Goal: Transaction & Acquisition: Purchase product/service

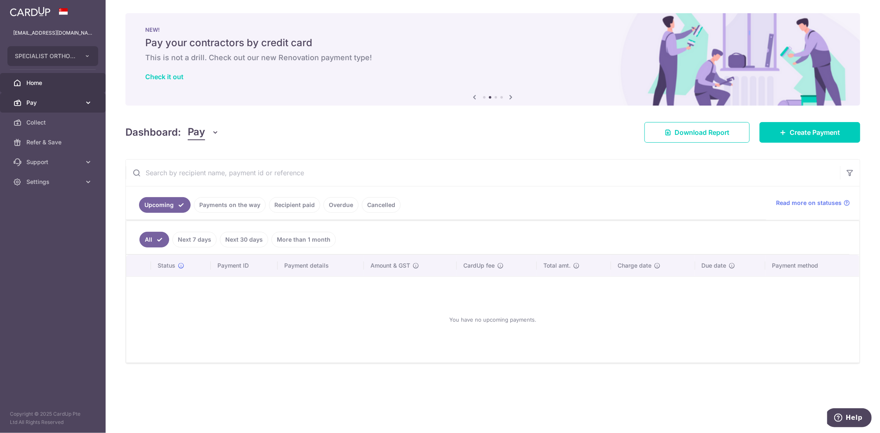
click at [76, 103] on span "Pay" at bounding box center [53, 103] width 54 height 8
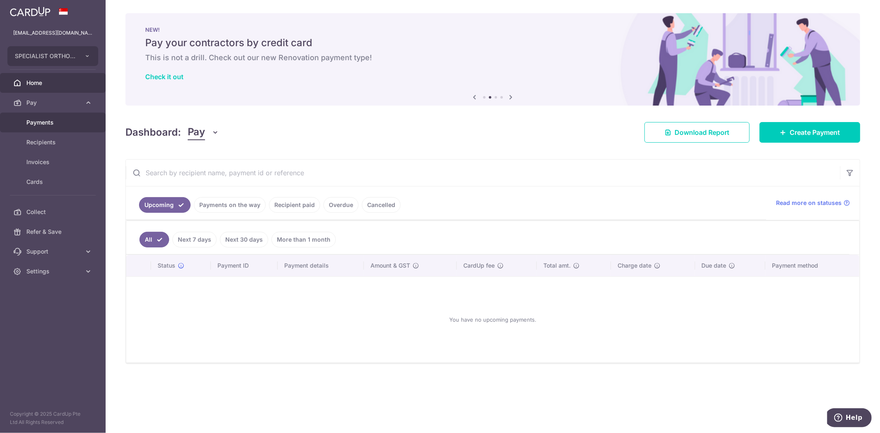
click at [61, 119] on span "Payments" at bounding box center [53, 122] width 54 height 8
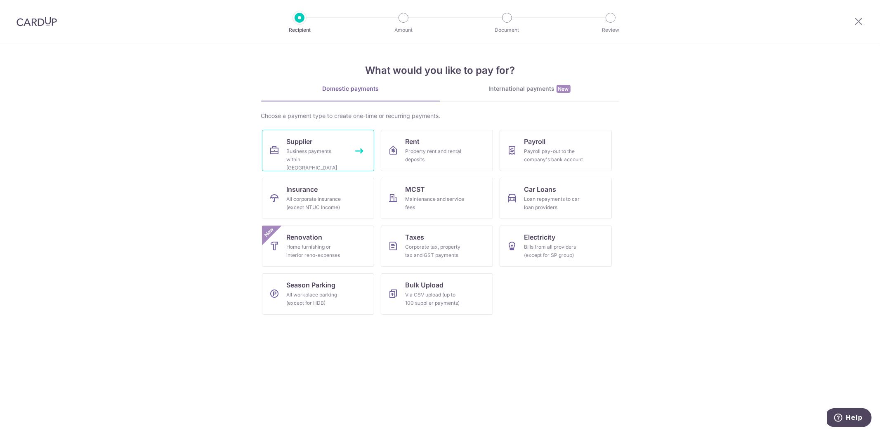
click at [314, 152] on div "Business payments within [GEOGRAPHIC_DATA]" at bounding box center [316, 159] width 59 height 25
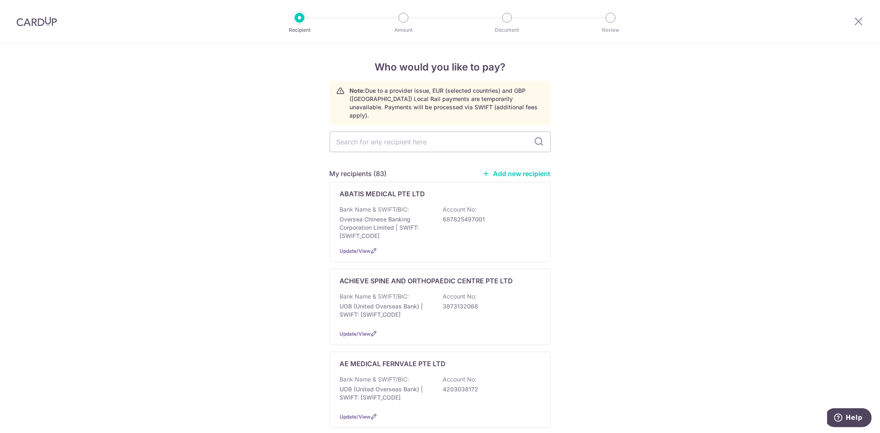
click at [411, 137] on input "text" at bounding box center [440, 142] width 221 height 21
type input "wellc"
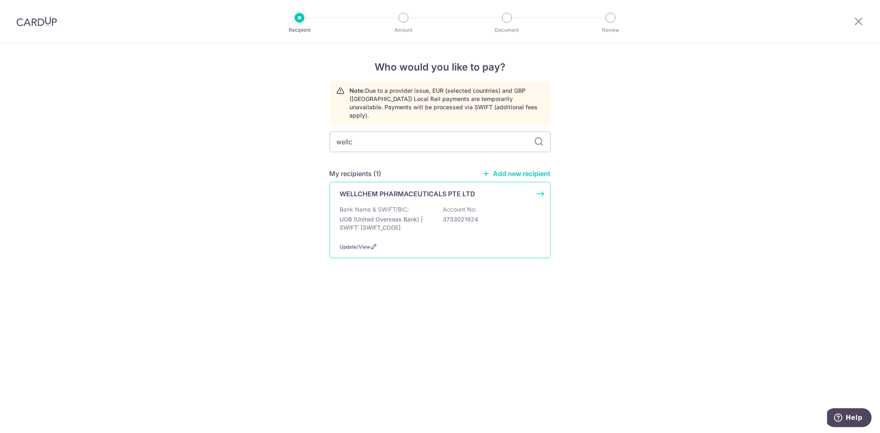
click at [421, 215] on p "UOB (United Overseas Bank) | SWIFT: UOVBSGSGXXX" at bounding box center [386, 223] width 92 height 17
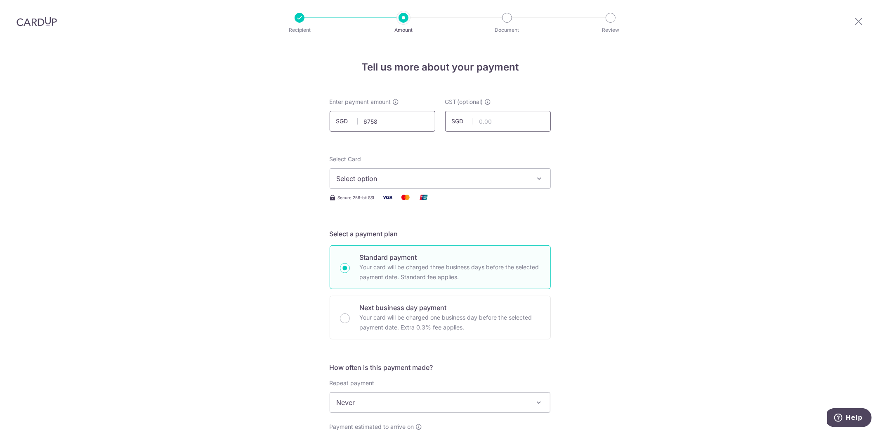
type input "6,758.00"
click at [510, 175] on span "Select option" at bounding box center [433, 179] width 192 height 10
click at [469, 240] on span "**** 7507" at bounding box center [440, 238] width 207 height 10
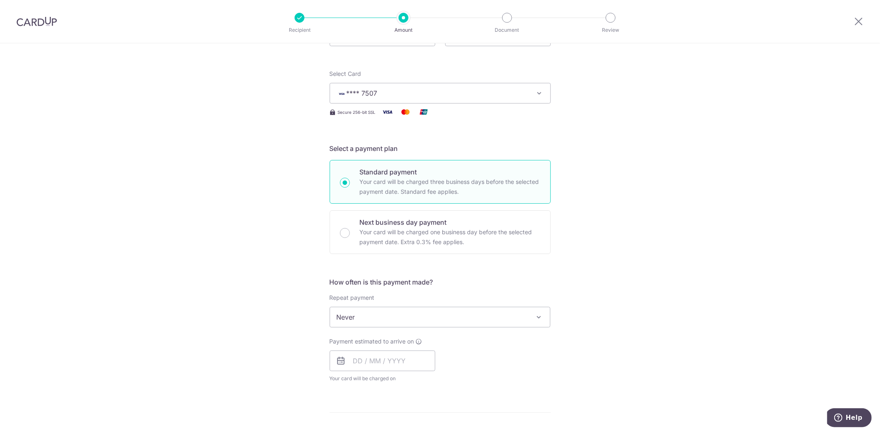
scroll to position [229, 0]
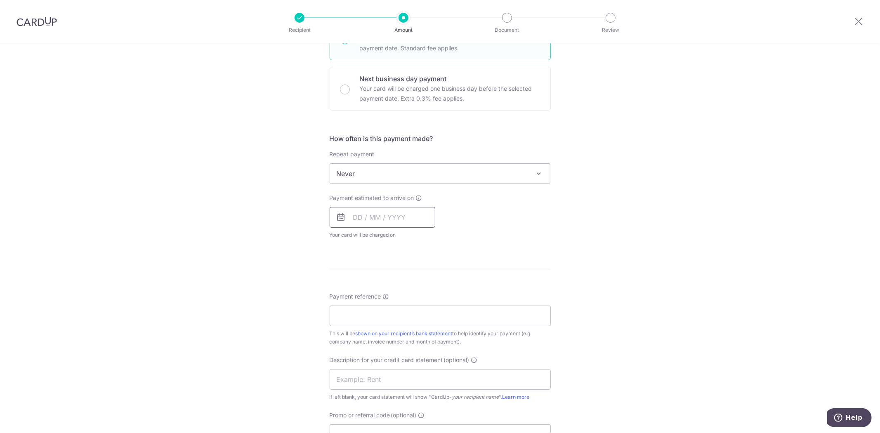
click at [390, 225] on input "text" at bounding box center [383, 217] width 106 height 21
click at [443, 310] on link "18" at bounding box center [445, 308] width 13 height 13
type input "[DATE]"
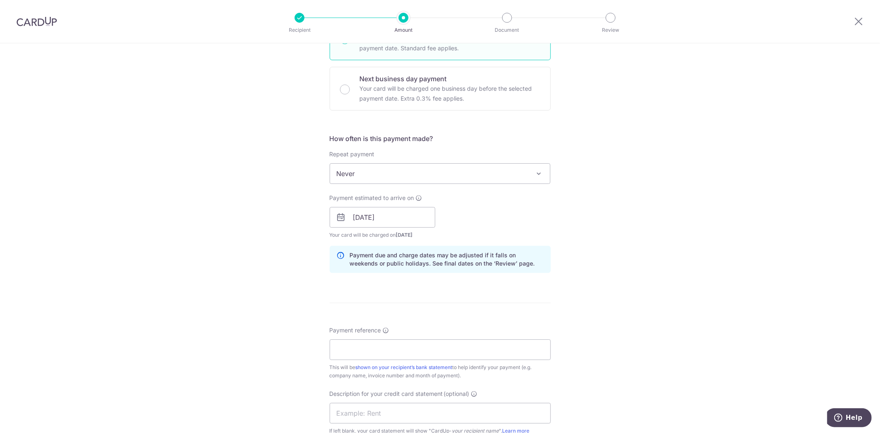
click at [633, 220] on div "Tell us more about your payment Enter payment amount SGD 6,758.00 6758.00 GST (…" at bounding box center [440, 232] width 880 height 836
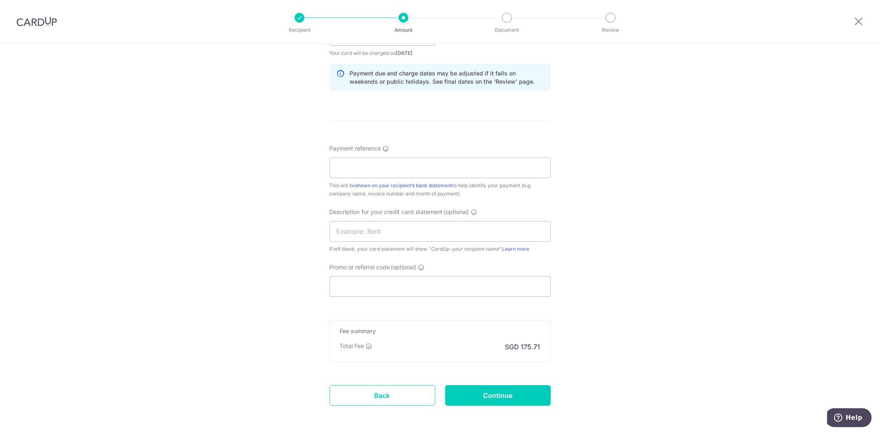
scroll to position [413, 0]
click at [481, 166] on input "Payment reference" at bounding box center [440, 166] width 221 height 21
type input "soc179"
click at [493, 406] on form "Enter payment amount SGD 6,758.00 6758.00 GST (optional) SGD Select Card **** 7…" at bounding box center [440, 56] width 221 height 742
click at [497, 399] on input "Continue" at bounding box center [498, 394] width 106 height 21
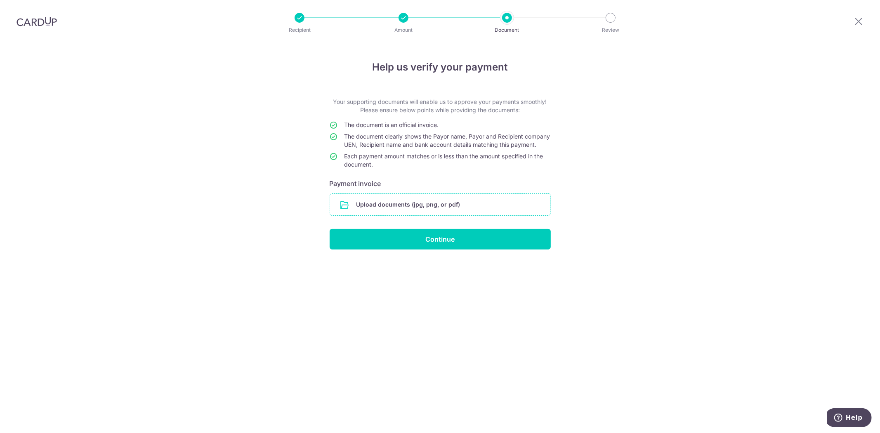
click at [419, 206] on input "file" at bounding box center [440, 204] width 220 height 21
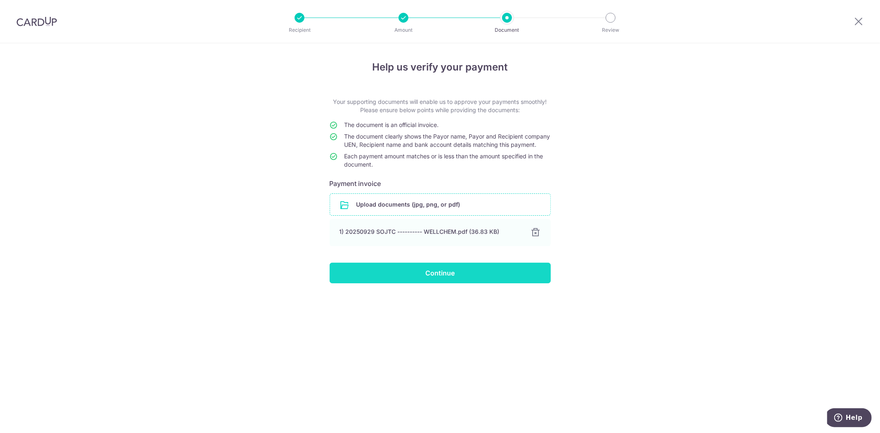
click at [471, 284] on input "Continue" at bounding box center [440, 273] width 221 height 21
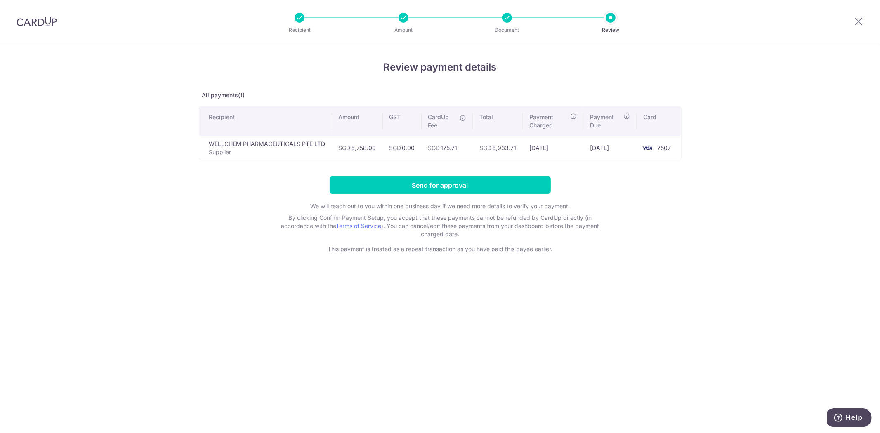
drag, startPoint x: 742, startPoint y: 153, endPoint x: 876, endPoint y: 99, distance: 144.3
click at [819, 148] on div "Review payment details All payments(1) Recipient Amount GST CardUp Fee Total Pa…" at bounding box center [440, 238] width 880 height 390
click at [852, 18] on div at bounding box center [858, 21] width 43 height 43
click at [860, 14] on div at bounding box center [858, 21] width 43 height 43
click at [856, 25] on icon at bounding box center [859, 21] width 10 height 10
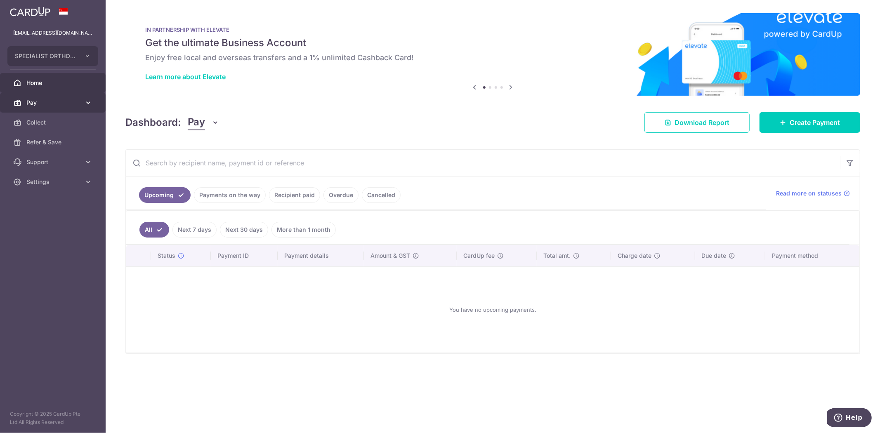
click at [55, 105] on span "Pay" at bounding box center [53, 103] width 54 height 8
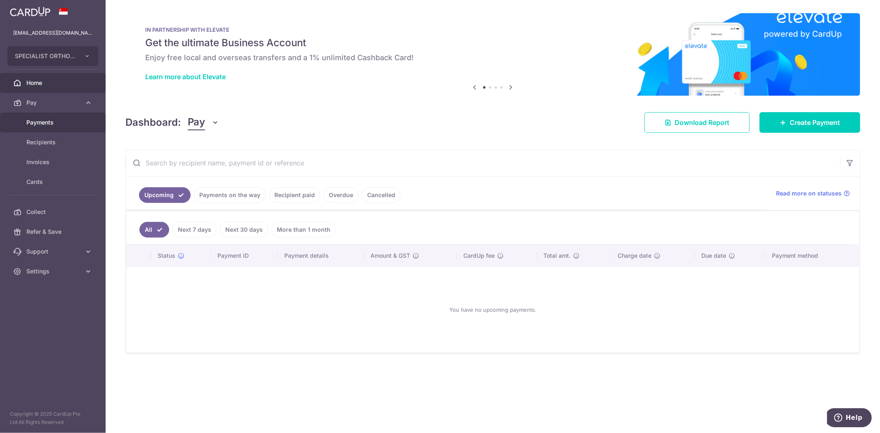
click at [52, 123] on span "Payments" at bounding box center [53, 122] width 54 height 8
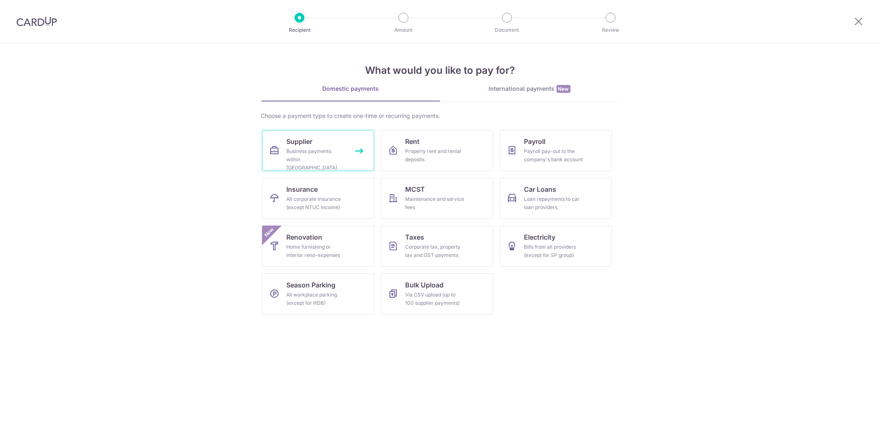
click at [309, 157] on div "Business payments within Singapore" at bounding box center [316, 159] width 59 height 25
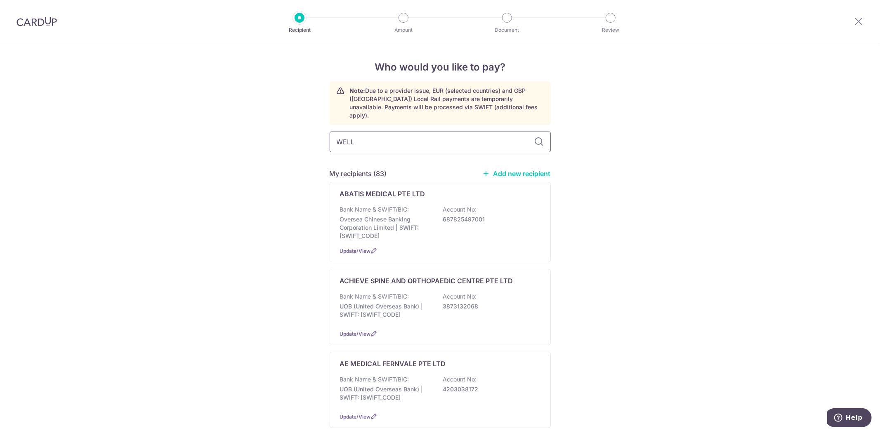
type input "WELLC"
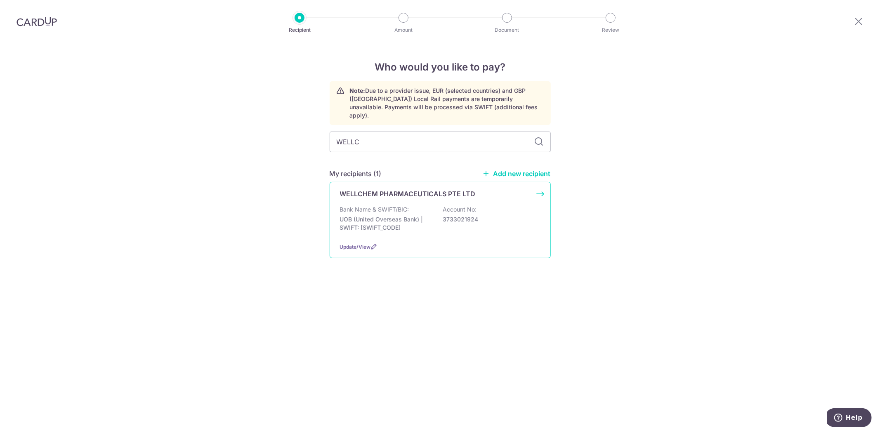
click at [440, 206] on div "Bank Name & SWIFT/BIC: UOB (United Overseas Bank) | SWIFT: UOVBSGSGXXX Account …" at bounding box center [440, 221] width 201 height 31
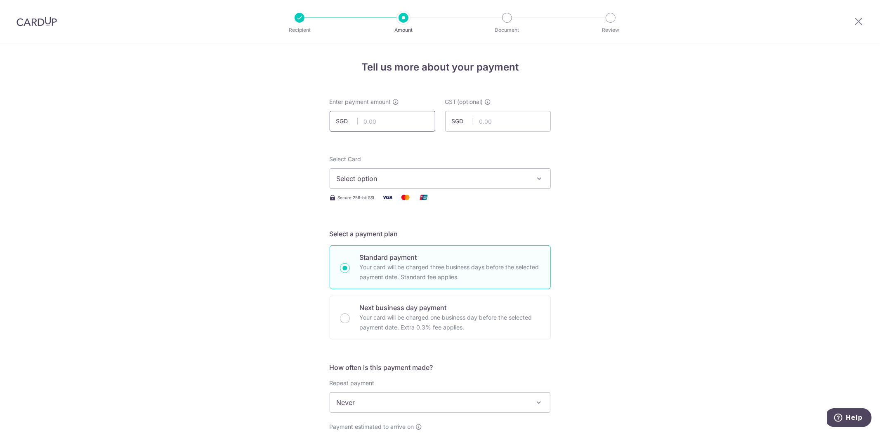
click at [408, 131] on input "text" at bounding box center [383, 121] width 106 height 21
type input "6,758.00"
click at [511, 176] on span "Select option" at bounding box center [433, 179] width 192 height 10
click at [420, 242] on span "**** 7507" at bounding box center [440, 238] width 207 height 10
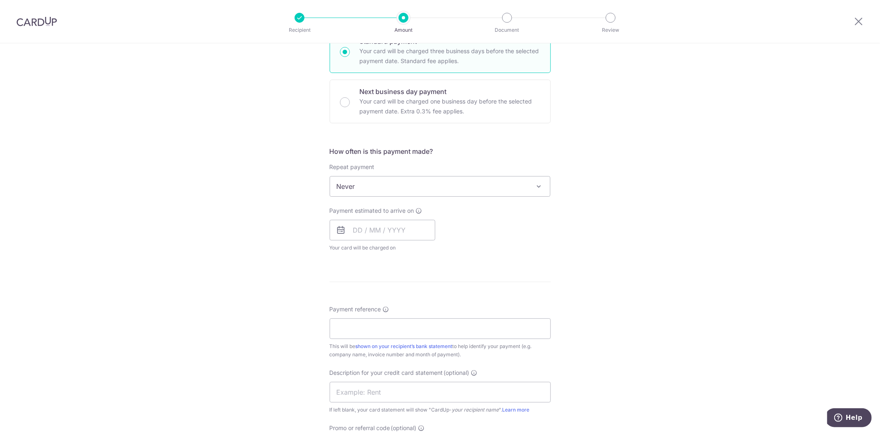
scroll to position [229, 0]
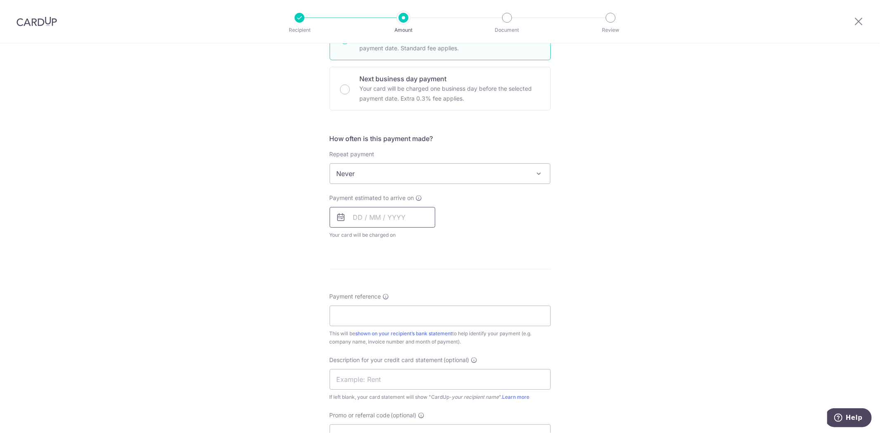
click at [406, 220] on input "text" at bounding box center [383, 217] width 106 height 21
click at [449, 308] on link "18" at bounding box center [445, 308] width 13 height 13
type input "18/10/2025"
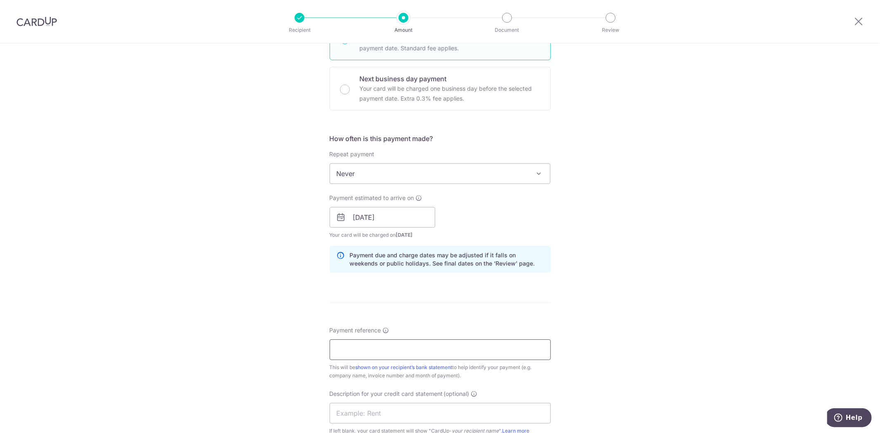
click at [467, 348] on input "Payment reference" at bounding box center [440, 350] width 221 height 21
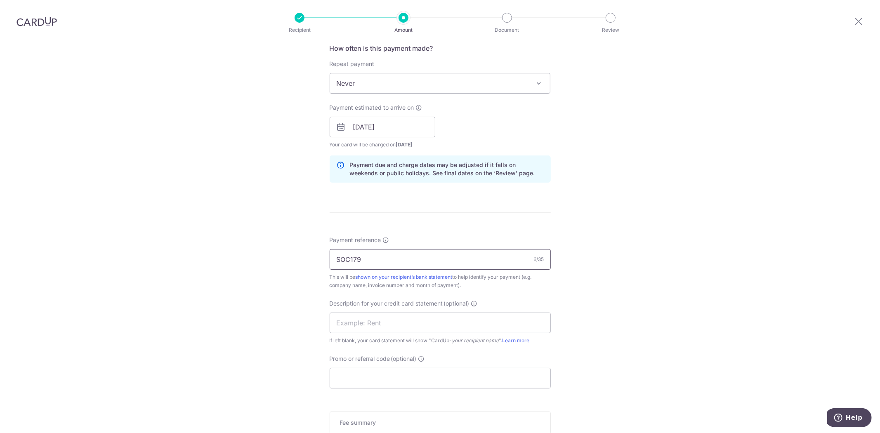
scroll to position [446, 0]
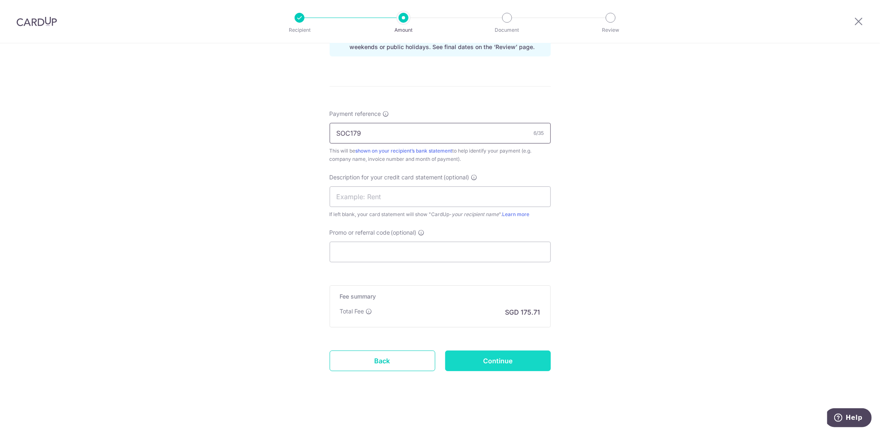
type input "SOC179"
click at [503, 364] on input "Continue" at bounding box center [498, 361] width 106 height 21
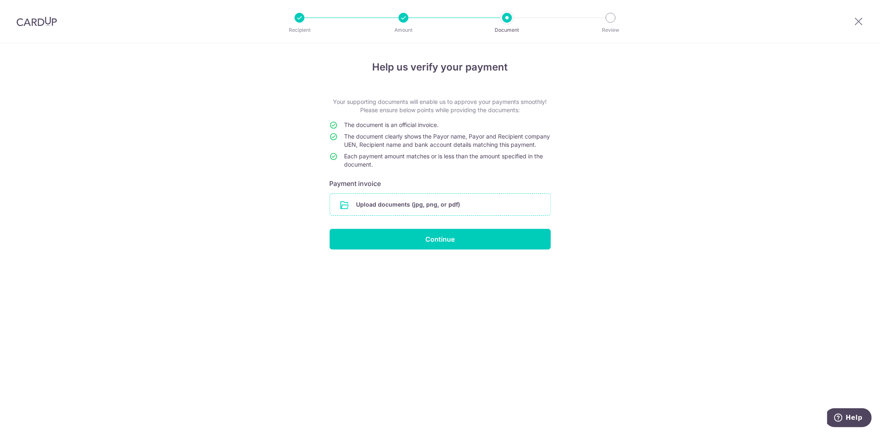
click at [395, 215] on input "file" at bounding box center [440, 204] width 220 height 21
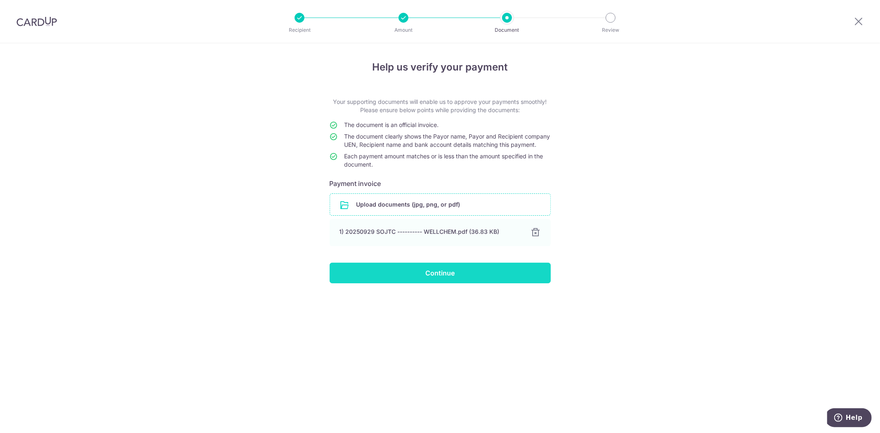
click at [473, 284] on input "Continue" at bounding box center [440, 273] width 221 height 21
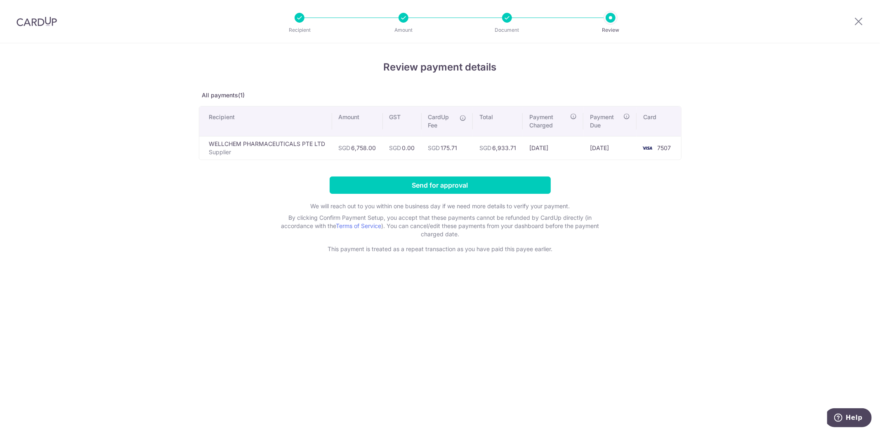
drag, startPoint x: 707, startPoint y: 295, endPoint x: 685, endPoint y: 307, distance: 24.9
click at [691, 305] on div "Review payment details All payments(1) Recipient Amount GST CardUp Fee Total Pa…" at bounding box center [440, 238] width 880 height 390
click at [419, 187] on input "Send for approval" at bounding box center [440, 185] width 221 height 17
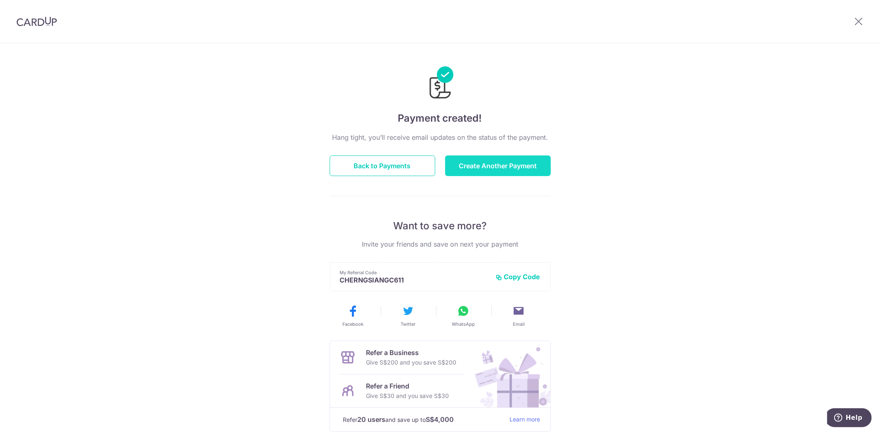
click at [498, 157] on button "Create Another Payment" at bounding box center [498, 166] width 106 height 21
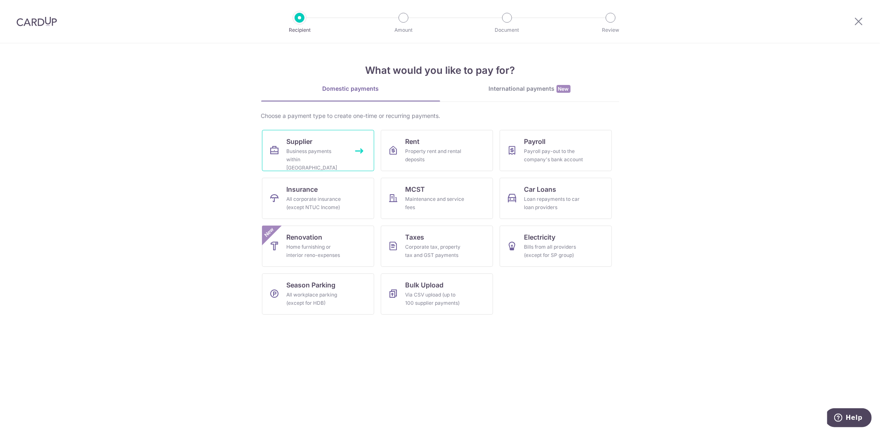
click at [316, 147] on div "Business payments within [GEOGRAPHIC_DATA]" at bounding box center [316, 159] width 59 height 25
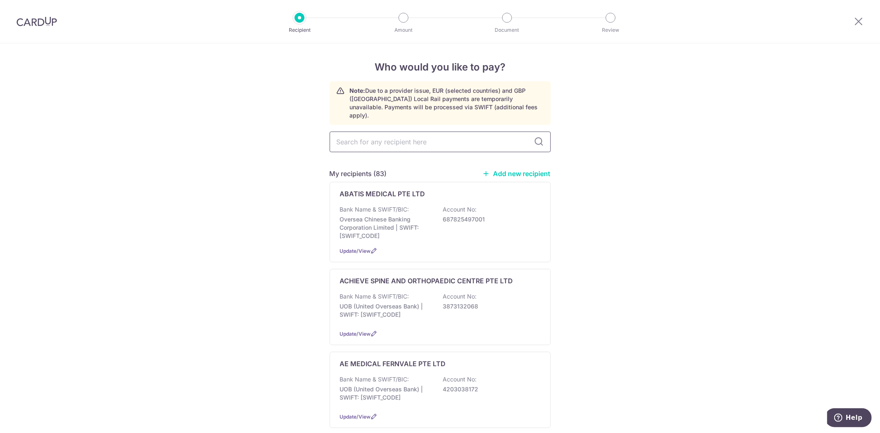
click at [385, 132] on input "text" at bounding box center [440, 142] width 221 height 21
type input "PARKWAY EAST"
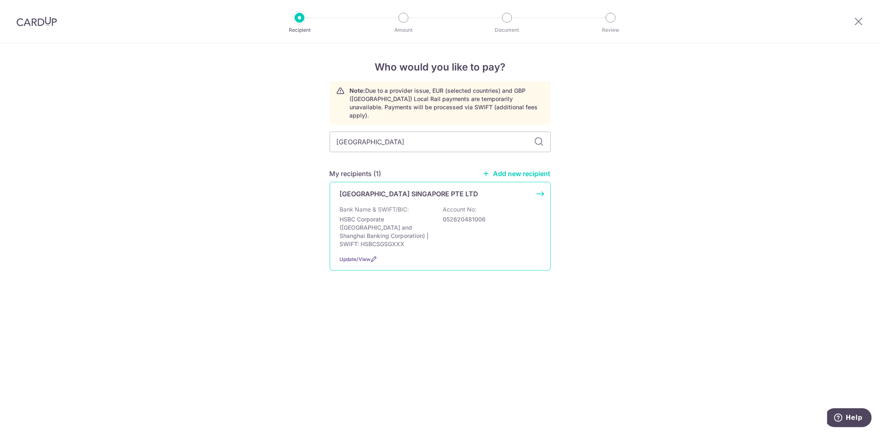
click at [413, 221] on p "HSBC Corporate (Hongkong and Shanghai Banking Corporation) | SWIFT: HSBCSGSGXXX" at bounding box center [386, 231] width 92 height 33
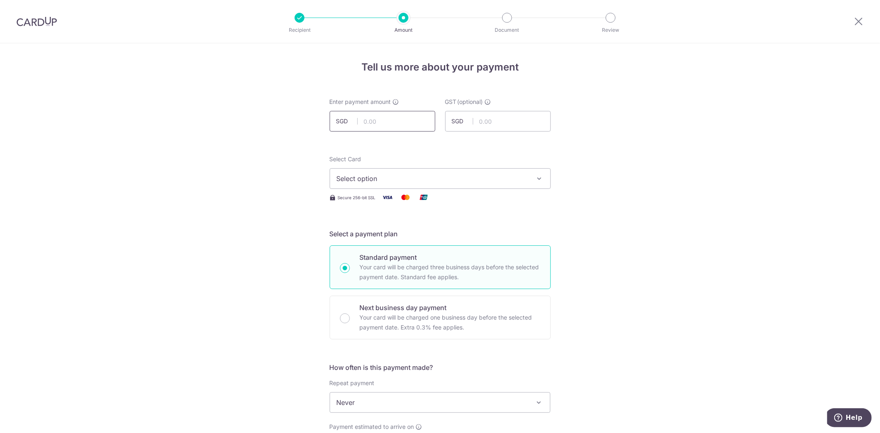
click at [382, 120] on input "text" at bounding box center [383, 121] width 106 height 21
type input "265.68"
drag, startPoint x: 485, startPoint y: 176, endPoint x: 490, endPoint y: 177, distance: 5.2
click at [486, 176] on span "Select option" at bounding box center [433, 179] width 192 height 10
drag, startPoint x: 449, startPoint y: 237, endPoint x: 552, endPoint y: 249, distance: 104.3
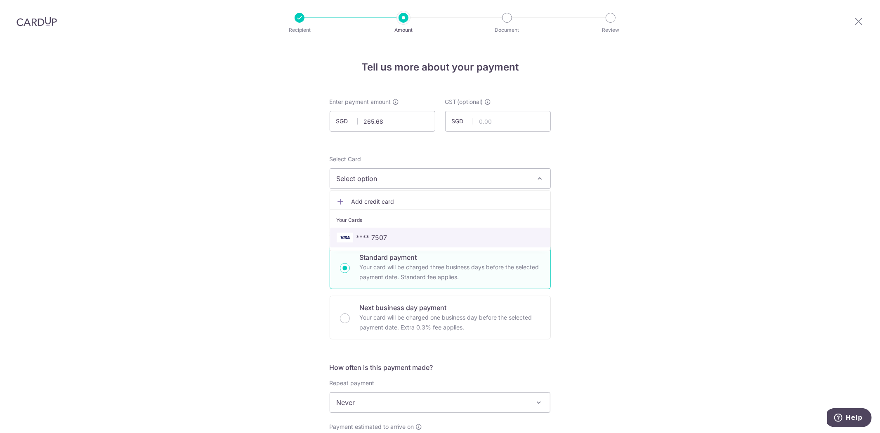
click at [449, 237] on span "**** 7507" at bounding box center [440, 238] width 207 height 10
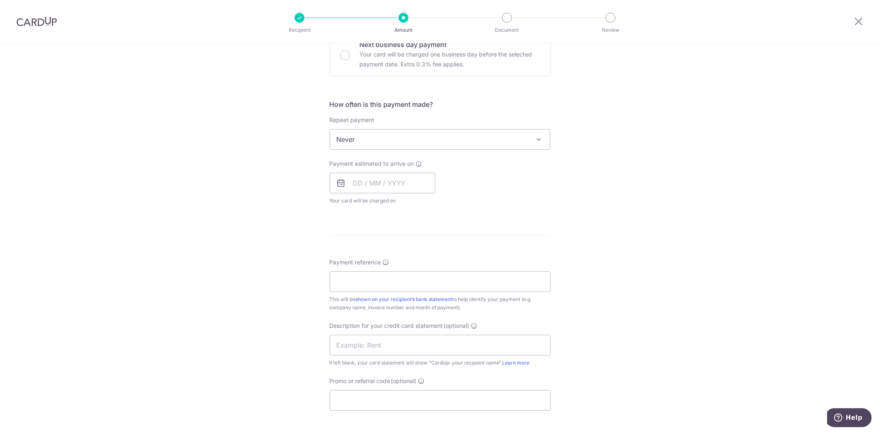
scroll to position [275, 0]
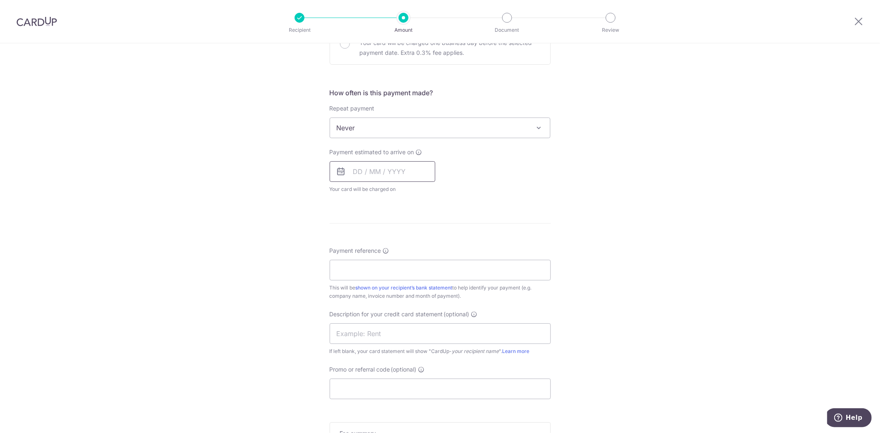
click at [390, 172] on input "text" at bounding box center [383, 171] width 106 height 21
click at [439, 262] on link "18" at bounding box center [445, 263] width 13 height 13
type input "[DATE]"
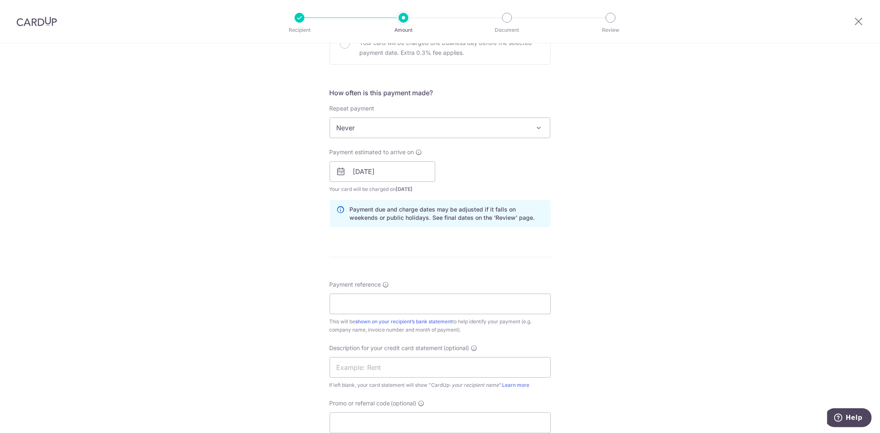
click at [643, 254] on div "Tell us more about your payment Enter payment amount SGD 265.68 265.68 GST (opt…" at bounding box center [440, 186] width 880 height 836
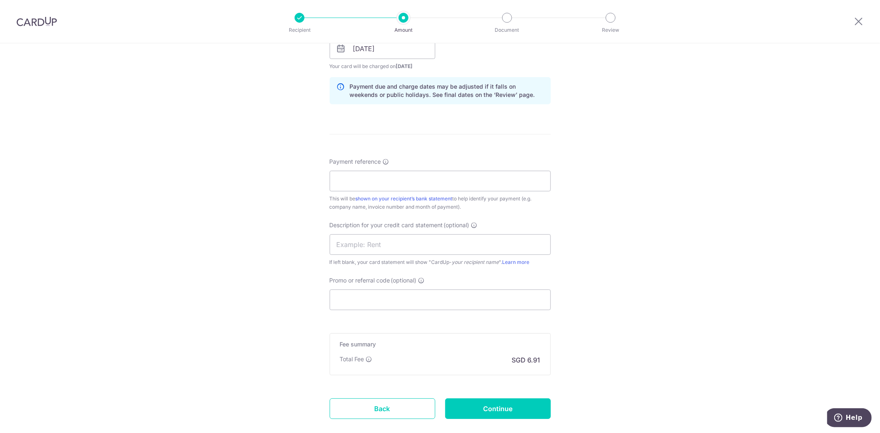
scroll to position [413, 0]
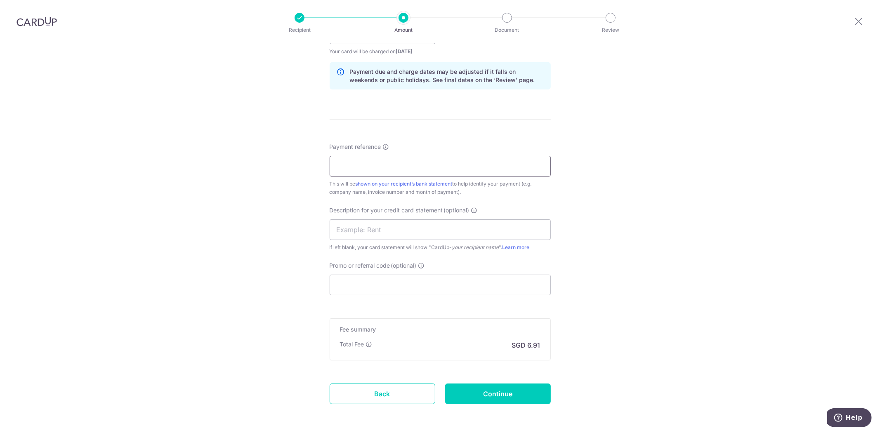
click at [461, 169] on input "Payment reference" at bounding box center [440, 166] width 221 height 21
click at [637, 185] on div "Tell us more about your payment Enter payment amount SGD 265.68 265.68 GST (opt…" at bounding box center [440, 49] width 880 height 836
click at [498, 279] on input "Promo or referral code (optional)" at bounding box center [440, 285] width 221 height 21
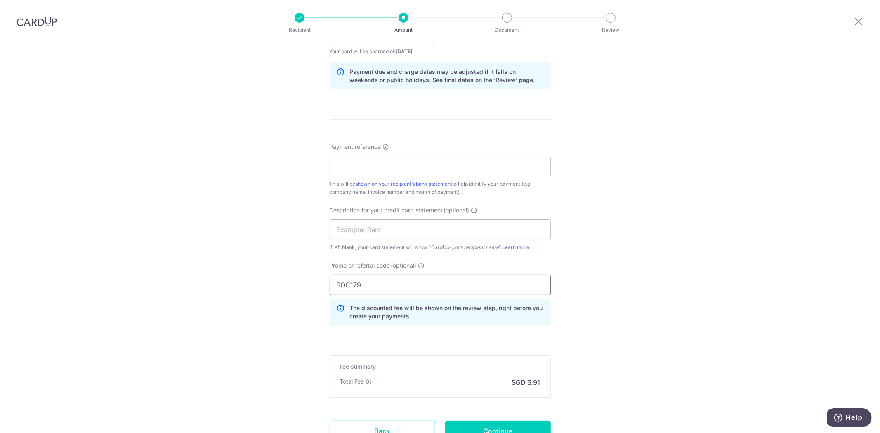
type input "SOC179"
click at [411, 147] on div "Payment reference This will be shown on your recipient’s bank statement to help…" at bounding box center [440, 170] width 221 height 54
click at [411, 156] on input "Payment reference" at bounding box center [440, 166] width 221 height 21
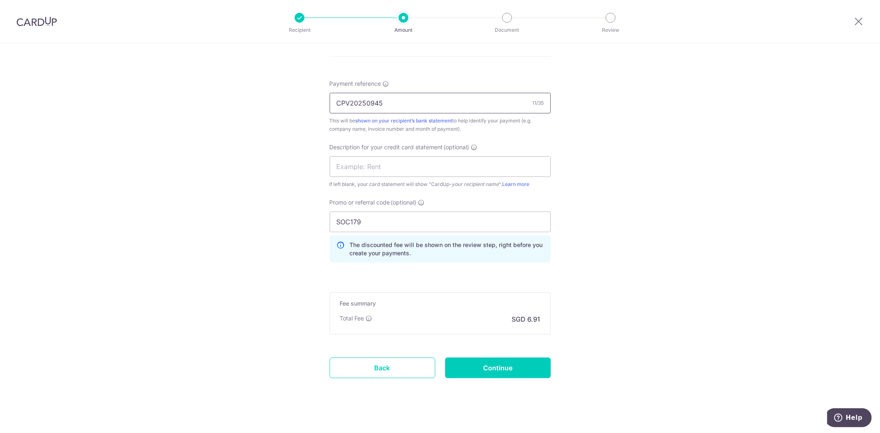
scroll to position [483, 0]
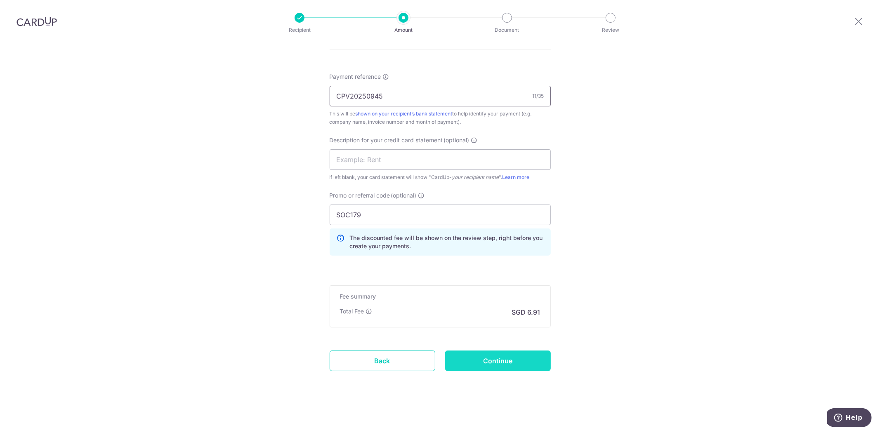
type input "CPV20250945"
click at [510, 364] on input "Continue" at bounding box center [498, 361] width 106 height 21
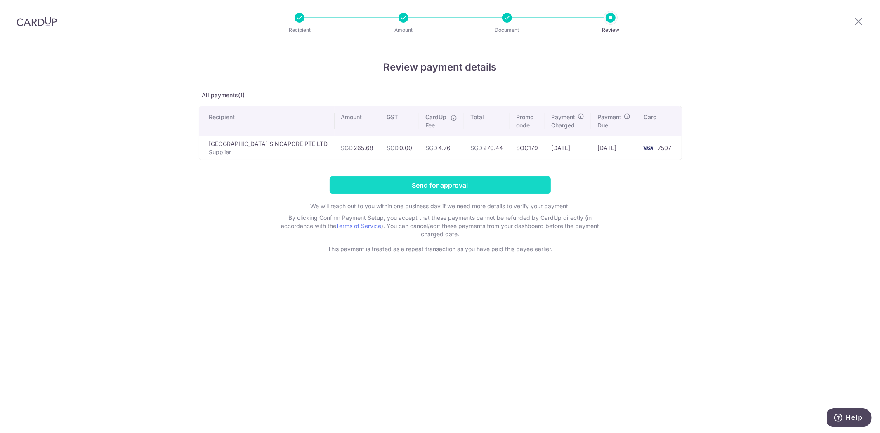
click at [451, 184] on input "Send for approval" at bounding box center [440, 185] width 221 height 17
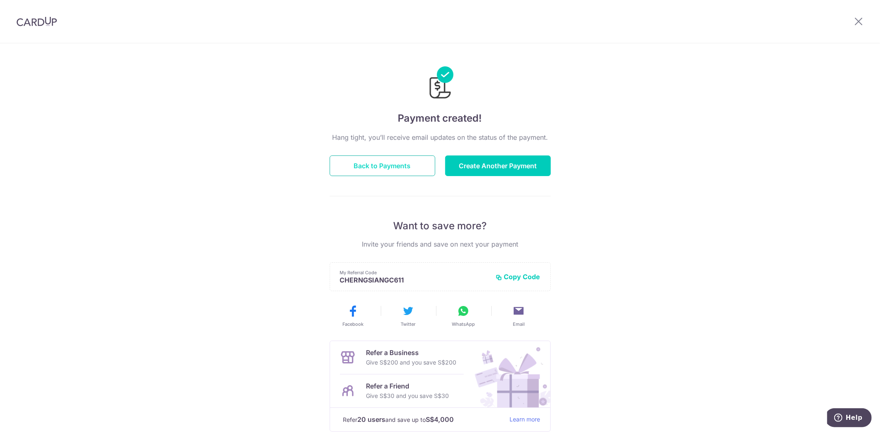
click at [408, 163] on button "Back to Payments" at bounding box center [383, 166] width 106 height 21
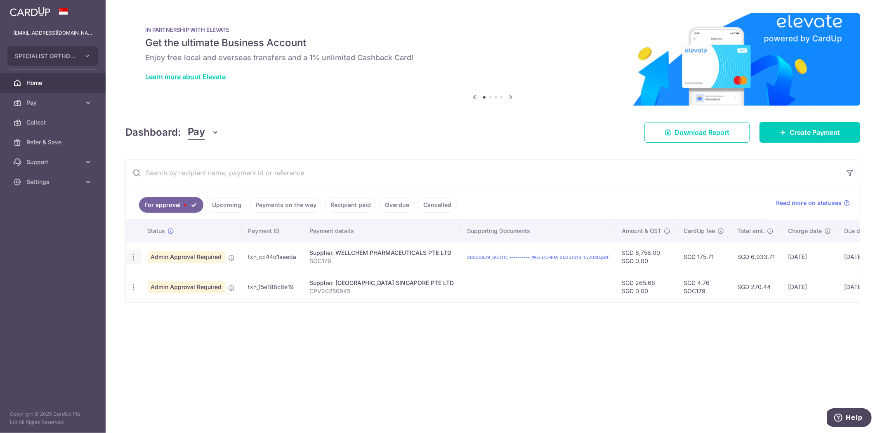
click at [135, 258] on icon "button" at bounding box center [133, 257] width 9 height 9
click at [180, 281] on span "Update payment" at bounding box center [177, 280] width 56 height 10
radio input "true"
type input "6,758.00"
type input "0.00"
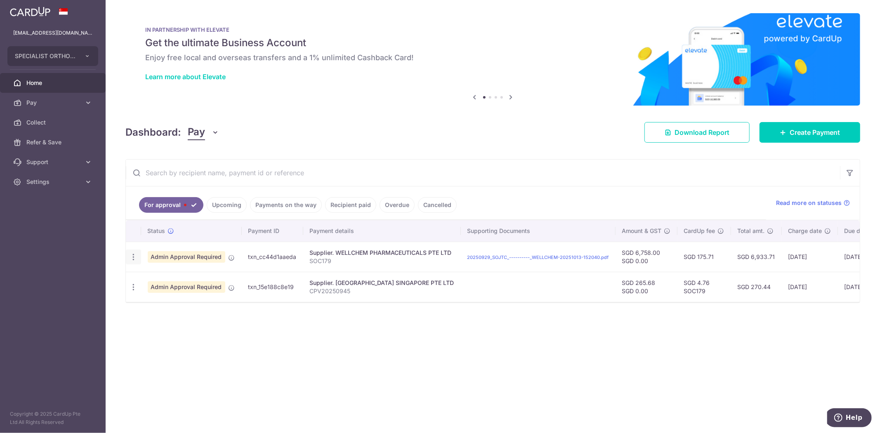
type input "[DATE]"
type input "SOC179"
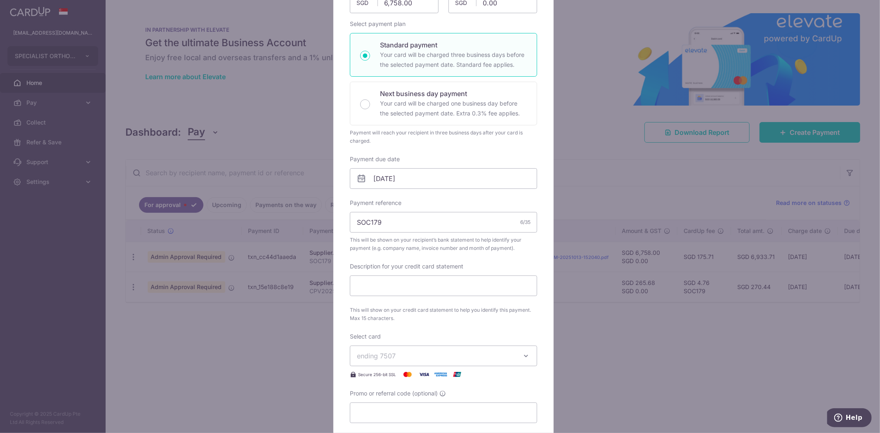
scroll to position [137, 0]
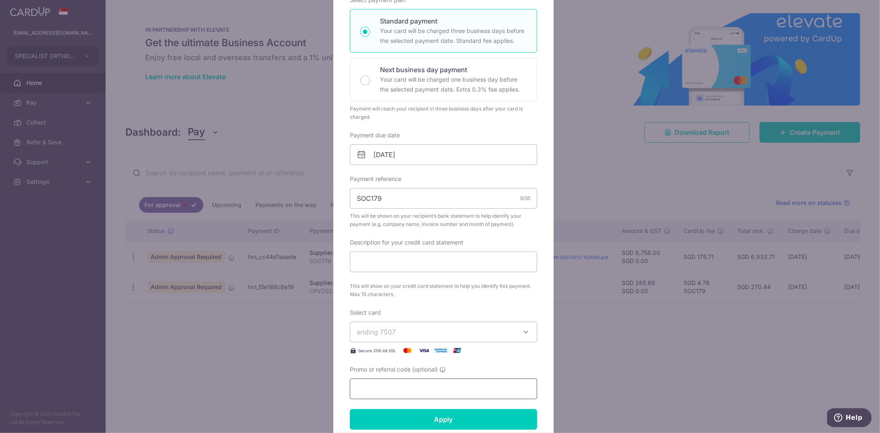
drag, startPoint x: 450, startPoint y: 382, endPoint x: 455, endPoint y: 373, distance: 10.2
click at [451, 382] on input "Promo or referral code (optional)" at bounding box center [443, 389] width 187 height 21
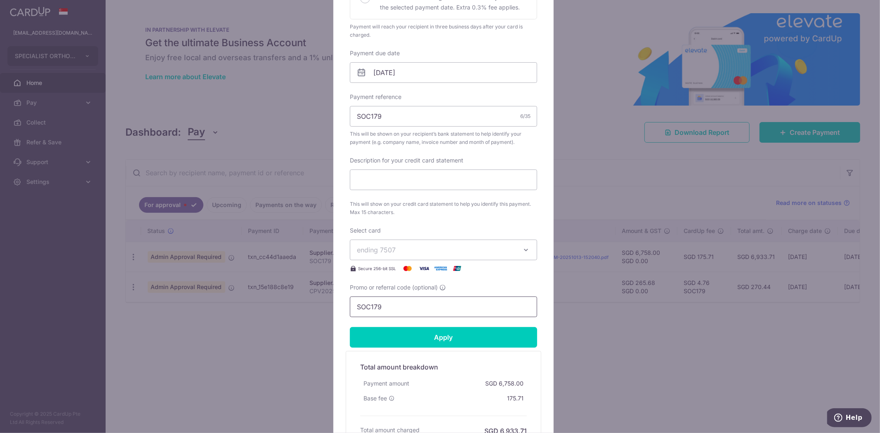
scroll to position [229, 0]
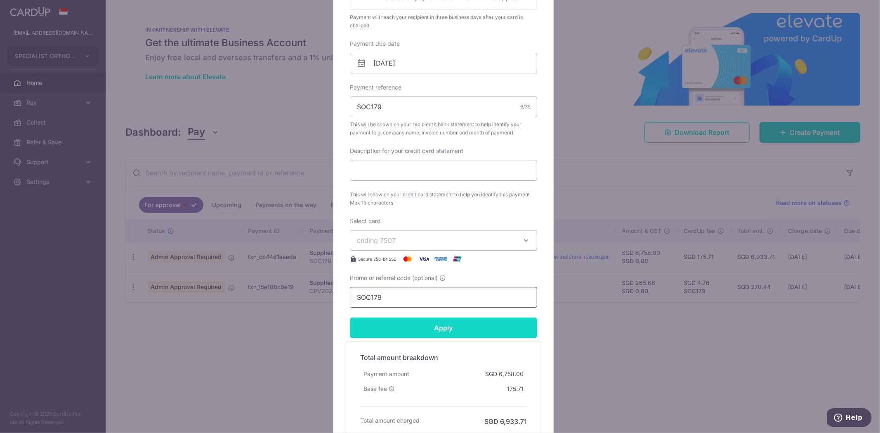
type input "SOC179"
click at [468, 325] on input "Apply" at bounding box center [443, 328] width 187 height 21
type input "Successfully Applied"
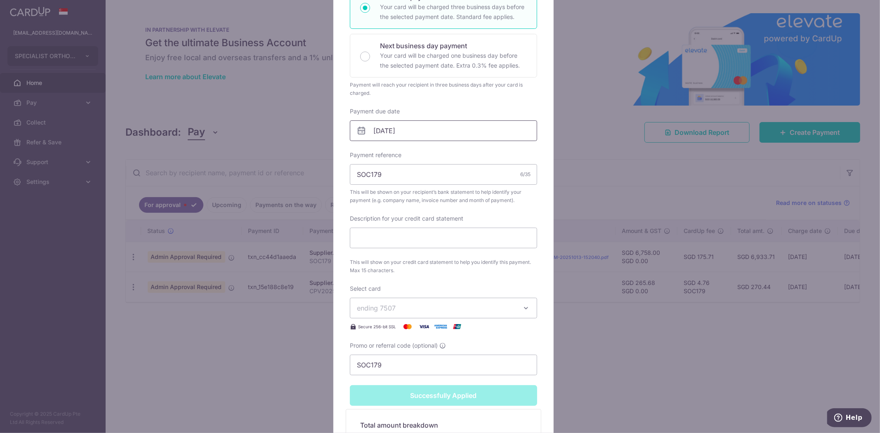
scroll to position [60, 0]
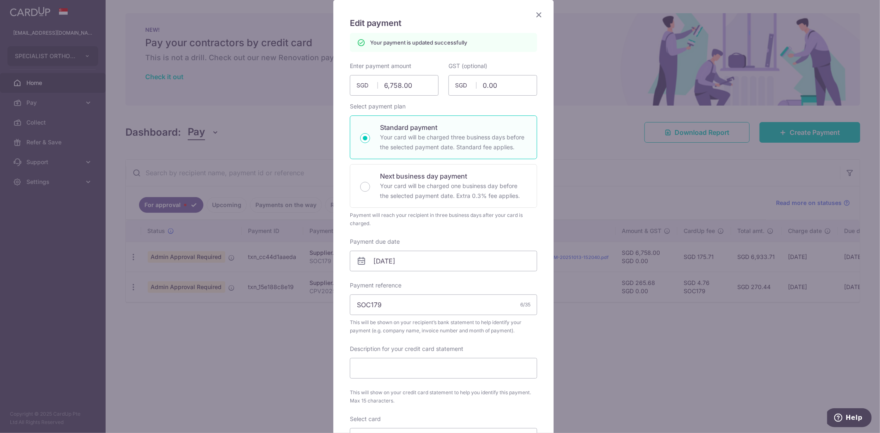
click at [535, 17] on icon "Close" at bounding box center [539, 14] width 10 height 10
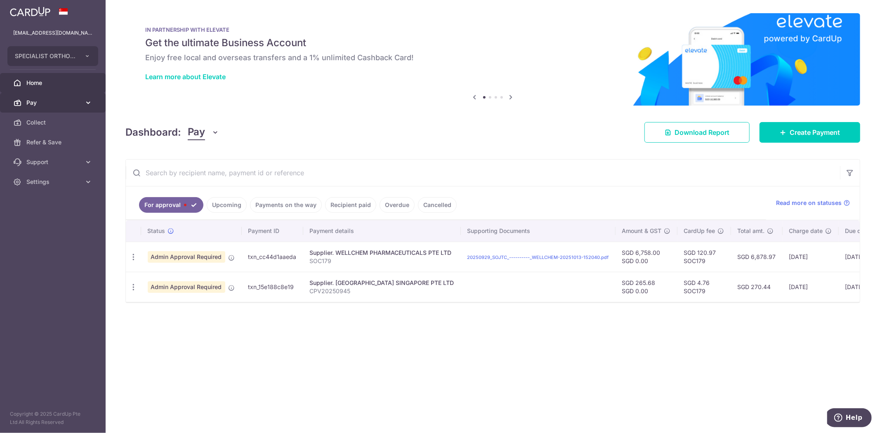
click at [78, 100] on span "Pay" at bounding box center [53, 103] width 54 height 8
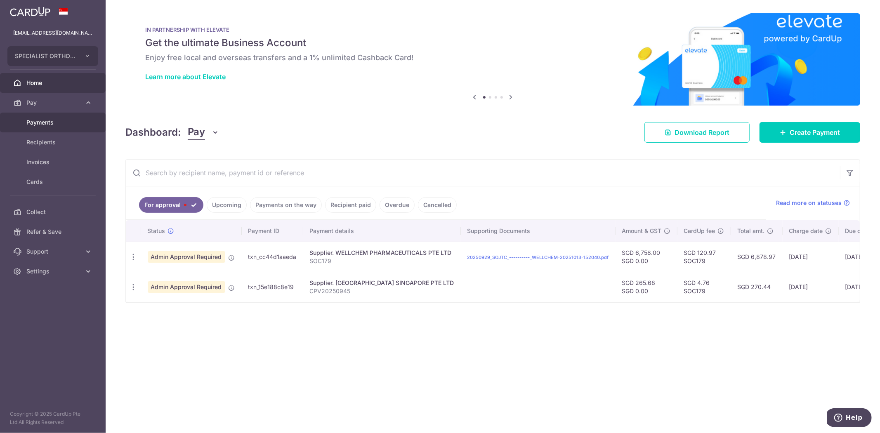
click at [64, 126] on span "Payments" at bounding box center [53, 122] width 54 height 8
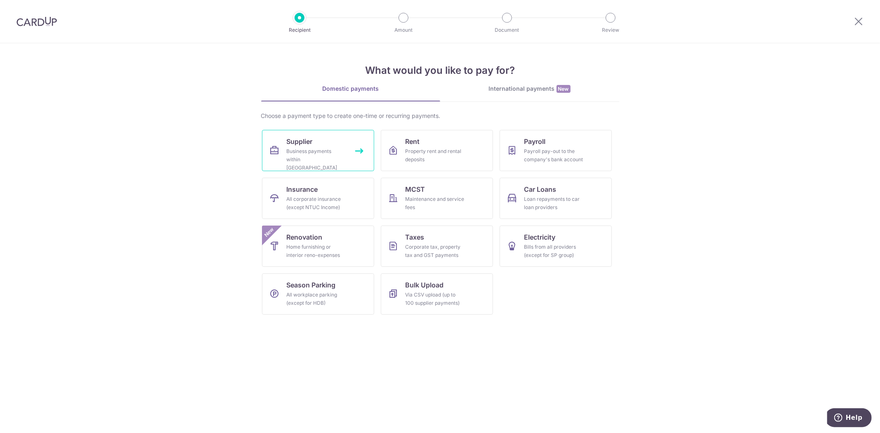
click at [323, 150] on div "Business payments within Singapore" at bounding box center [316, 159] width 59 height 25
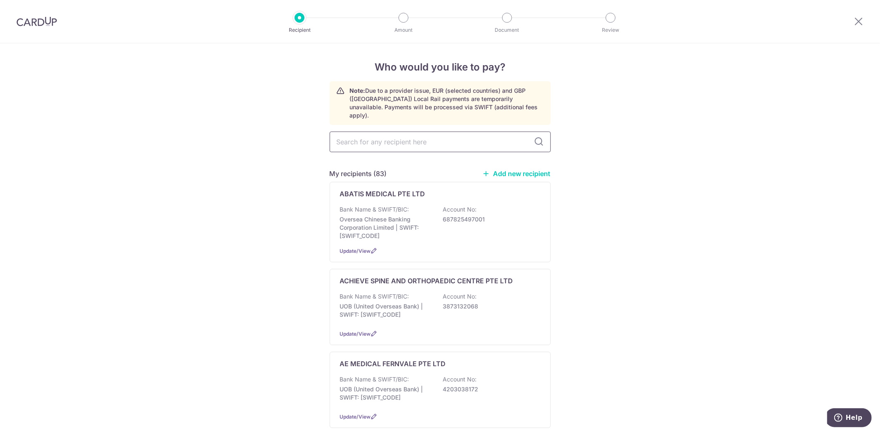
drag, startPoint x: 384, startPoint y: 123, endPoint x: 385, endPoint y: 128, distance: 5.0
click at [384, 132] on input "text" at bounding box center [440, 142] width 221 height 21
drag, startPoint x: 385, startPoint y: 129, endPoint x: 378, endPoint y: 136, distance: 10.2
click at [385, 132] on input "text" at bounding box center [440, 142] width 221 height 21
type input "MLS"
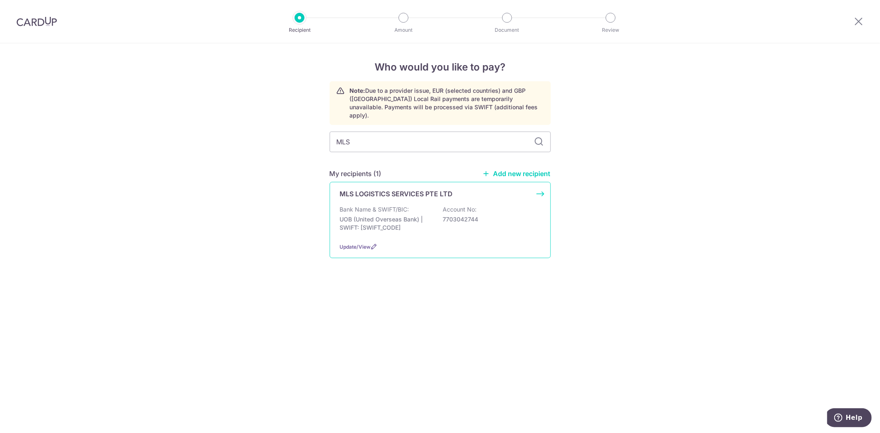
click at [417, 189] on p "MLS LOGISTICS SERVICES PTE LTD" at bounding box center [396, 194] width 113 height 10
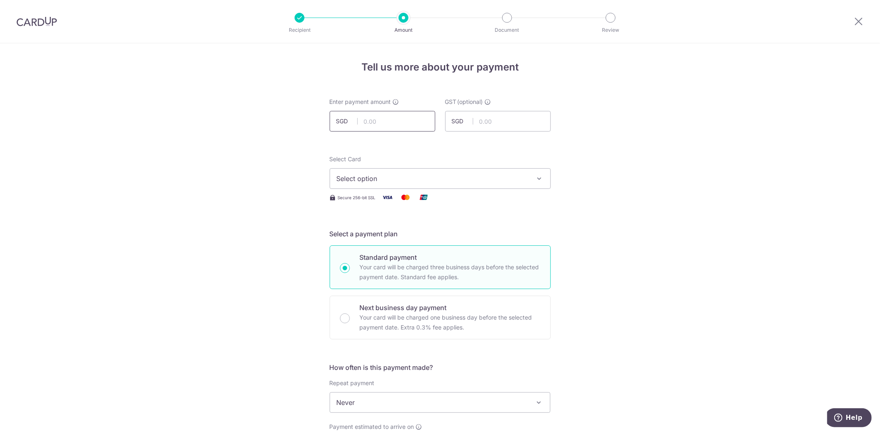
drag, startPoint x: 410, startPoint y: 118, endPoint x: 403, endPoint y: 118, distance: 6.6
click at [410, 118] on input "text" at bounding box center [383, 121] width 106 height 21
type input "1,670.97"
click at [498, 176] on span "Select option" at bounding box center [433, 179] width 192 height 10
click at [408, 234] on span "**** 7507" at bounding box center [440, 238] width 207 height 10
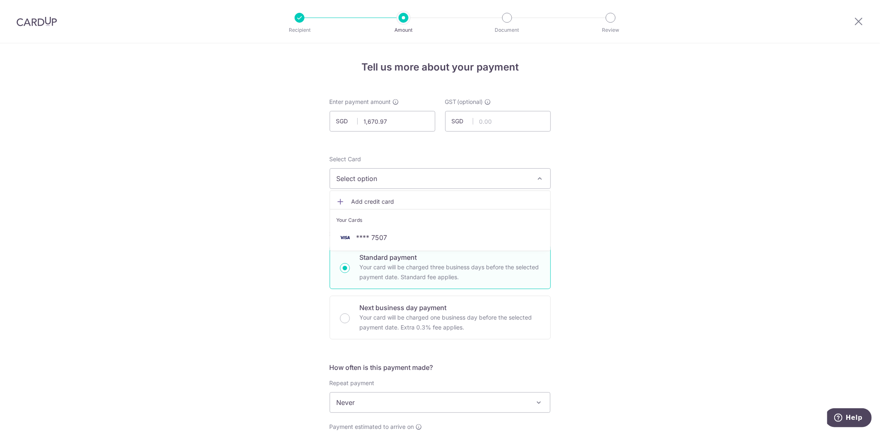
click at [480, 176] on span "Select option" at bounding box center [433, 179] width 192 height 10
click at [489, 180] on span "Select option" at bounding box center [433, 179] width 192 height 10
click at [537, 178] on icon "button" at bounding box center [540, 179] width 8 height 8
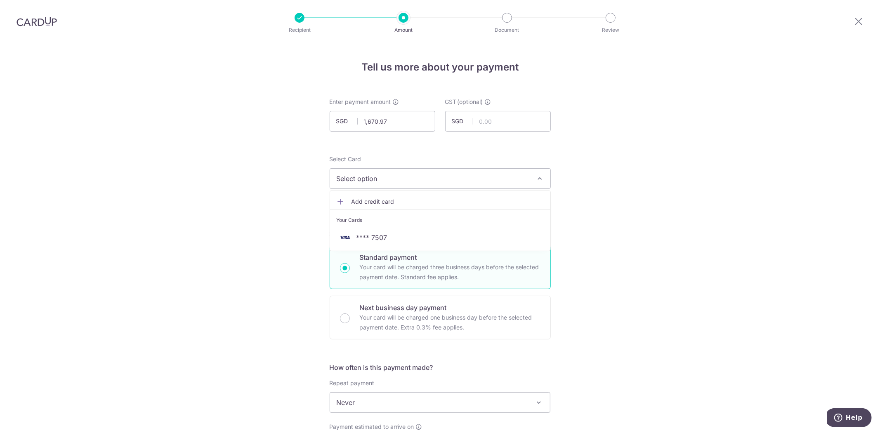
click at [537, 178] on icon "button" at bounding box center [540, 179] width 8 height 8
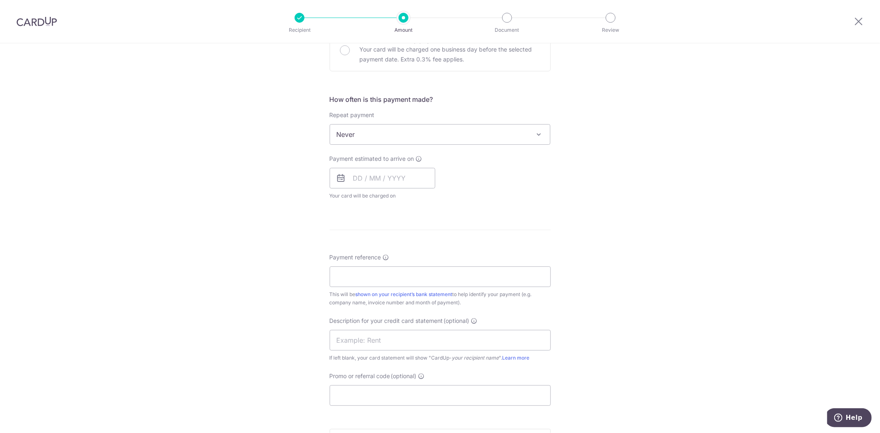
scroll to position [275, 0]
click at [418, 168] on input "text" at bounding box center [383, 171] width 106 height 21
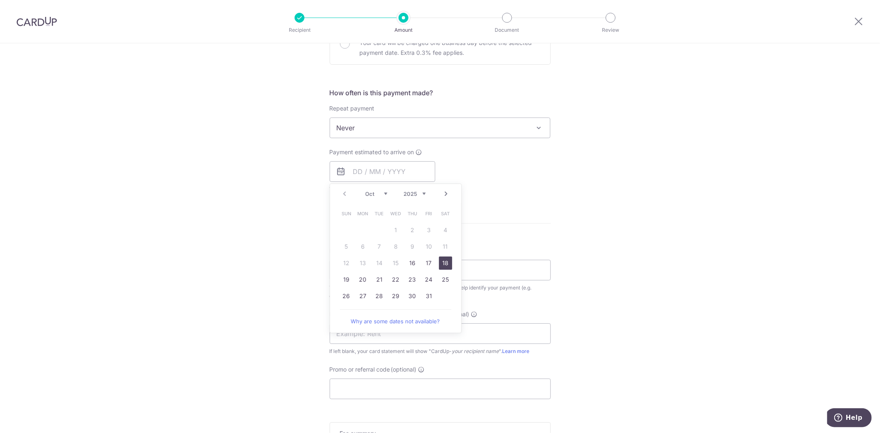
click at [439, 262] on link "18" at bounding box center [445, 263] width 13 height 13
type input "[DATE]"
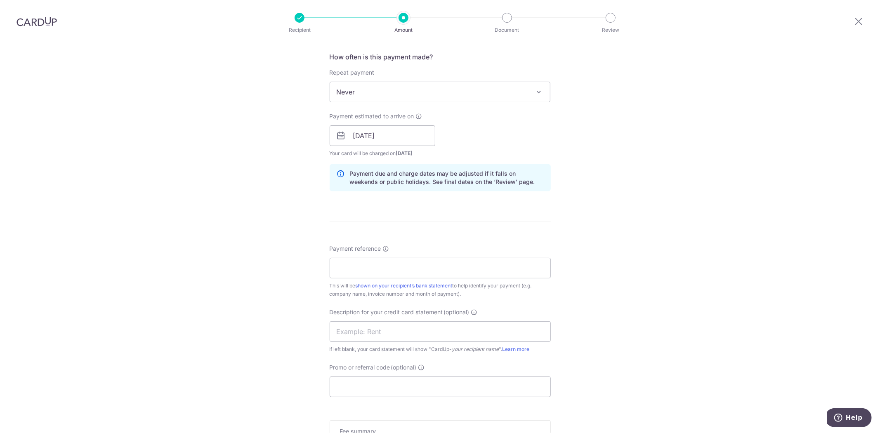
scroll to position [366, 0]
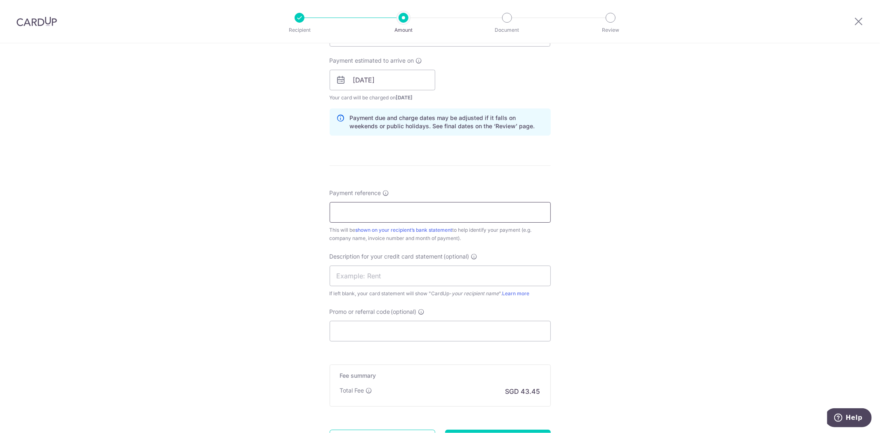
click at [486, 219] on input "Payment reference" at bounding box center [440, 212] width 221 height 21
type input "4482"
click at [470, 327] on input "Promo or referral code (optional)" at bounding box center [440, 331] width 221 height 21
paste input "soc179"
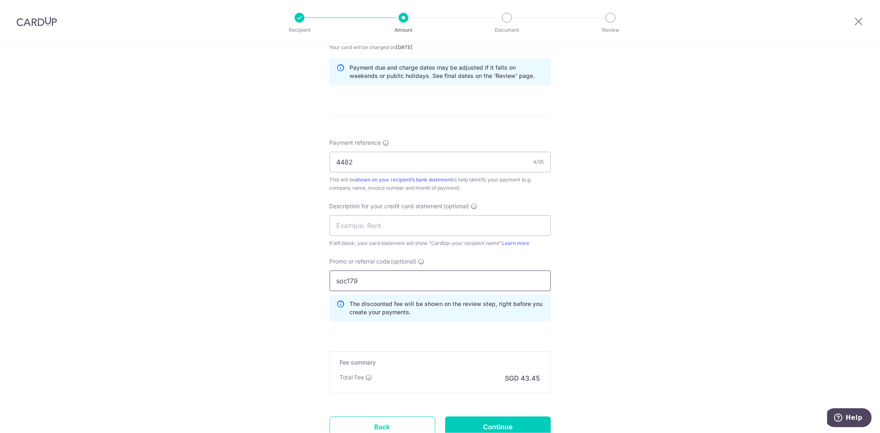
scroll to position [483, 0]
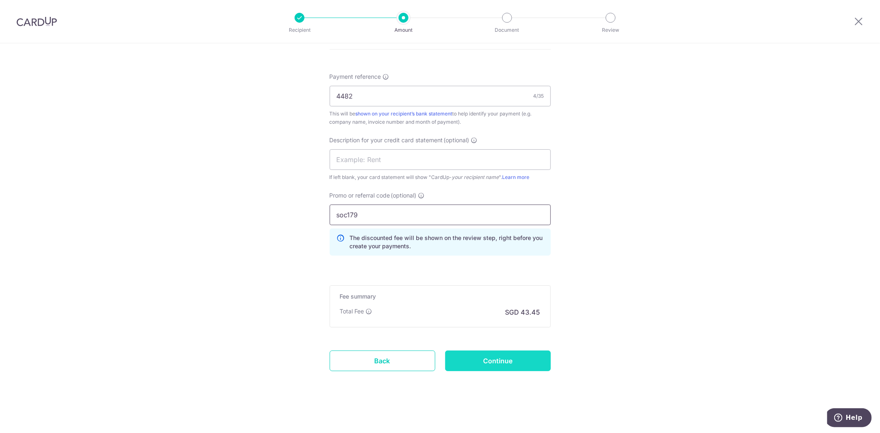
type input "soc179"
click at [527, 355] on input "Continue" at bounding box center [498, 361] width 106 height 21
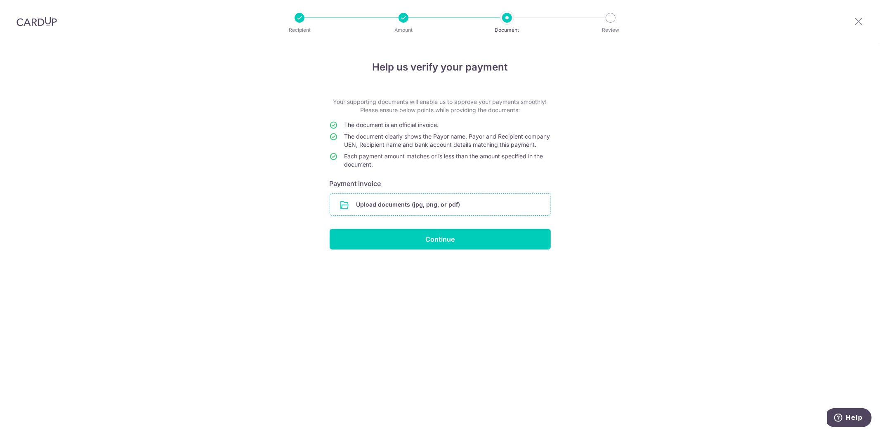
click at [396, 215] on input "file" at bounding box center [440, 204] width 220 height 21
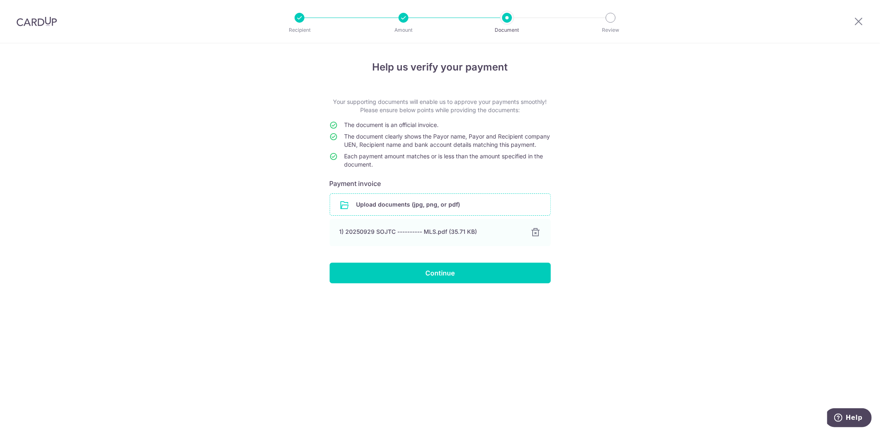
click at [714, 307] on div "Help us verify your payment Your supporting documents will enable us to approve…" at bounding box center [440, 238] width 880 height 390
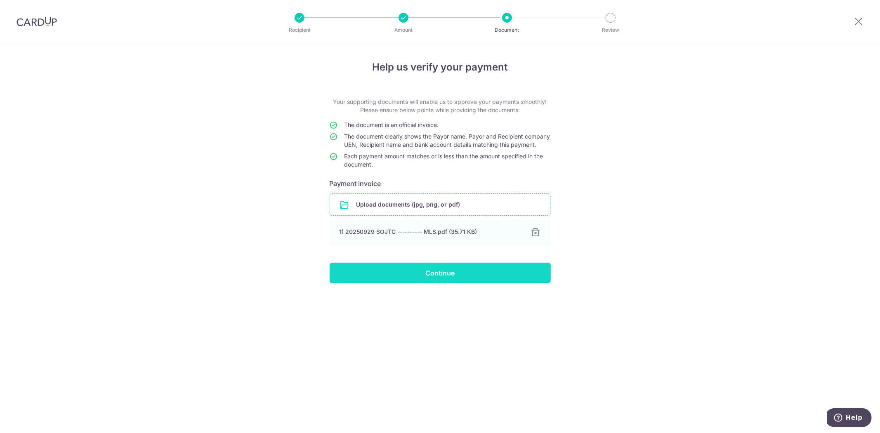
click at [480, 278] on input "Continue" at bounding box center [440, 273] width 221 height 21
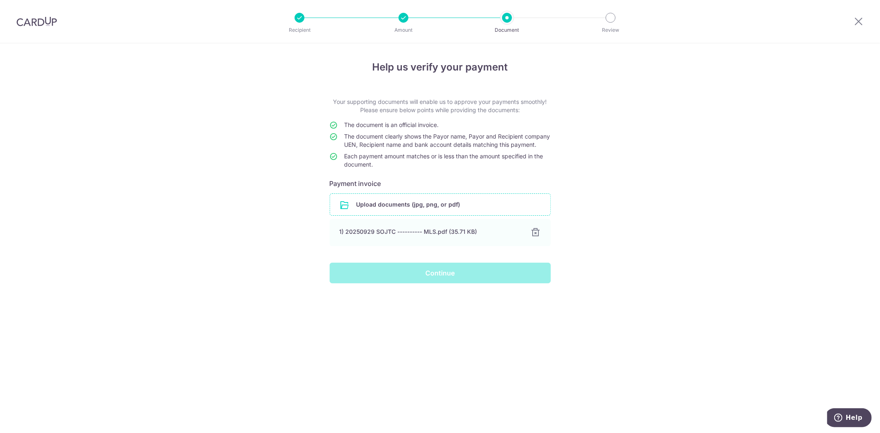
click at [678, 250] on div "Help us verify your payment Your supporting documents will enable us to approve…" at bounding box center [440, 238] width 880 height 390
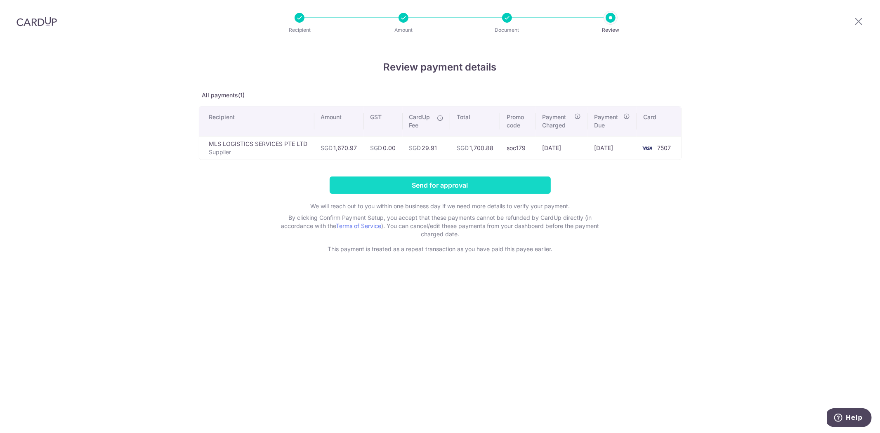
click at [422, 188] on input "Send for approval" at bounding box center [440, 185] width 221 height 17
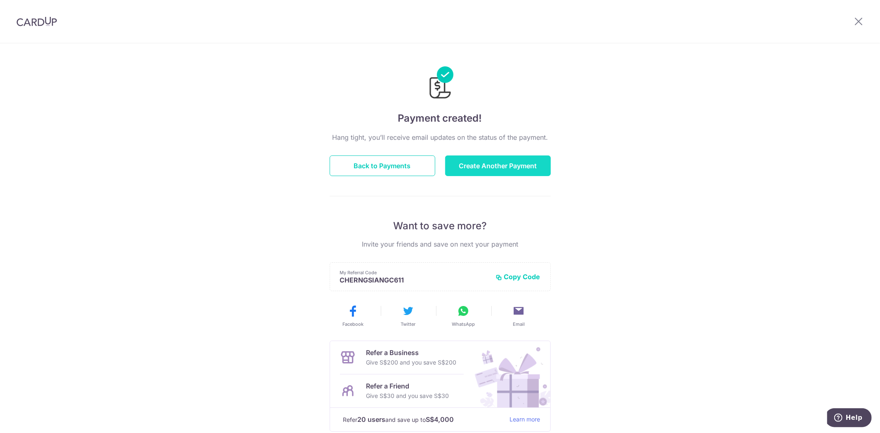
click at [483, 164] on button "Create Another Payment" at bounding box center [498, 166] width 106 height 21
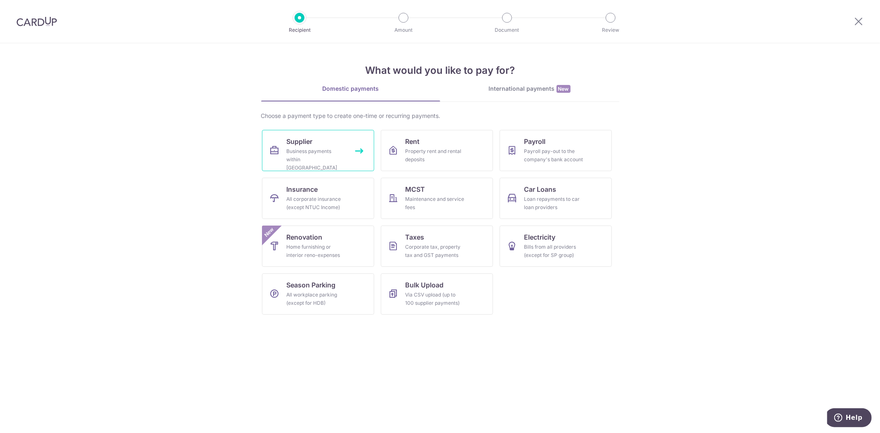
click at [346, 160] on link "Supplier Business payments within [GEOGRAPHIC_DATA]" at bounding box center [318, 150] width 112 height 41
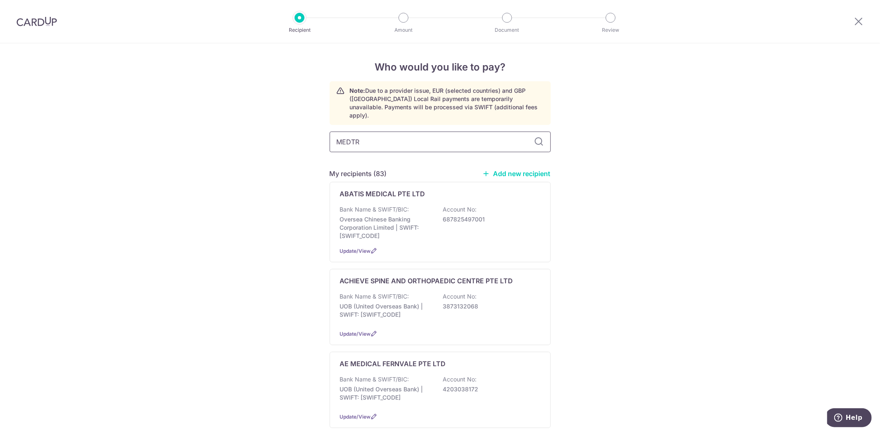
type input "MEDTRO"
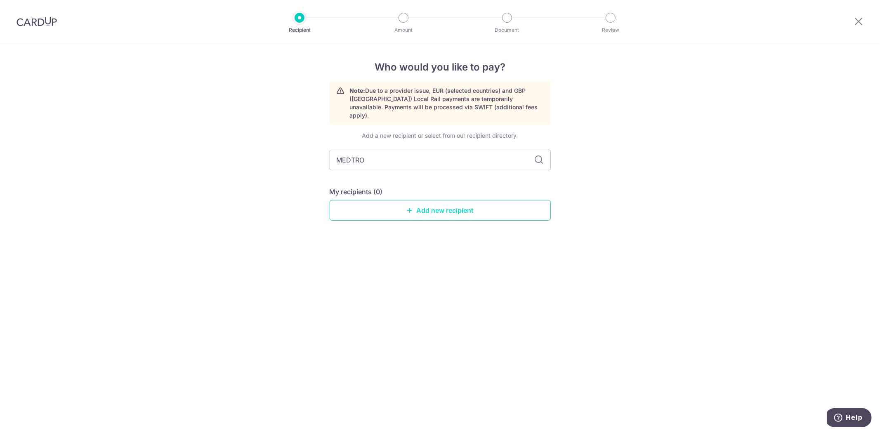
click at [409, 200] on link "Add new recipient" at bounding box center [440, 210] width 221 height 21
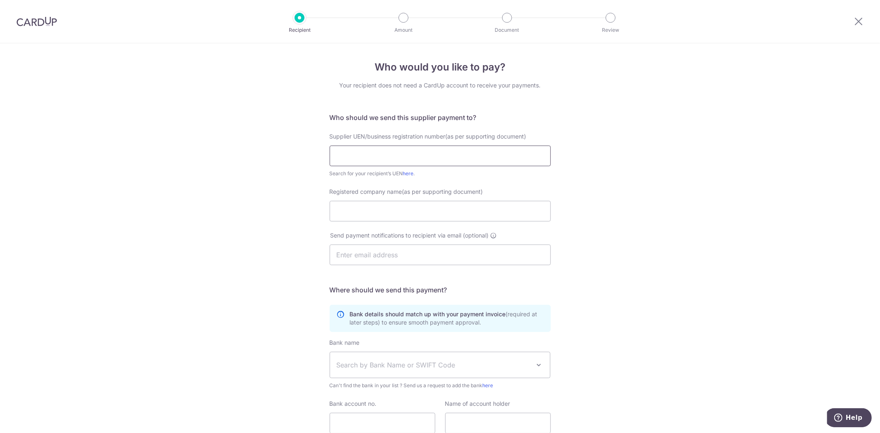
click at [406, 151] on input "text" at bounding box center [440, 156] width 221 height 21
type input "S98FC5604C"
click at [422, 208] on input "Registered company name(as per supporting document)" at bounding box center [440, 211] width 221 height 21
type input "MEDTRONIC INTERNATIONAL, LTD."
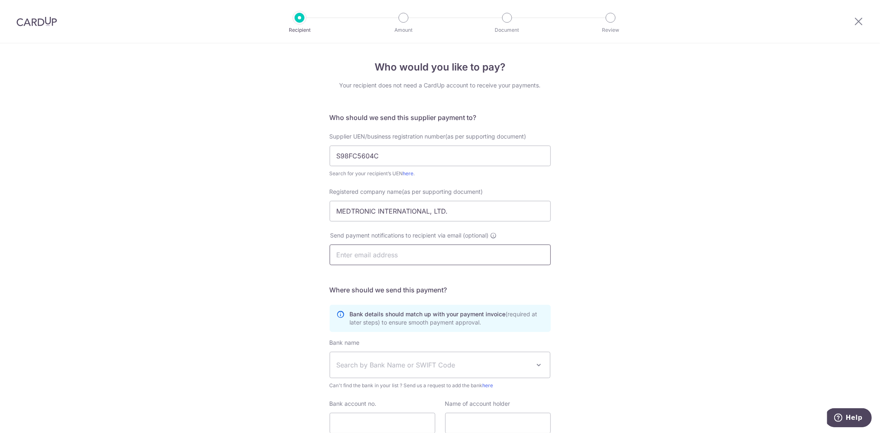
click at [435, 254] on input "text" at bounding box center [440, 255] width 221 height 21
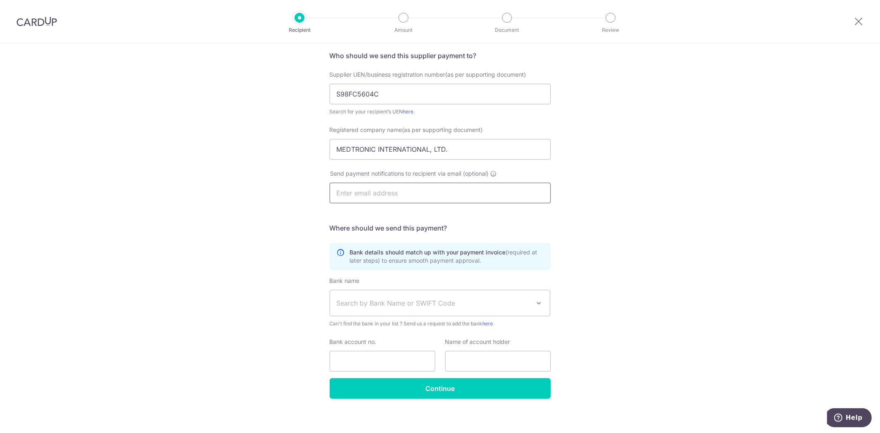
scroll to position [66, 0]
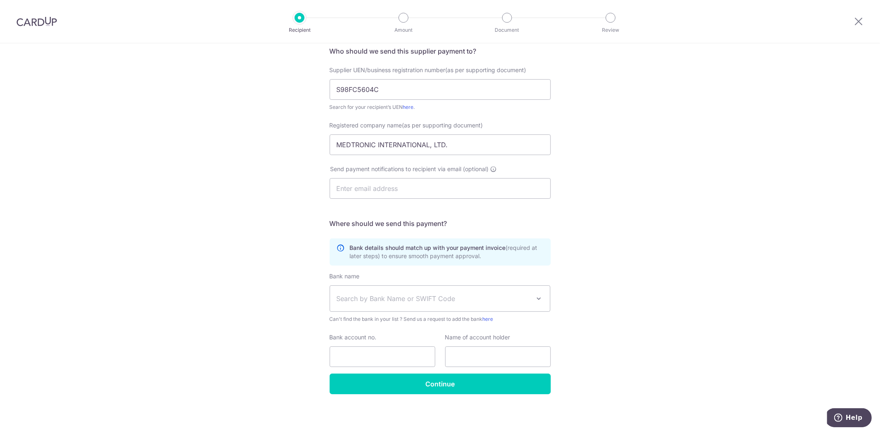
click at [527, 299] on span "Search by Bank Name or SWIFT Code" at bounding box center [434, 299] width 194 height 10
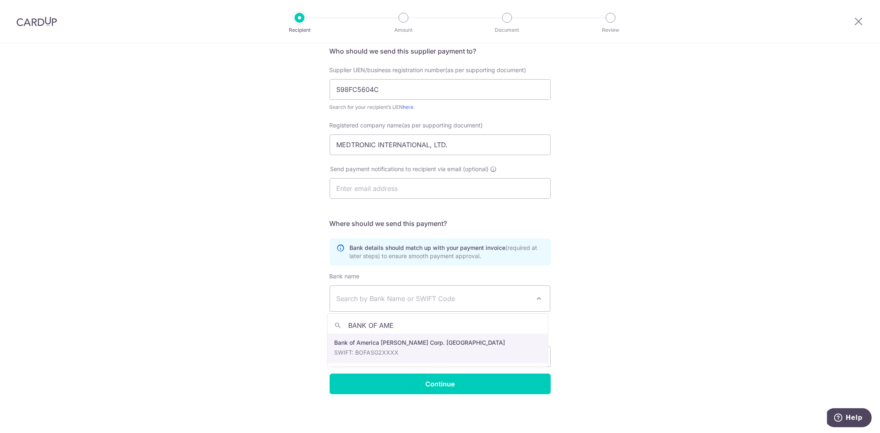
type input "BANK OF AME"
select select "49"
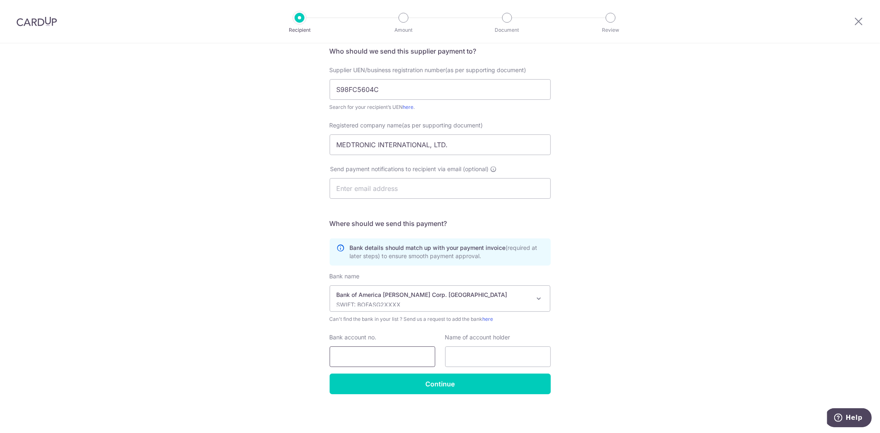
click at [418, 350] on input "Bank account no." at bounding box center [383, 357] width 106 height 21
drag, startPoint x: 360, startPoint y: 359, endPoint x: 410, endPoint y: 352, distance: 50.5
click at [410, 352] on input "54080026" at bounding box center [383, 357] width 106 height 21
type input "54080018"
click at [506, 364] on input "text" at bounding box center [498, 357] width 106 height 21
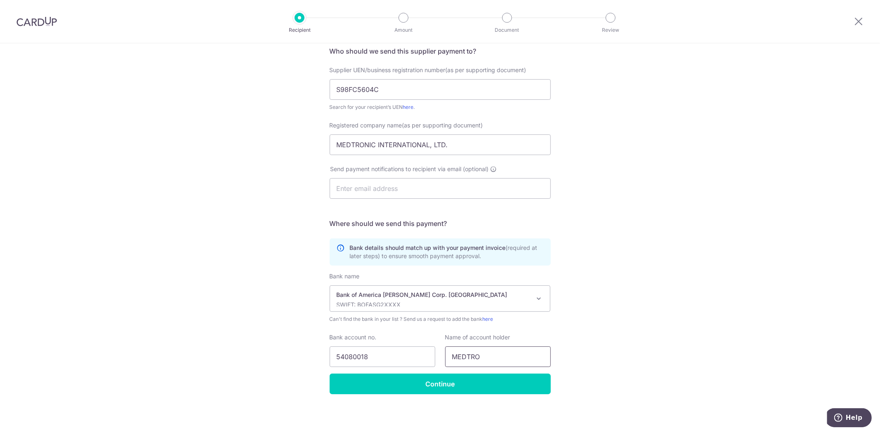
type input "MEDTRONIC INTERNATIONAL, LTD."
click at [658, 341] on div "Who would you like to pay? Your recipient does not need a CardUp account to rec…" at bounding box center [440, 205] width 880 height 456
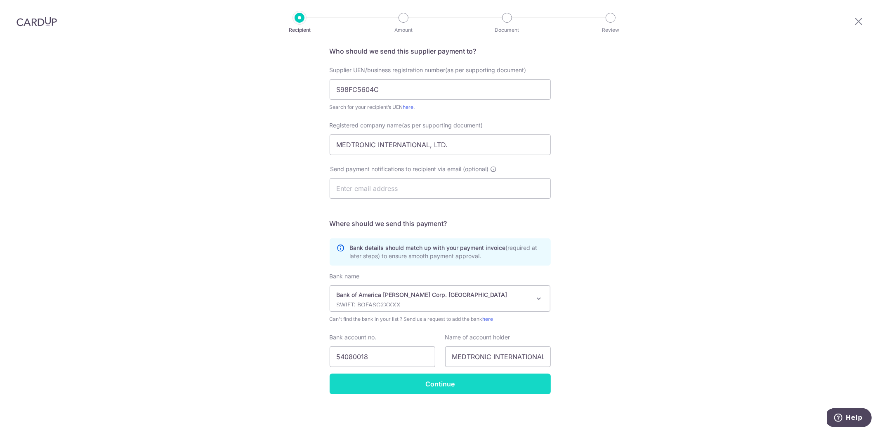
click at [471, 383] on input "Continue" at bounding box center [440, 384] width 221 height 21
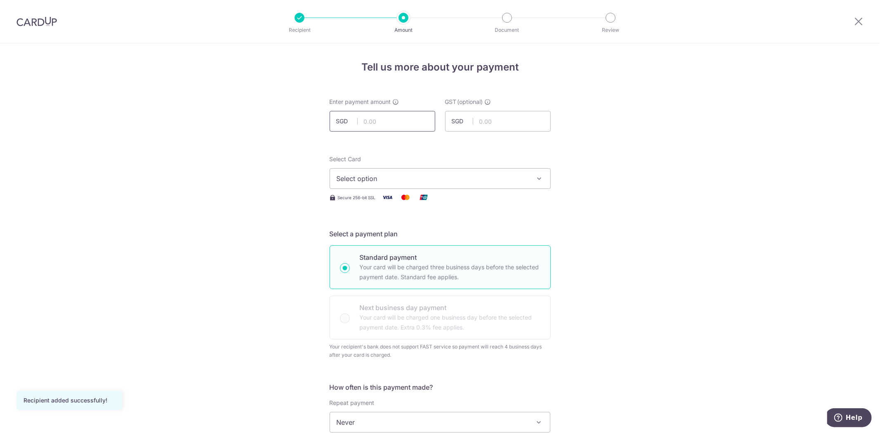
click at [401, 116] on input "text" at bounding box center [383, 121] width 106 height 21
type input "15,674.20"
click at [502, 181] on span "Select option" at bounding box center [433, 179] width 192 height 10
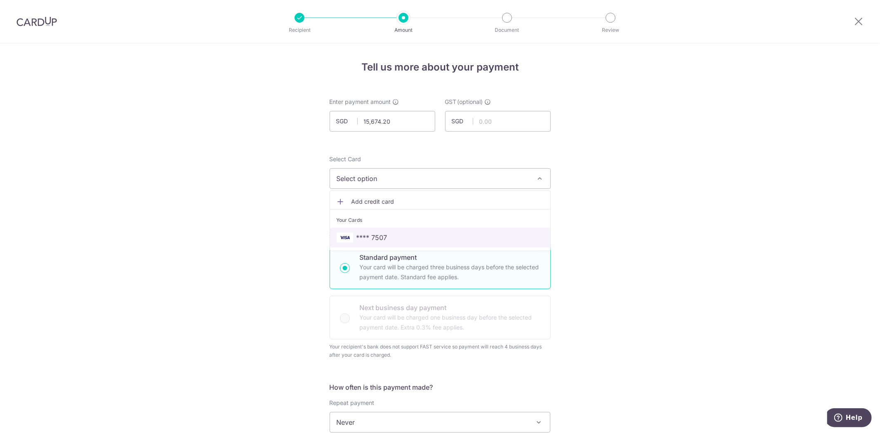
drag, startPoint x: 442, startPoint y: 236, endPoint x: 543, endPoint y: 206, distance: 105.6
click at [442, 236] on span "**** 7507" at bounding box center [440, 238] width 207 height 10
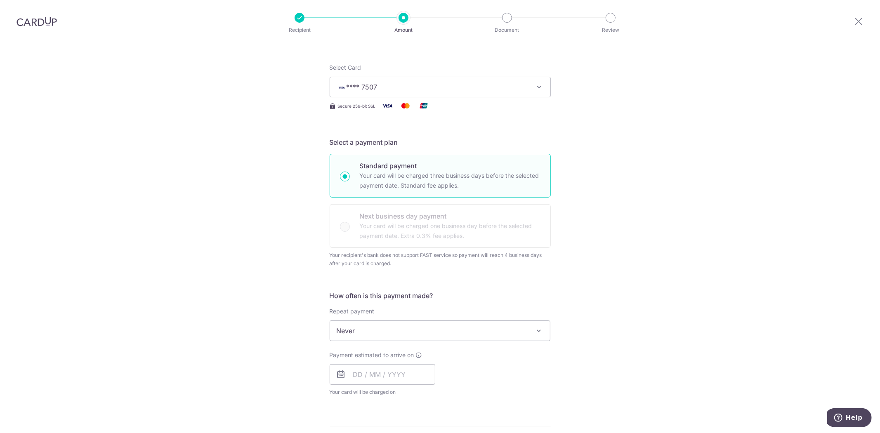
scroll to position [183, 0]
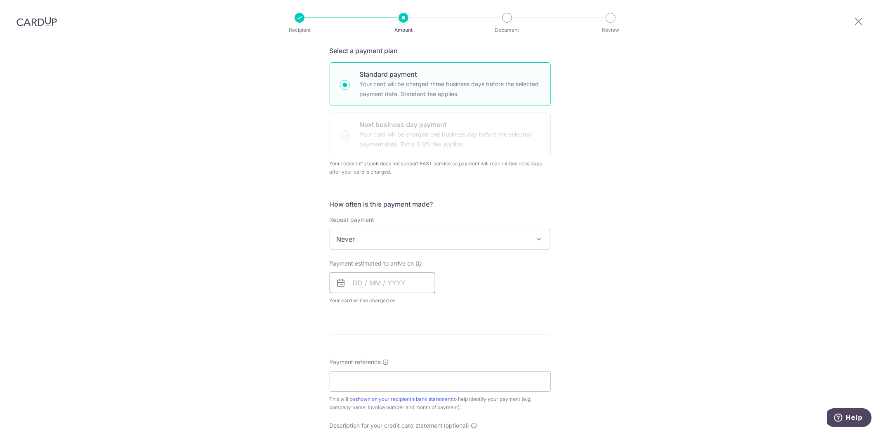
click at [400, 273] on input "text" at bounding box center [383, 283] width 106 height 21
drag, startPoint x: 437, startPoint y: 368, endPoint x: 553, endPoint y: 341, distance: 119.9
click at [439, 369] on link "18" at bounding box center [445, 374] width 13 height 13
type input "18/10/2025"
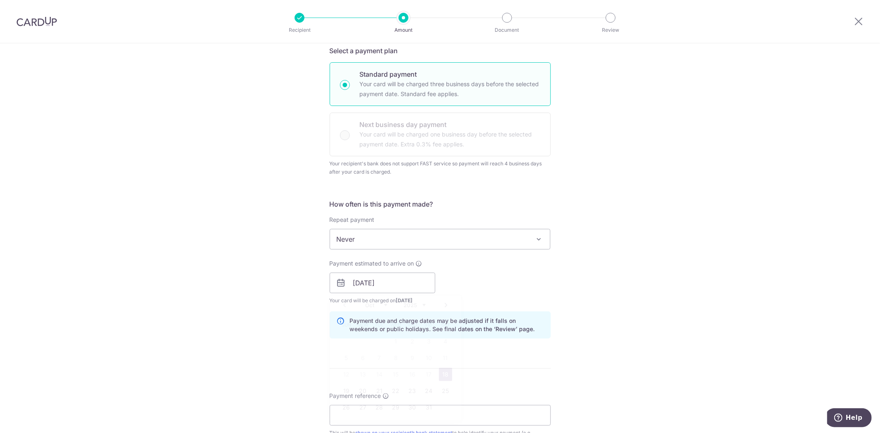
click at [553, 341] on div "Tell us more about your payment Enter payment amount SGD 15,674.20 15674.20 GST…" at bounding box center [440, 287] width 880 height 855
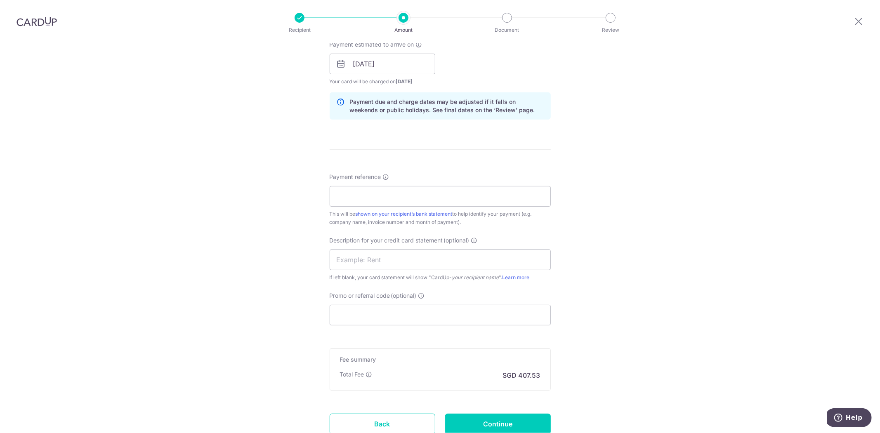
scroll to position [413, 0]
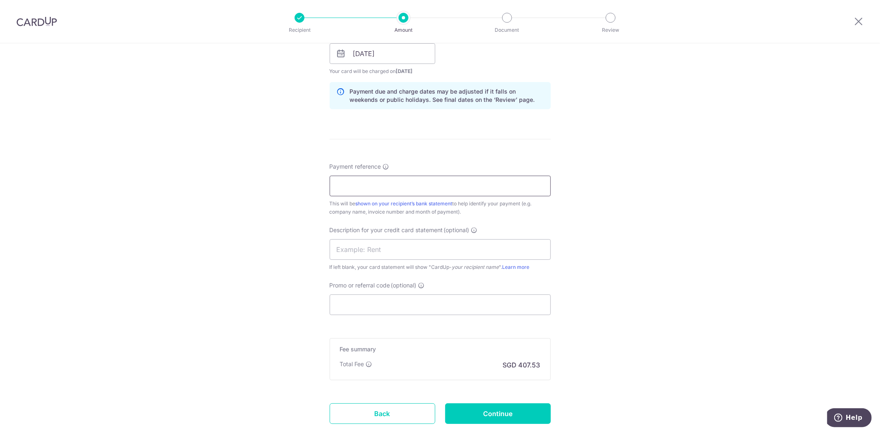
click at [374, 184] on input "Payment reference" at bounding box center [440, 186] width 221 height 21
click at [493, 253] on input "text" at bounding box center [440, 249] width 221 height 21
click at [487, 307] on input "Promo or referral code (optional)" at bounding box center [440, 305] width 221 height 21
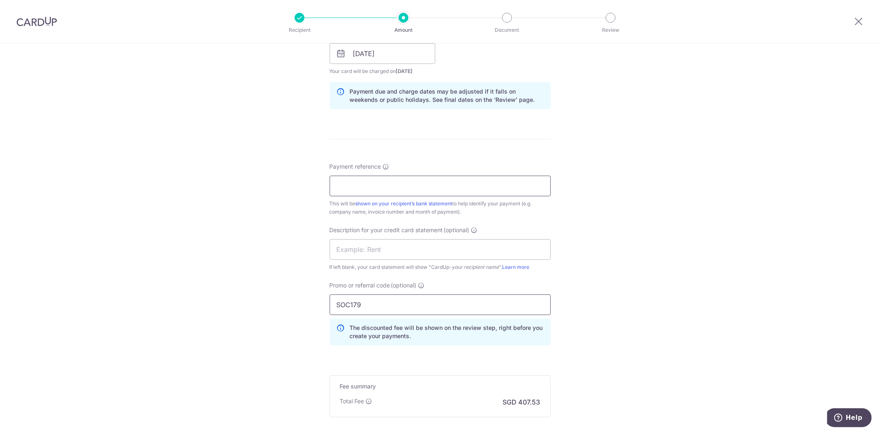
type input "SOC179"
click at [534, 191] on input "Payment reference" at bounding box center [440, 186] width 221 height 21
type input "CPV20250940"
click at [659, 217] on div "Tell us more about your payment Enter payment amount SGD 15,674.20 15674.20 GST…" at bounding box center [440, 77] width 880 height 893
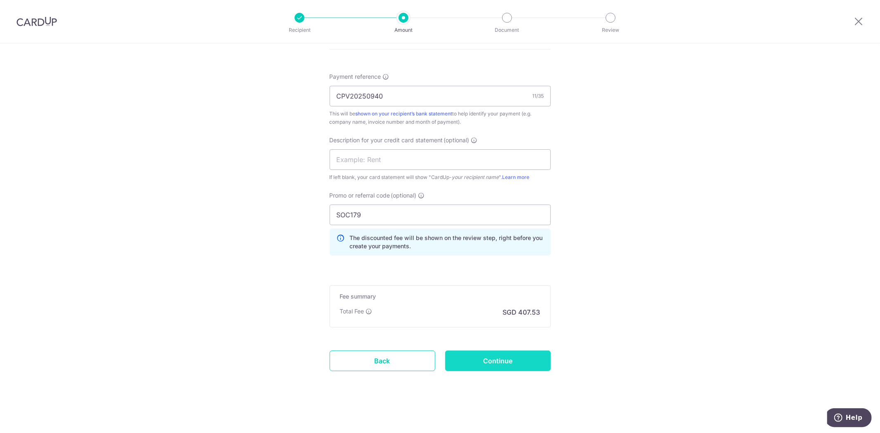
click at [526, 360] on input "Continue" at bounding box center [498, 361] width 106 height 21
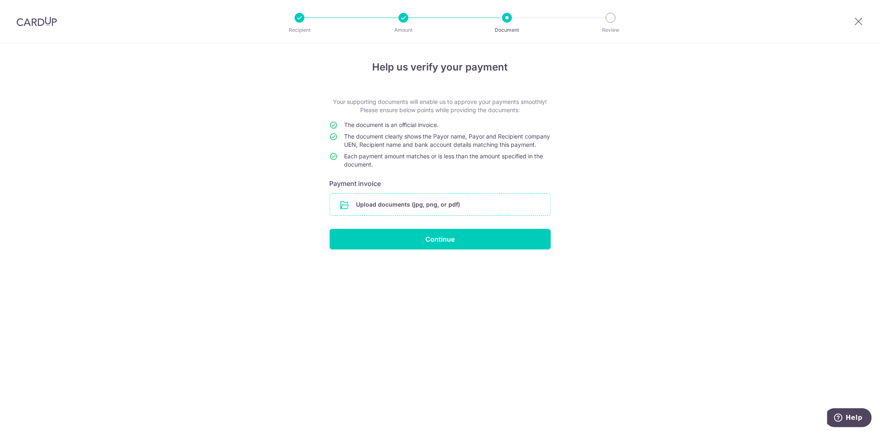
click at [434, 214] on input "file" at bounding box center [440, 204] width 220 height 21
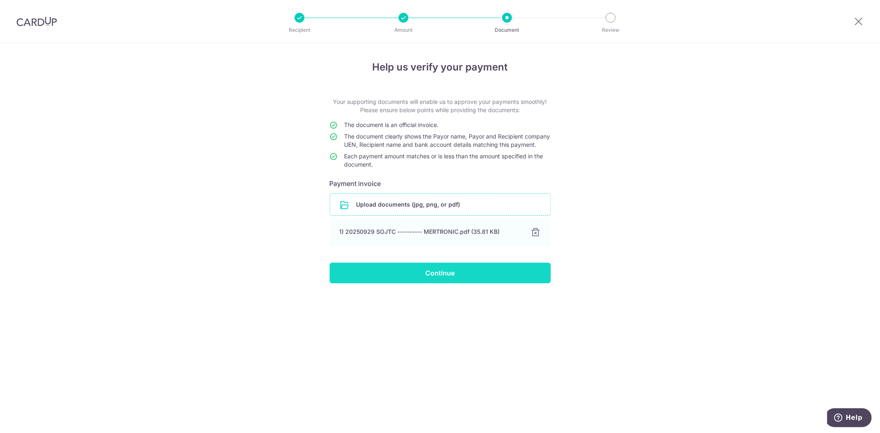
click at [451, 276] on input "Continue" at bounding box center [440, 273] width 221 height 21
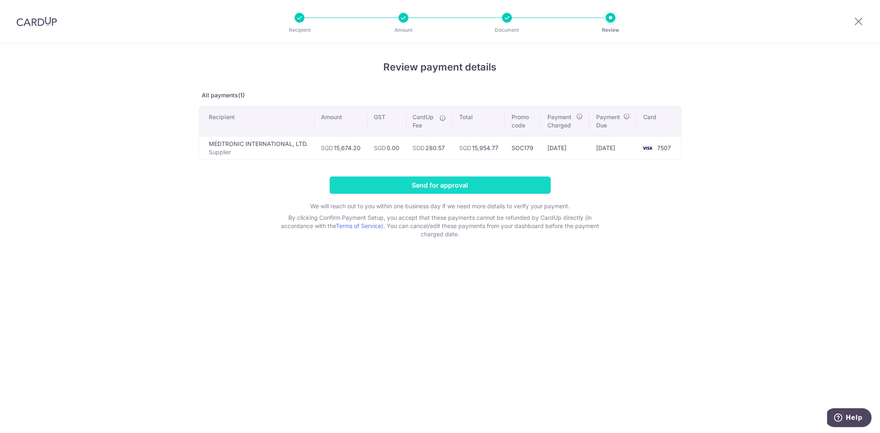
click at [455, 188] on input "Send for approval" at bounding box center [440, 185] width 221 height 17
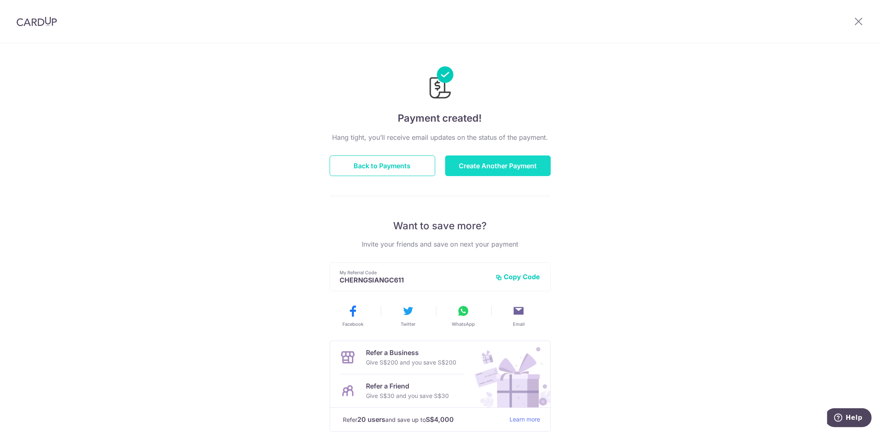
click at [491, 168] on button "Create Another Payment" at bounding box center [498, 166] width 106 height 21
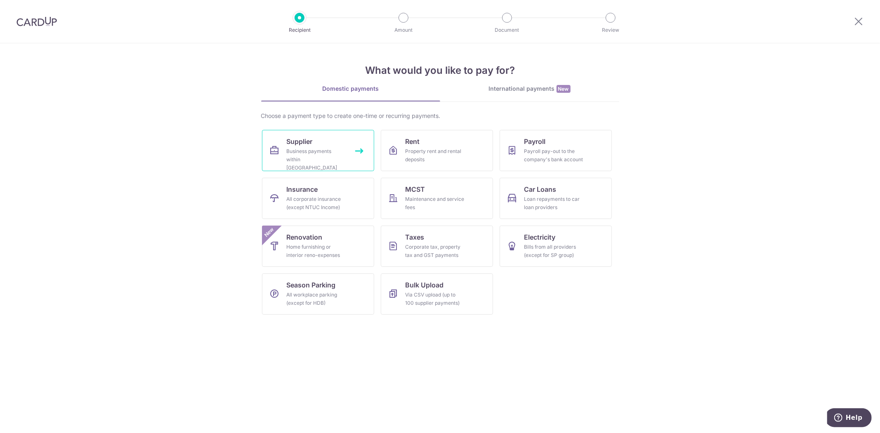
click at [315, 146] on link "Supplier Business payments within Singapore" at bounding box center [318, 150] width 112 height 41
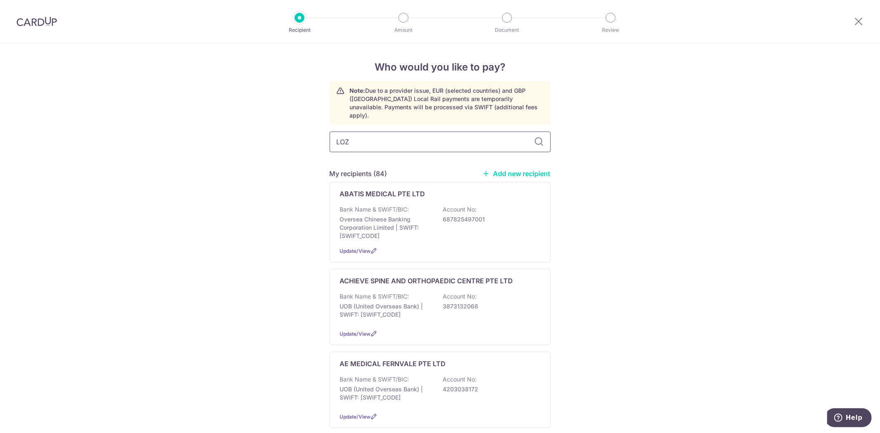
type input "LOZO"
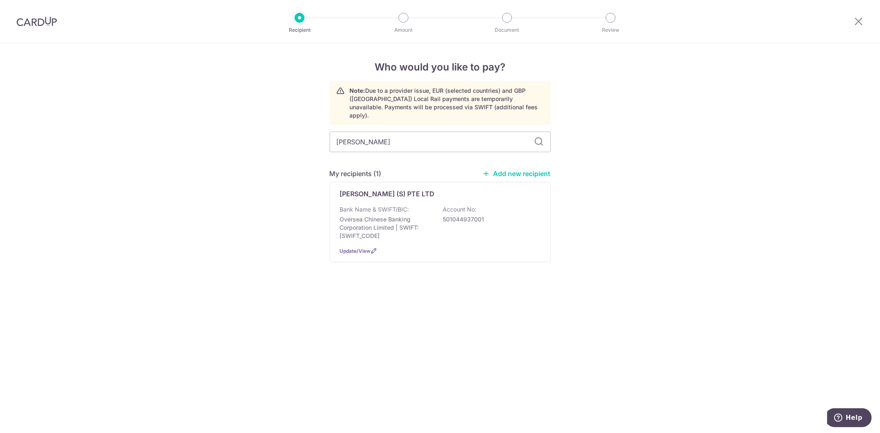
drag, startPoint x: 694, startPoint y: 212, endPoint x: 662, endPoint y: 261, distance: 59.1
click at [695, 211] on div "Who would you like to pay? Note: Due to a provider issue, EUR (selected countri…" at bounding box center [440, 238] width 880 height 390
click at [465, 219] on div "Bank Name & SWIFT/BIC: Oversea Chinese Banking Corporation Limited | SWIFT: OCB…" at bounding box center [440, 223] width 201 height 35
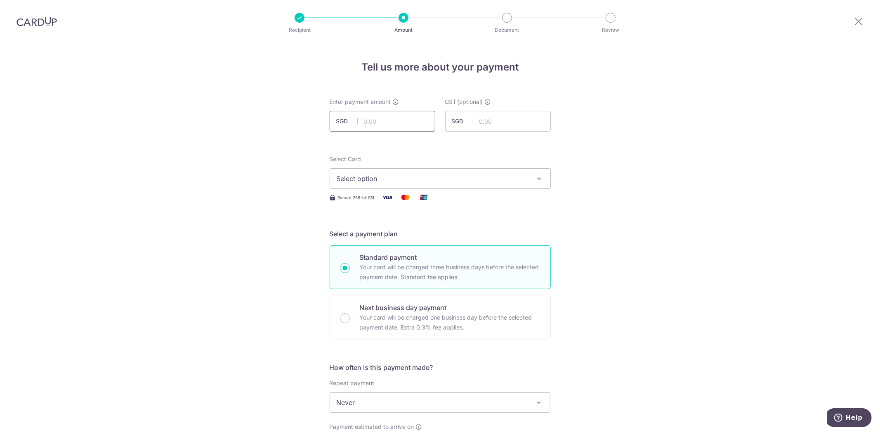
click at [400, 116] on input "text" at bounding box center [383, 121] width 106 height 21
type input "923.23"
click at [513, 186] on button "Select option" at bounding box center [440, 178] width 221 height 21
click at [457, 239] on span "**** 7507" at bounding box center [440, 238] width 207 height 10
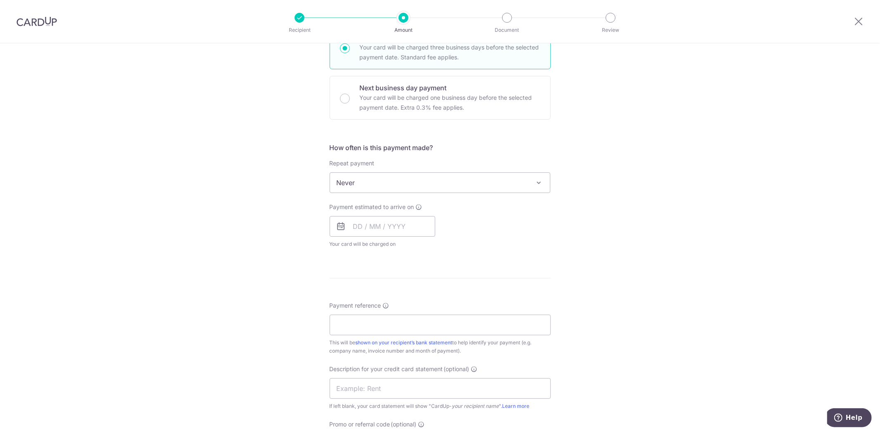
scroll to position [229, 0]
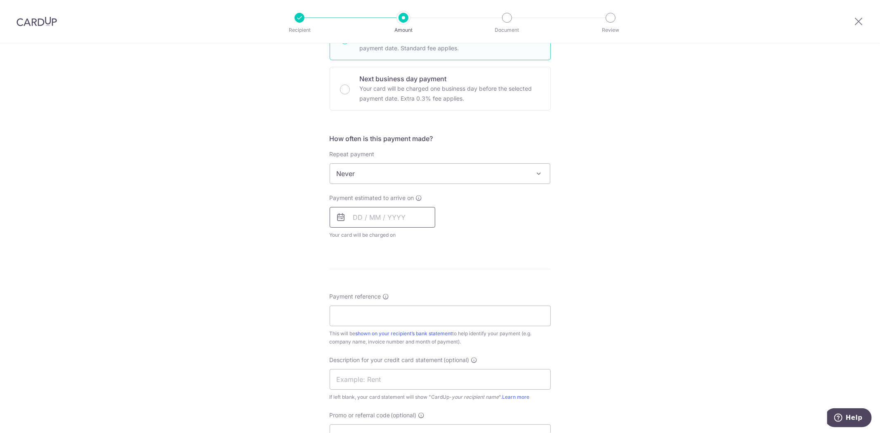
click at [408, 221] on input "text" at bounding box center [383, 217] width 106 height 21
click at [442, 306] on link "18" at bounding box center [445, 308] width 13 height 13
type input "18/10/2025"
click at [650, 274] on div "Tell us more about your payment Enter payment amount SGD 923.23 923.23 GST (opt…" at bounding box center [440, 215] width 880 height 802
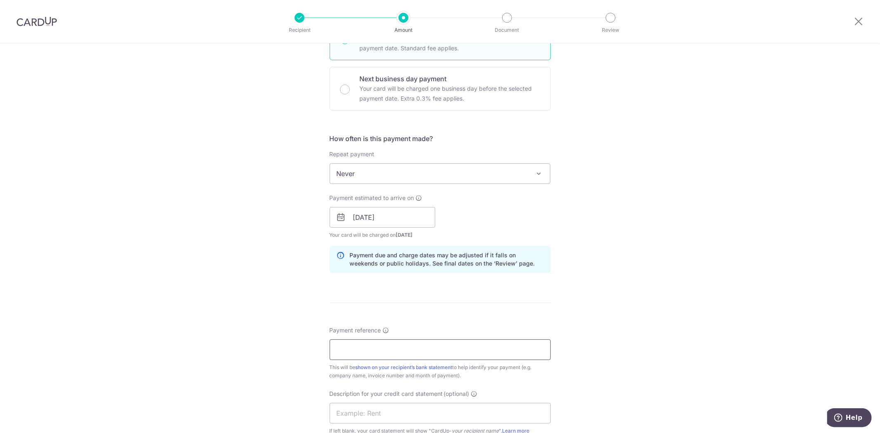
click at [482, 343] on input "Payment reference" at bounding box center [440, 350] width 221 height 21
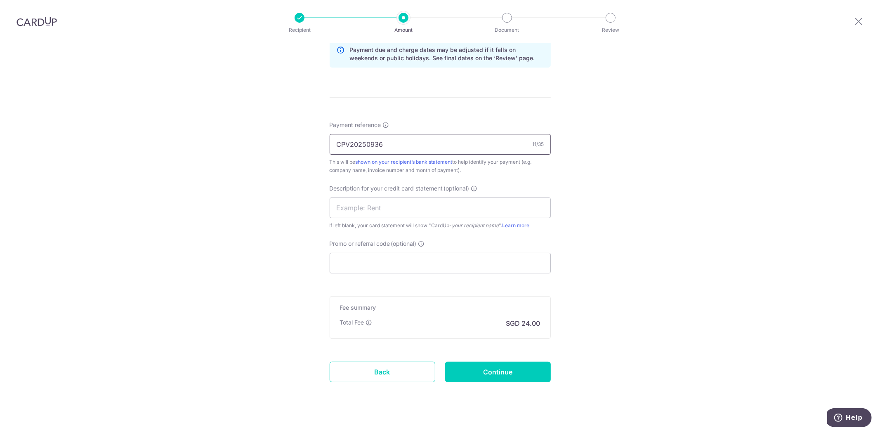
scroll to position [446, 0]
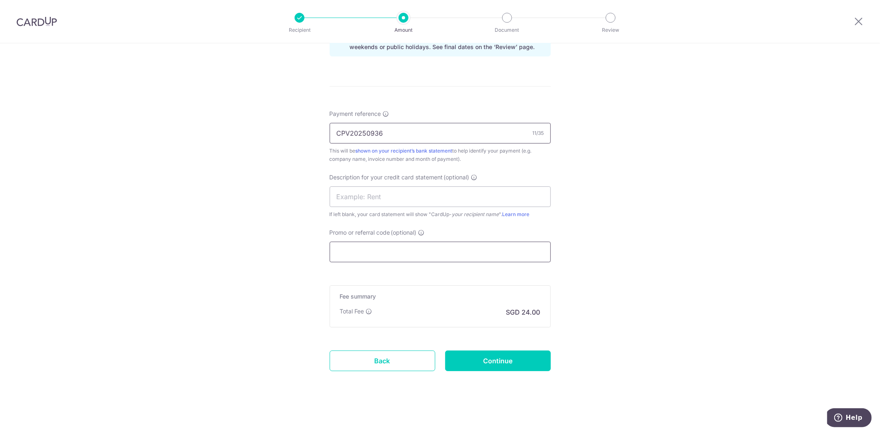
type input "CPV20250936"
click at [461, 254] on input "Promo or referral code (optional)" at bounding box center [440, 252] width 221 height 21
paste input "soc179"
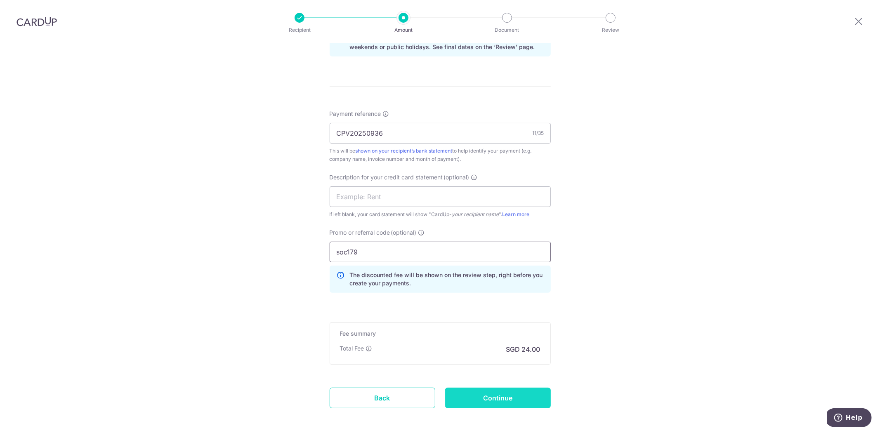
type input "soc179"
click at [525, 393] on input "Continue" at bounding box center [498, 398] width 106 height 21
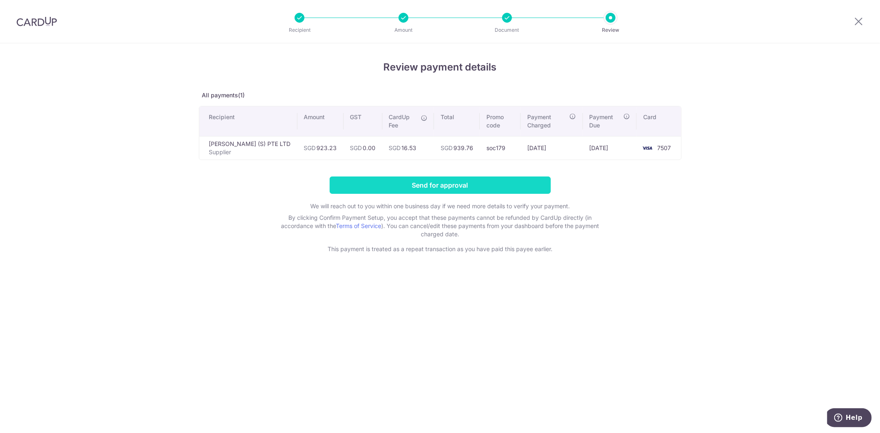
click at [428, 188] on input "Send for approval" at bounding box center [440, 185] width 221 height 17
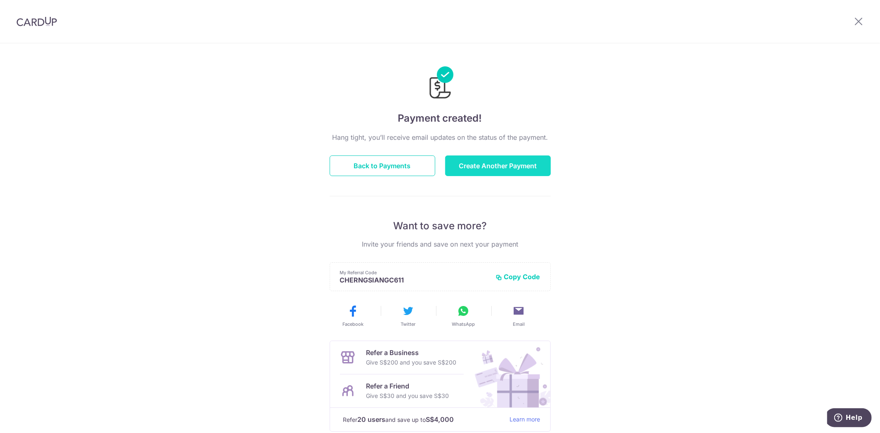
click at [487, 175] on button "Create Another Payment" at bounding box center [498, 166] width 106 height 21
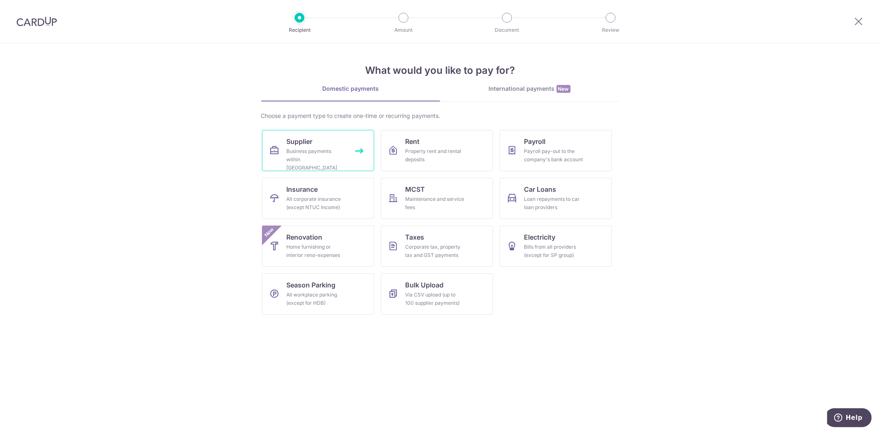
click at [342, 158] on div "Business payments within [GEOGRAPHIC_DATA]" at bounding box center [316, 159] width 59 height 25
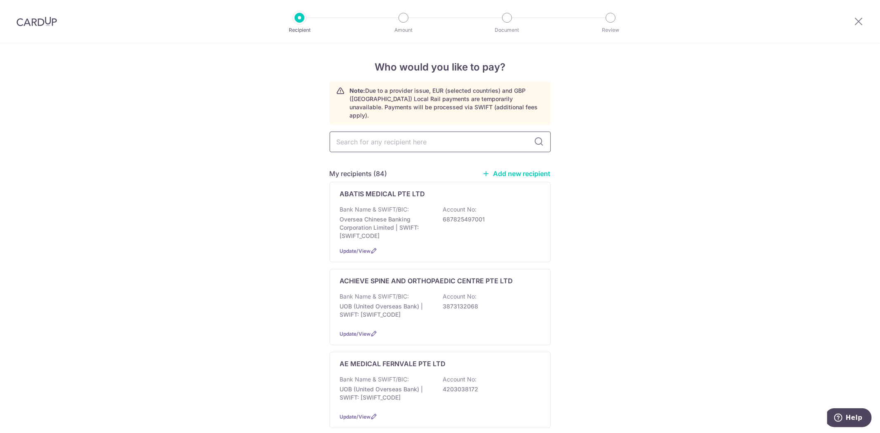
click at [438, 133] on input "text" at bounding box center [440, 142] width 221 height 21
type input "[PERSON_NAME]"
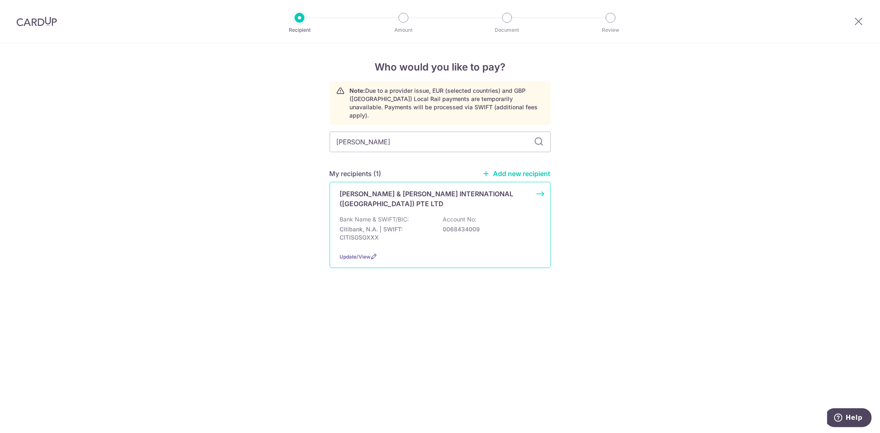
click at [438, 215] on div "Bank Name & SWIFT/BIC: Citibank, N.A. | SWIFT: CITISGSGXXX Account No: 00684340…" at bounding box center [440, 230] width 201 height 31
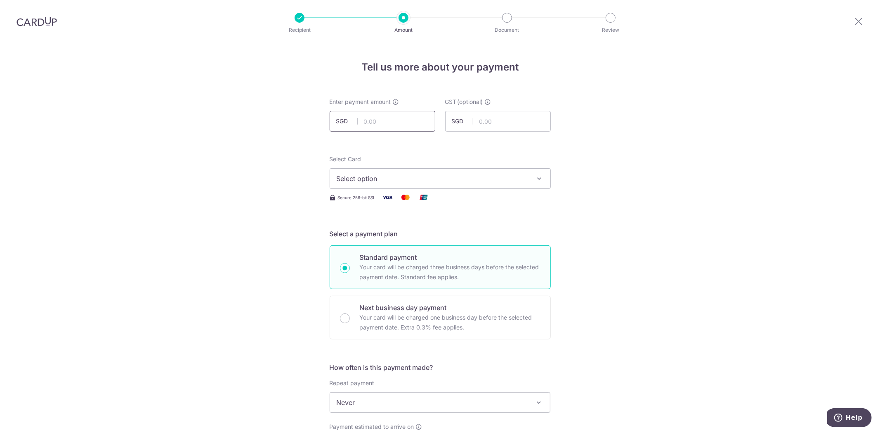
click at [409, 129] on input "text" at bounding box center [383, 121] width 106 height 21
type input "7,289.92"
click at [517, 178] on span "Select option" at bounding box center [433, 179] width 192 height 10
drag, startPoint x: 440, startPoint y: 234, endPoint x: 502, endPoint y: 233, distance: 62.3
click at [440, 234] on span "**** 7507" at bounding box center [440, 238] width 207 height 10
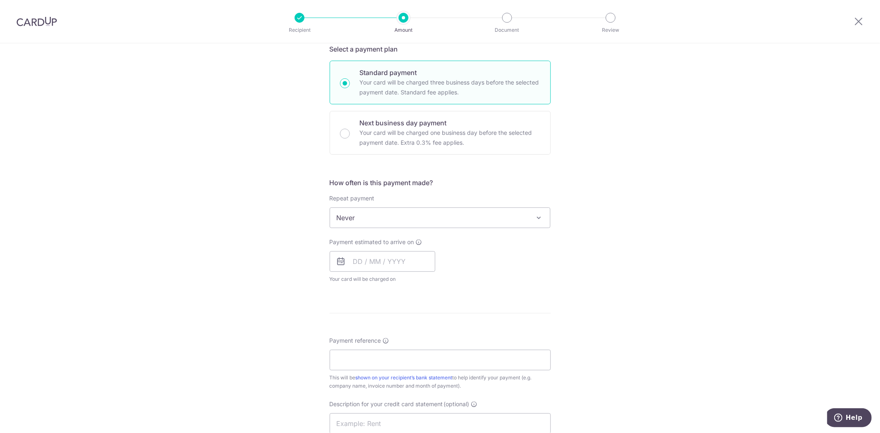
scroll to position [229, 0]
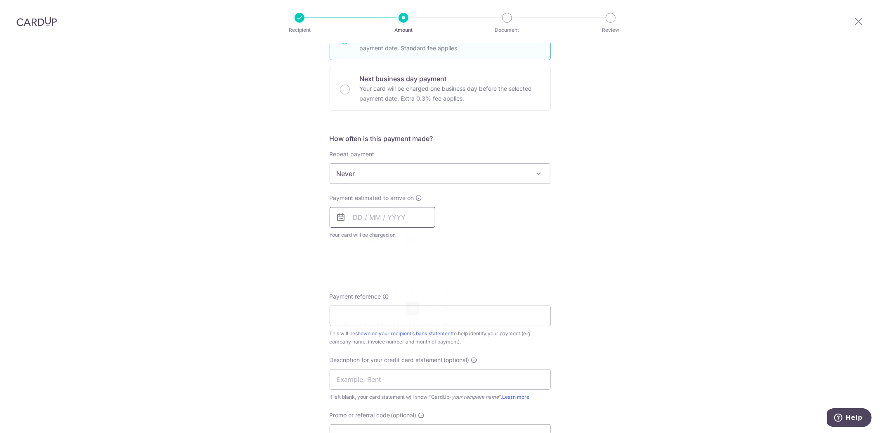
click at [374, 213] on input "text" at bounding box center [383, 217] width 106 height 21
click at [439, 311] on link "18" at bounding box center [445, 308] width 13 height 13
type input "[DATE]"
click at [624, 260] on div "Tell us more about your payment Enter payment amount SGD 7,289.92 7289.92 GST (…" at bounding box center [440, 215] width 880 height 802
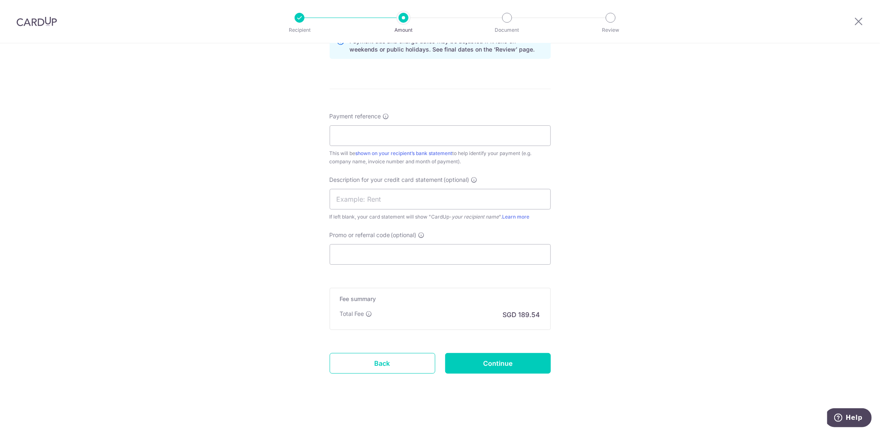
scroll to position [446, 0]
click at [504, 142] on input "Payment reference" at bounding box center [440, 133] width 221 height 21
type input "CPV20250934"
click at [462, 253] on input "Promo or referral code (optional)" at bounding box center [440, 252] width 221 height 21
paste input "soc179"
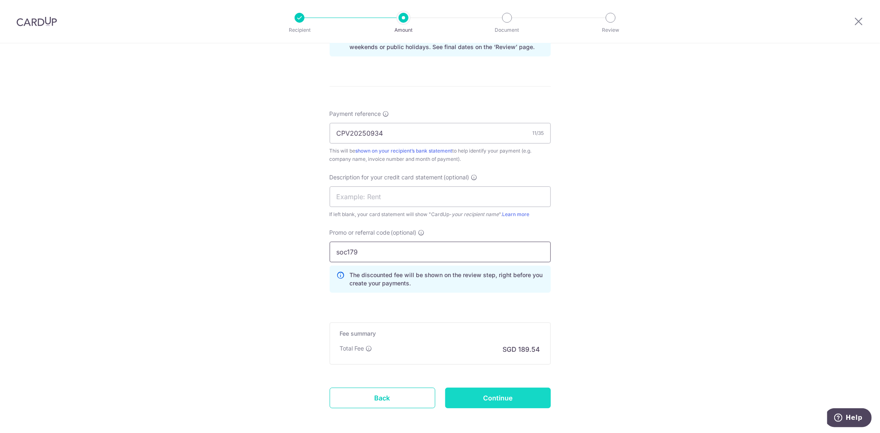
type input "soc179"
click at [489, 402] on input "Continue" at bounding box center [498, 398] width 106 height 21
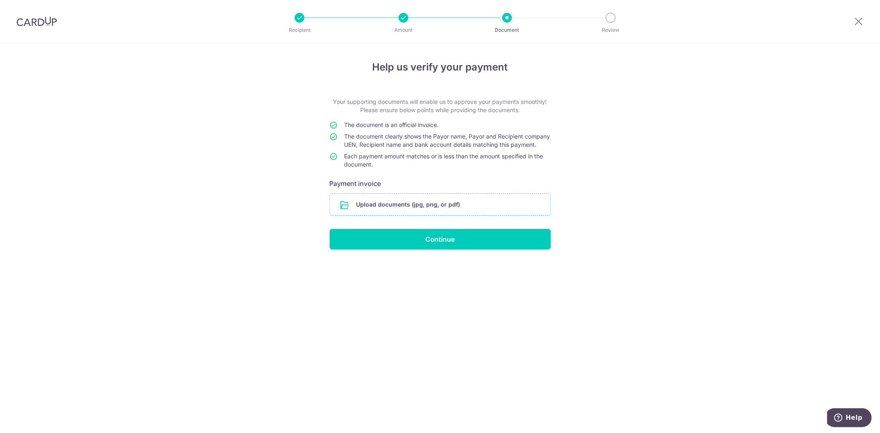
click at [432, 211] on input "file" at bounding box center [440, 204] width 220 height 21
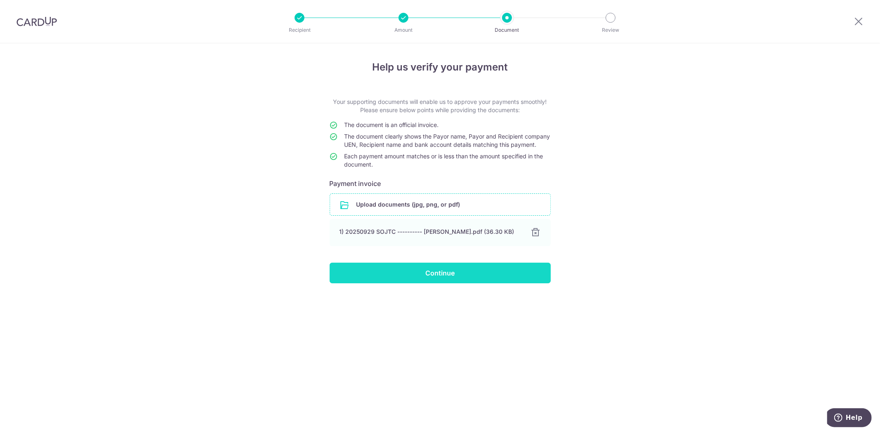
click at [443, 284] on input "Continue" at bounding box center [440, 273] width 221 height 21
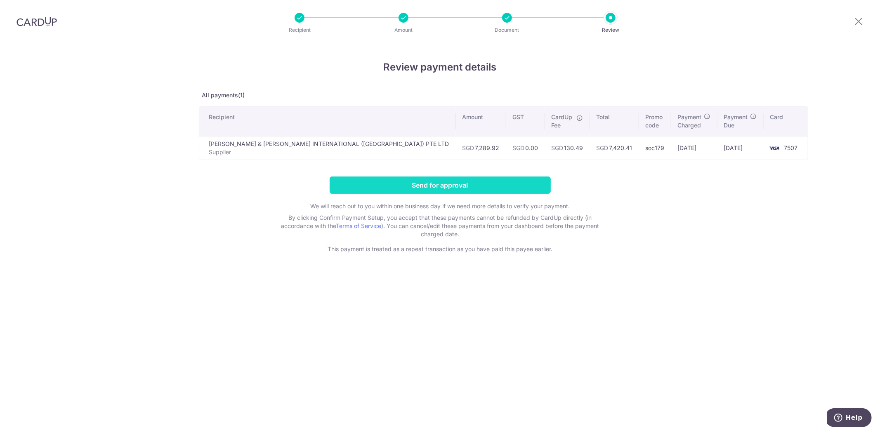
click at [477, 184] on input "Send for approval" at bounding box center [440, 185] width 221 height 17
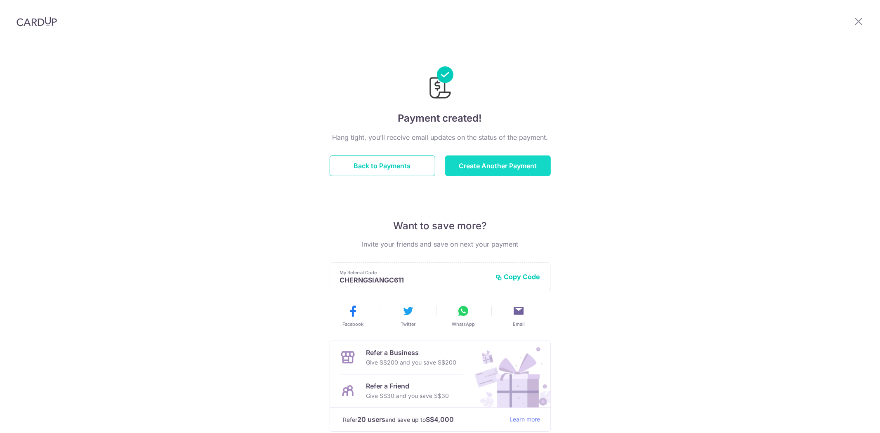
click at [481, 157] on button "Create Another Payment" at bounding box center [498, 166] width 106 height 21
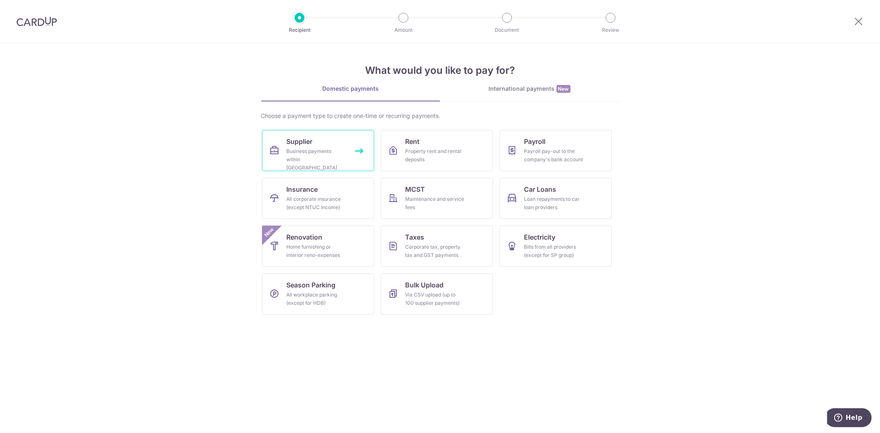
click at [314, 143] on link "Supplier Business payments within [GEOGRAPHIC_DATA]" at bounding box center [318, 150] width 112 height 41
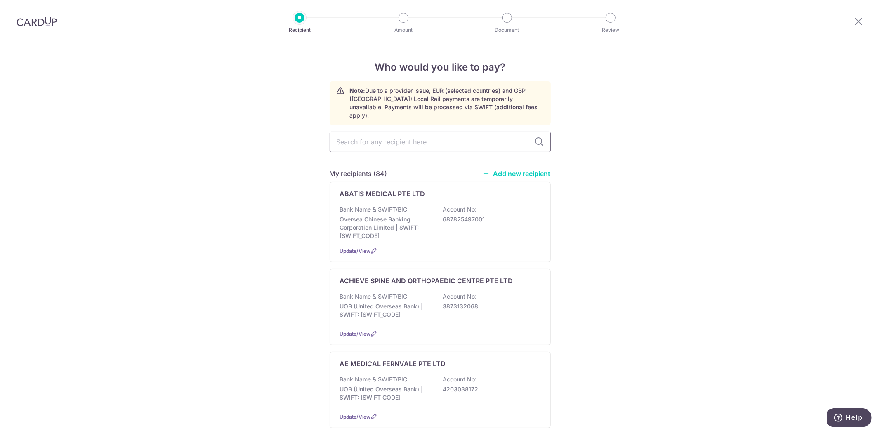
click at [381, 144] on input "text" at bounding box center [440, 142] width 221 height 21
click at [387, 139] on input "text" at bounding box center [440, 142] width 221 height 21
drag, startPoint x: 387, startPoint y: 139, endPoint x: 387, endPoint y: 132, distance: 6.6
click at [387, 138] on input "text" at bounding box center [440, 142] width 221 height 21
type input "GEN"
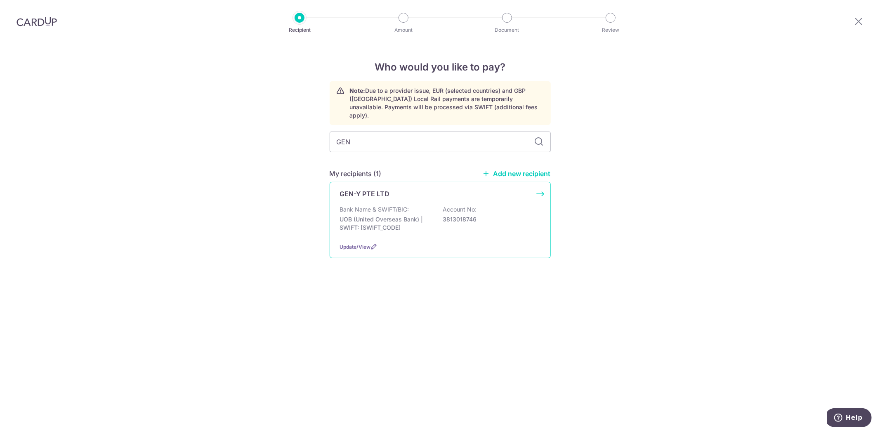
click at [387, 215] on p "UOB (United Overseas Bank) | SWIFT: [SWIFT_CODE]" at bounding box center [386, 223] width 92 height 17
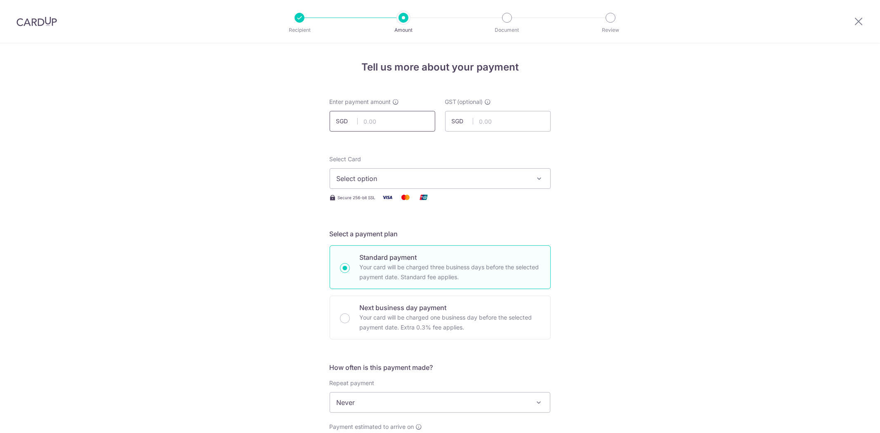
click at [397, 129] on input "text" at bounding box center [383, 121] width 106 height 21
click at [397, 126] on input "text" at bounding box center [383, 121] width 106 height 21
click at [398, 126] on input "text" at bounding box center [383, 121] width 106 height 21
type input "6,431.00"
click at [494, 171] on button "Select option" at bounding box center [440, 178] width 221 height 21
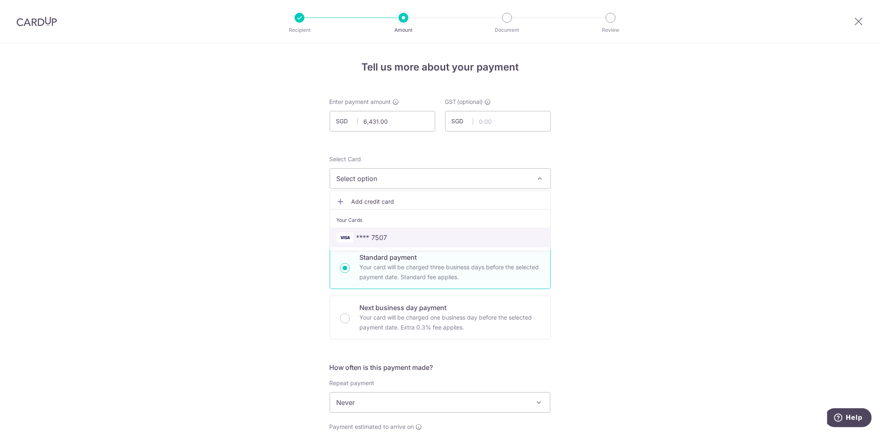
click at [453, 236] on span "**** 7507" at bounding box center [440, 238] width 207 height 10
drag, startPoint x: 618, startPoint y: 239, endPoint x: 622, endPoint y: 238, distance: 4.4
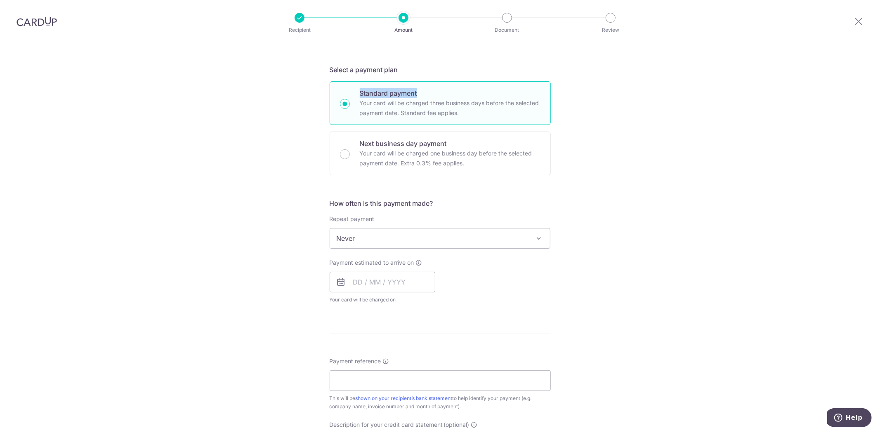
scroll to position [183, 0]
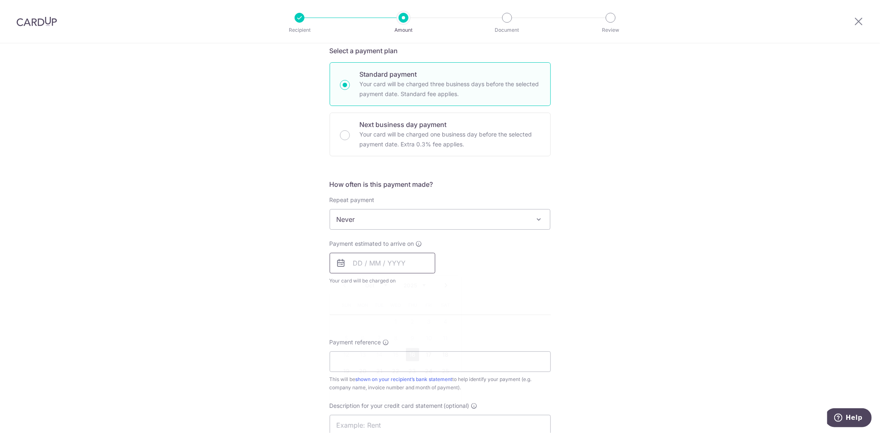
click at [402, 264] on input "text" at bounding box center [383, 263] width 106 height 21
click at [444, 357] on link "18" at bounding box center [445, 354] width 13 height 13
type input "[DATE]"
click at [0, 0] on p "Payment due and charge dates may be adjusted if it falls on weekends or public …" at bounding box center [0, 0] width 0 height 0
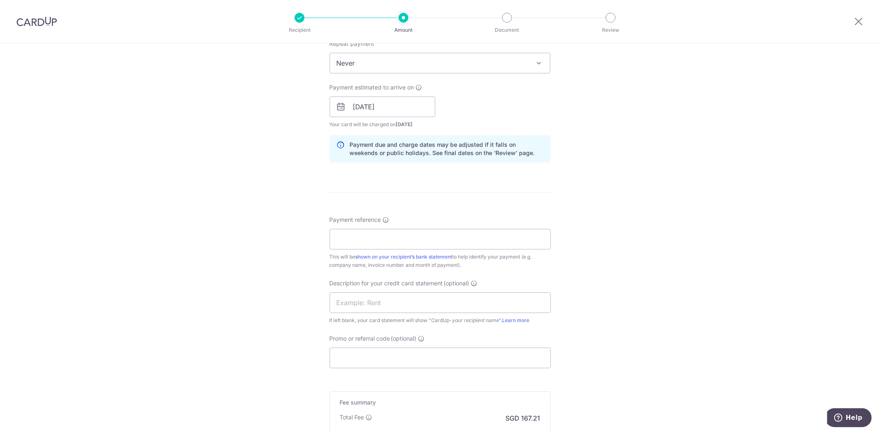
scroll to position [366, 0]
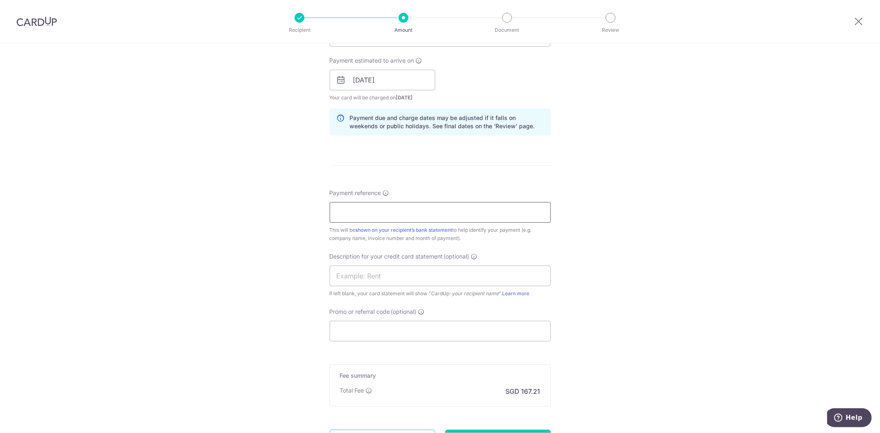
click at [443, 209] on input "Payment reference" at bounding box center [440, 212] width 221 height 21
type input "CPV20250930"
click at [491, 325] on input "Promo or referral code (optional)" at bounding box center [440, 331] width 221 height 21
paste input "soc179"
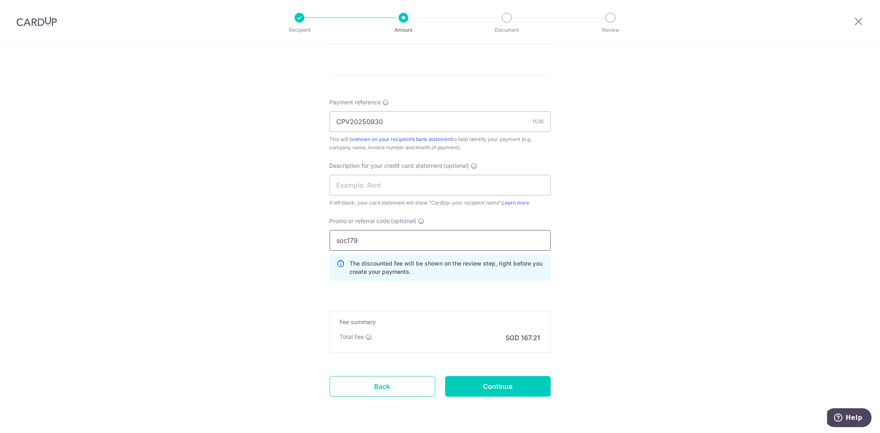
scroll to position [458, 0]
type input "soc179"
click at [516, 378] on input "Continue" at bounding box center [498, 385] width 106 height 21
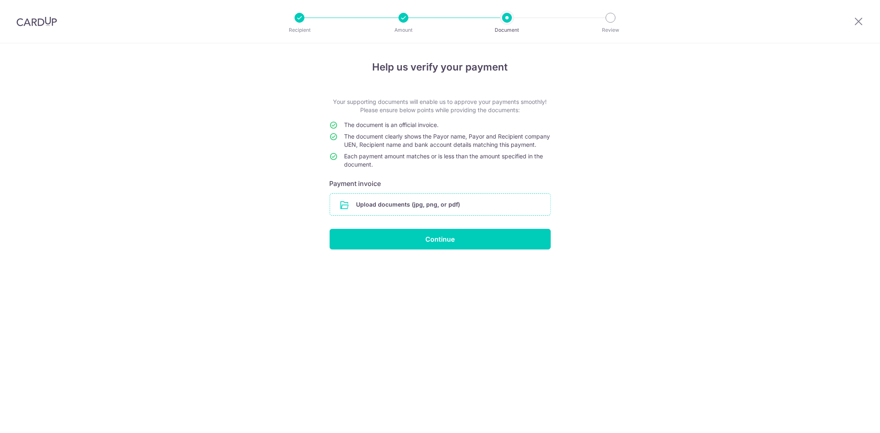
click at [447, 215] on input "file" at bounding box center [440, 204] width 220 height 21
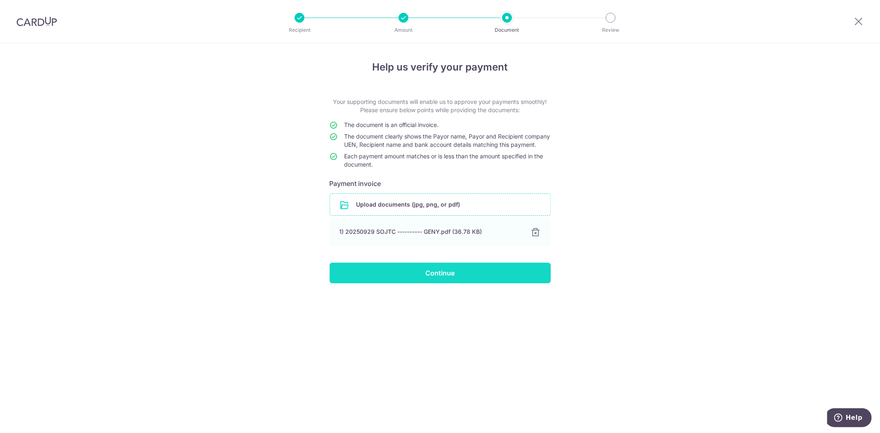
click at [453, 280] on input "Continue" at bounding box center [440, 273] width 221 height 21
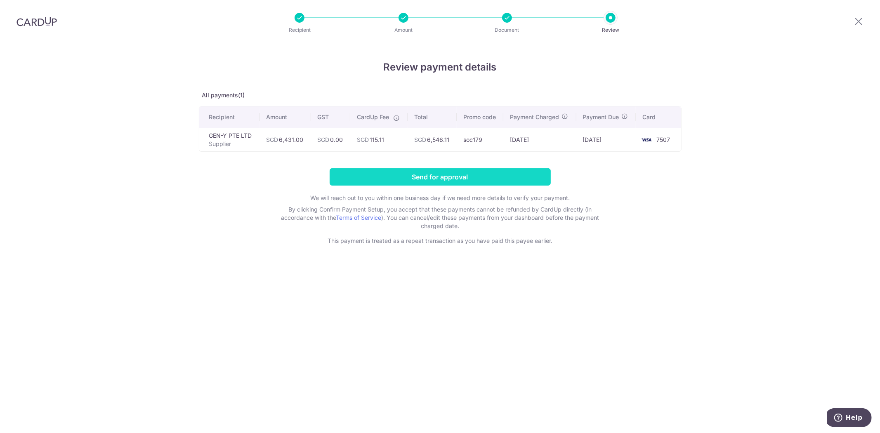
click at [468, 180] on input "Send for approval" at bounding box center [440, 176] width 221 height 17
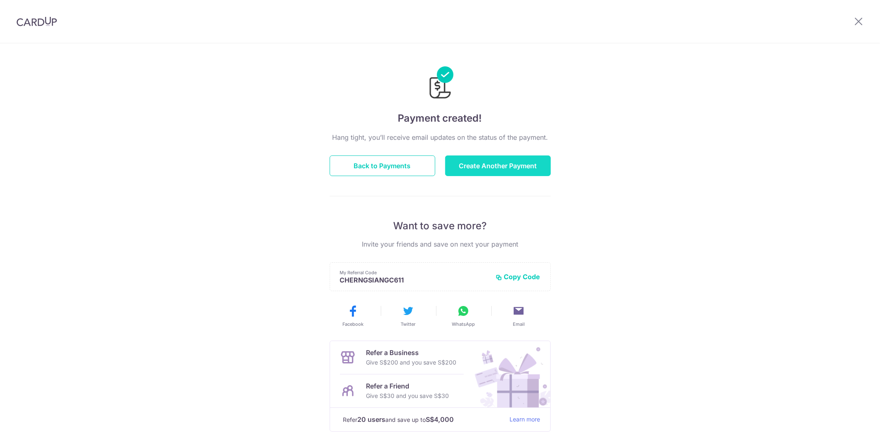
click at [469, 166] on button "Create Another Payment" at bounding box center [498, 166] width 106 height 21
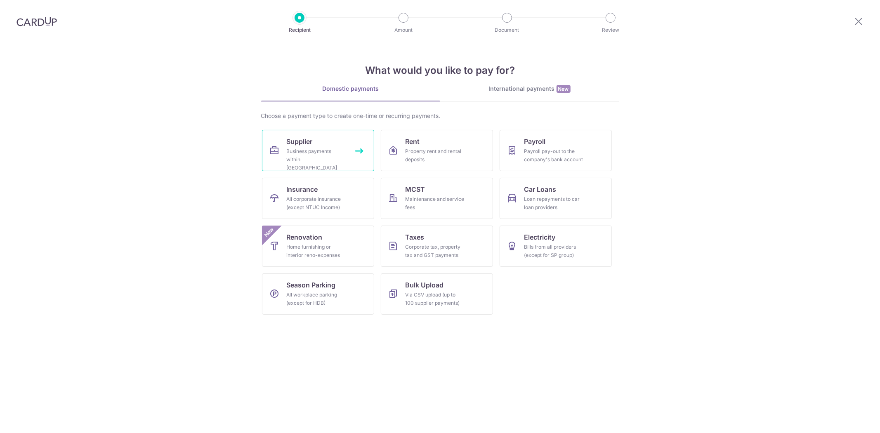
click at [329, 153] on div "Business payments within [GEOGRAPHIC_DATA]" at bounding box center [316, 159] width 59 height 25
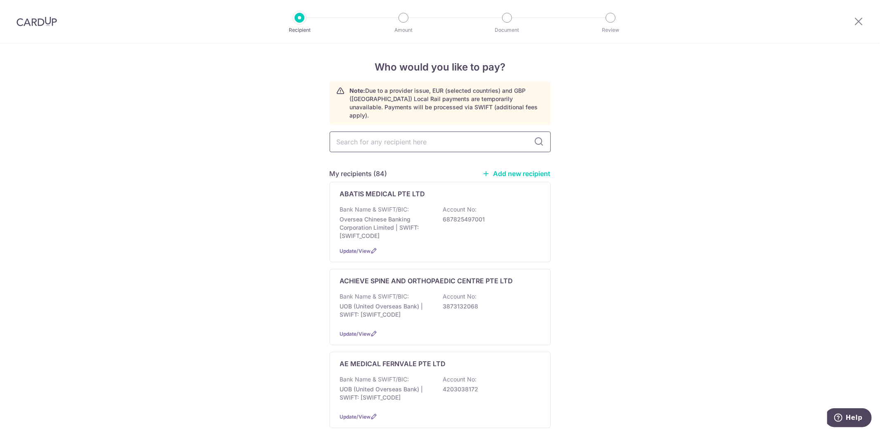
click at [366, 137] on input "text" at bounding box center [440, 142] width 221 height 21
type input "GOLDP"
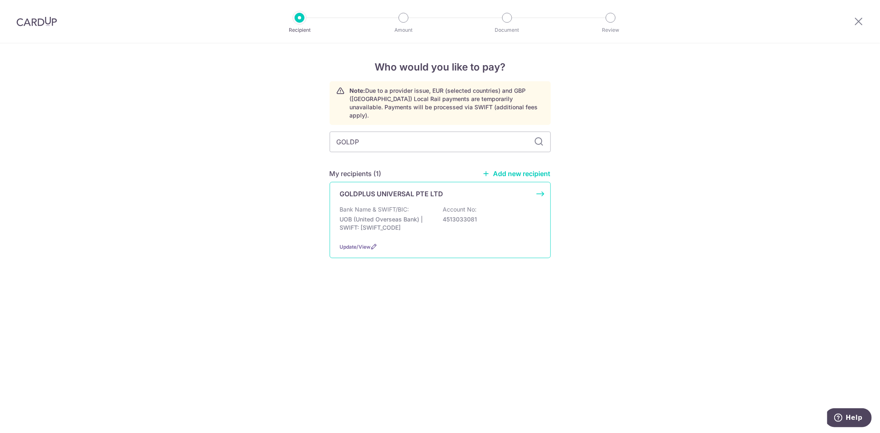
click at [430, 215] on p "UOB (United Overseas Bank) | SWIFT: [SWIFT_CODE]" at bounding box center [386, 223] width 92 height 17
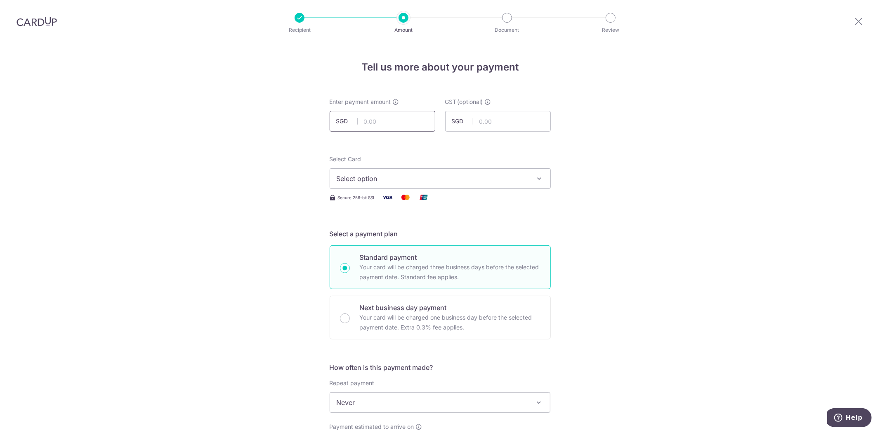
click at [399, 119] on input "text" at bounding box center [383, 121] width 106 height 21
type input "7,119.34"
click at [508, 175] on span "Select option" at bounding box center [433, 179] width 192 height 10
click at [402, 237] on span "**** 7507" at bounding box center [440, 238] width 207 height 10
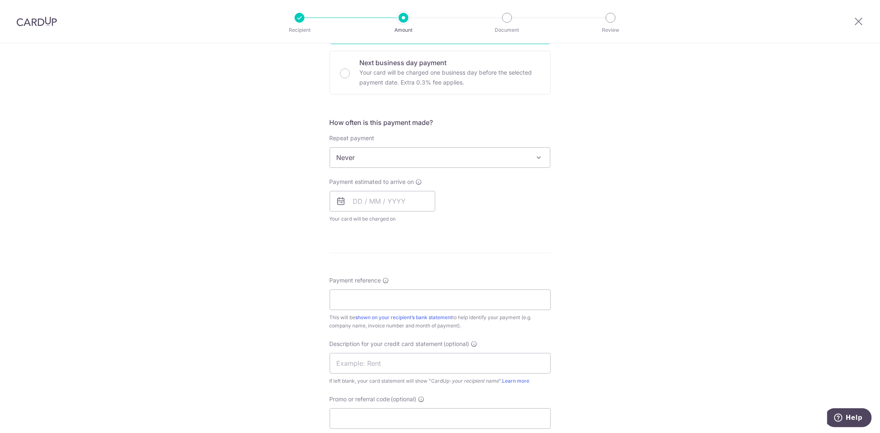
scroll to position [275, 0]
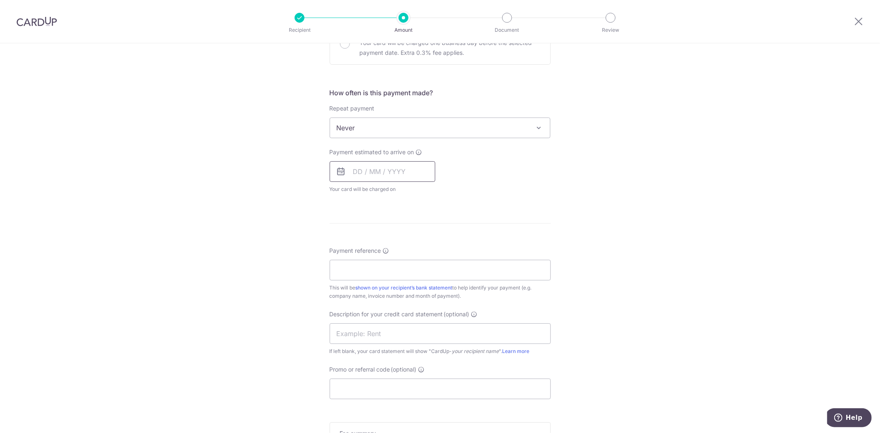
click at [406, 181] on input "text" at bounding box center [383, 171] width 106 height 21
click at [439, 261] on link "18" at bounding box center [445, 263] width 13 height 13
type input "[DATE]"
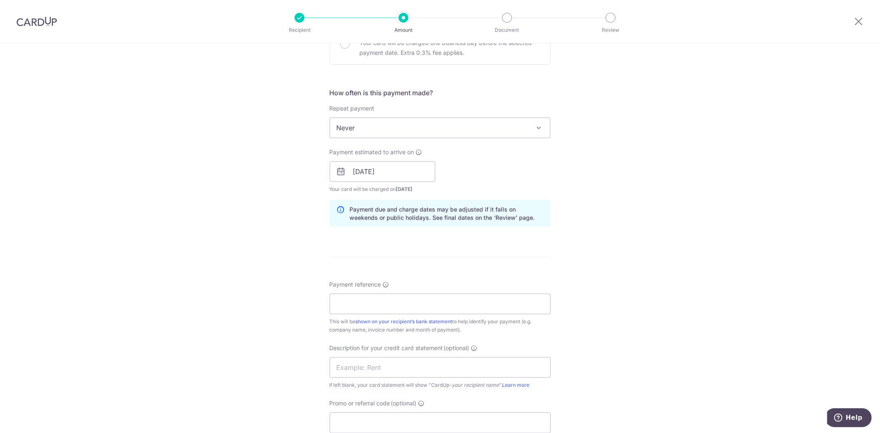
click at [642, 260] on div "Tell us more about your payment Enter payment amount SGD 7,119.34 7119.34 GST (…" at bounding box center [440, 186] width 880 height 836
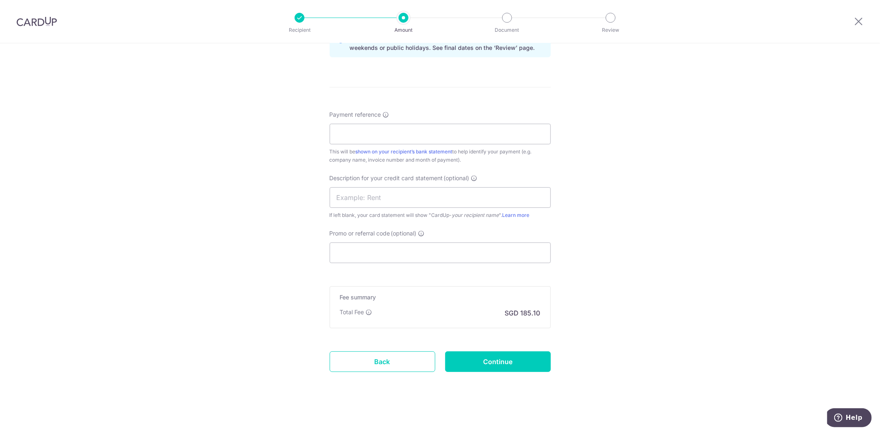
scroll to position [446, 0]
click at [512, 132] on input "Payment reference" at bounding box center [440, 133] width 221 height 21
type input "CPV20250931"
click at [426, 258] on input "Promo or referral code (optional)" at bounding box center [440, 252] width 221 height 21
paste input "soc179"
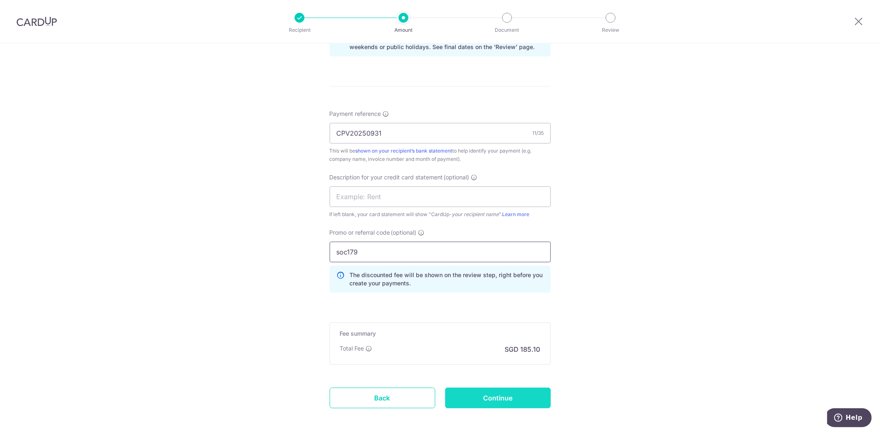
type input "soc179"
click at [527, 403] on input "Continue" at bounding box center [498, 398] width 106 height 21
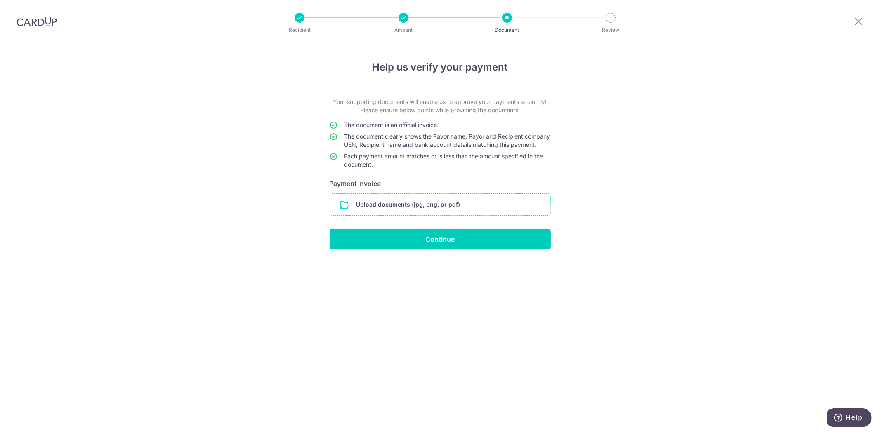
click at [443, 208] on input "file" at bounding box center [440, 204] width 220 height 21
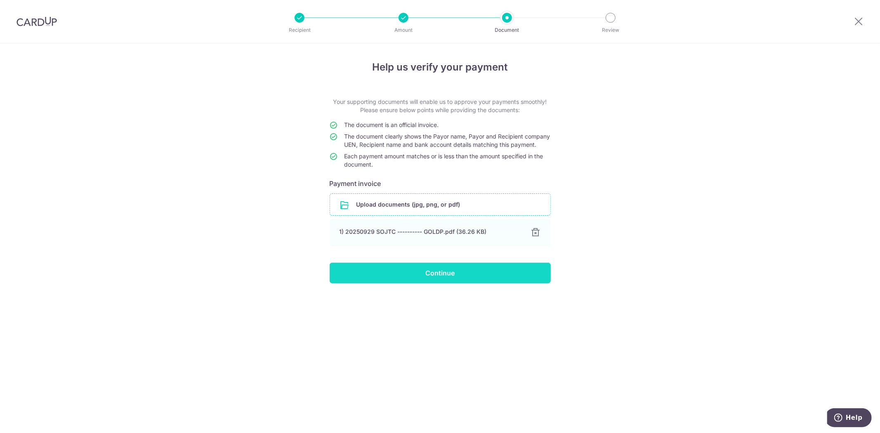
click at [453, 281] on input "Continue" at bounding box center [440, 273] width 221 height 21
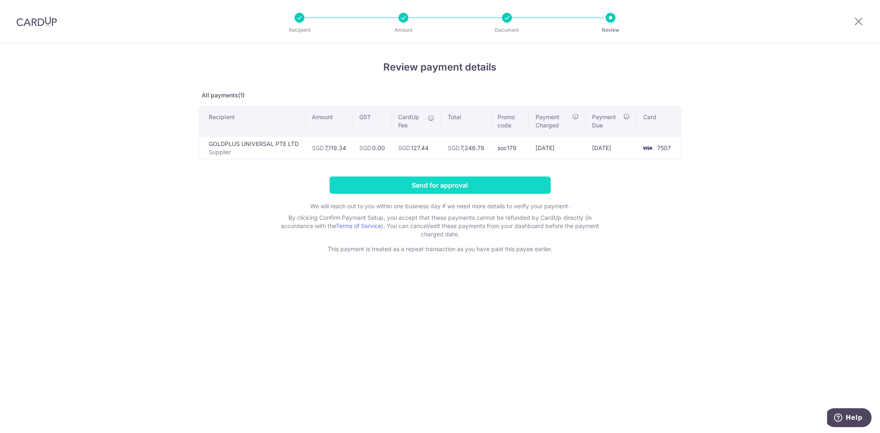
click at [429, 184] on input "Send for approval" at bounding box center [440, 185] width 221 height 17
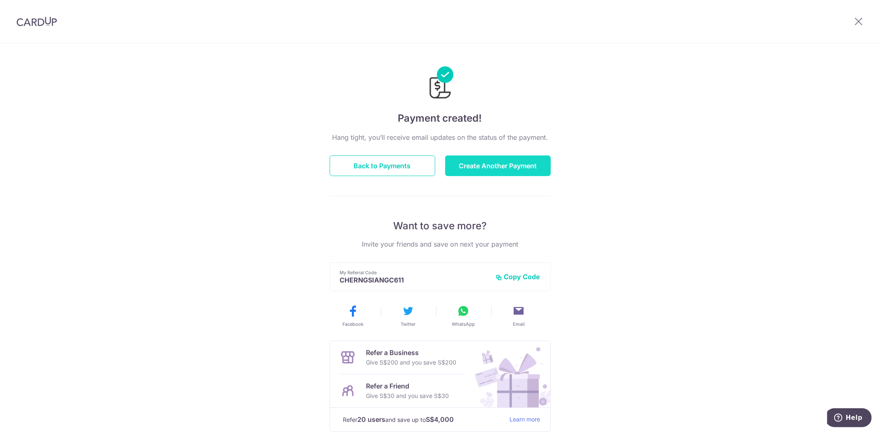
click at [467, 174] on button "Create Another Payment" at bounding box center [498, 166] width 106 height 21
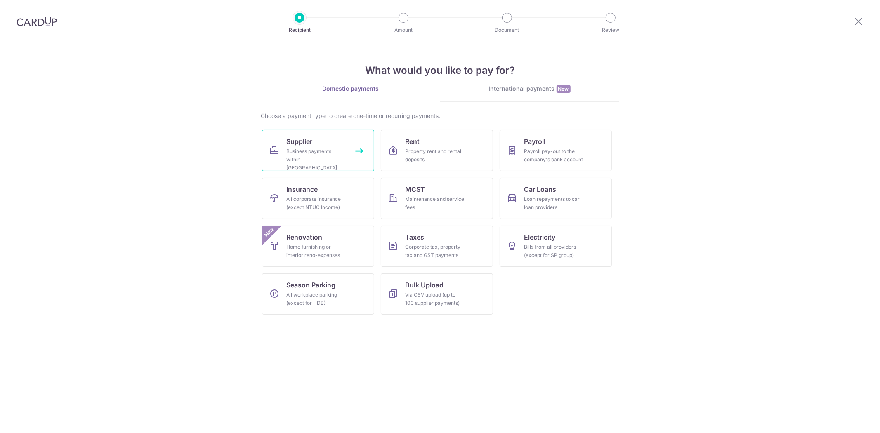
click at [325, 160] on div "Business payments within [GEOGRAPHIC_DATA]" at bounding box center [316, 159] width 59 height 25
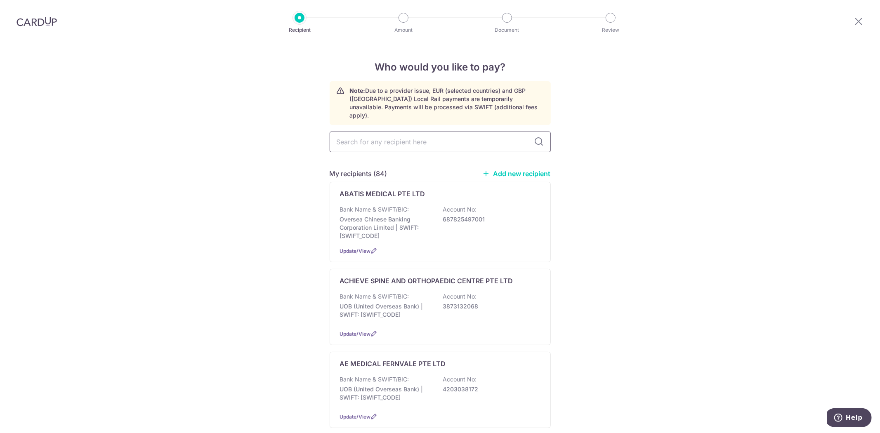
click at [439, 141] on input "text" at bounding box center [440, 142] width 221 height 21
type input "EPLUS"
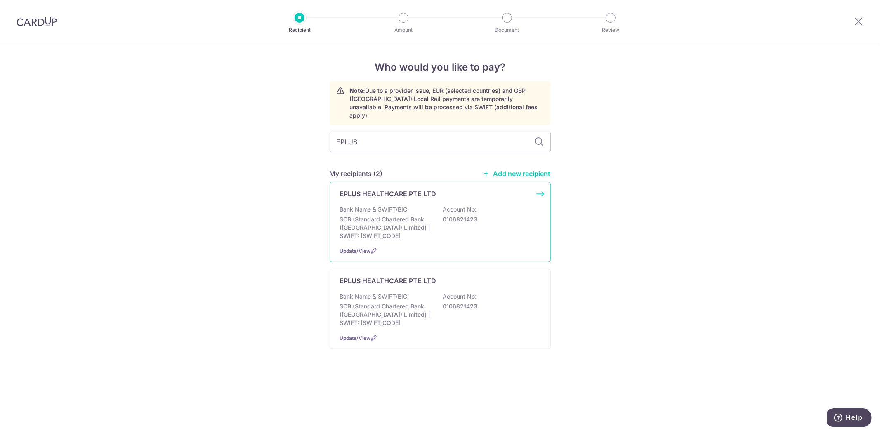
click at [440, 221] on div "Bank Name & SWIFT/BIC: SCB (Standard Chartered Bank (Singapore) Limited) | SWIF…" at bounding box center [440, 223] width 201 height 35
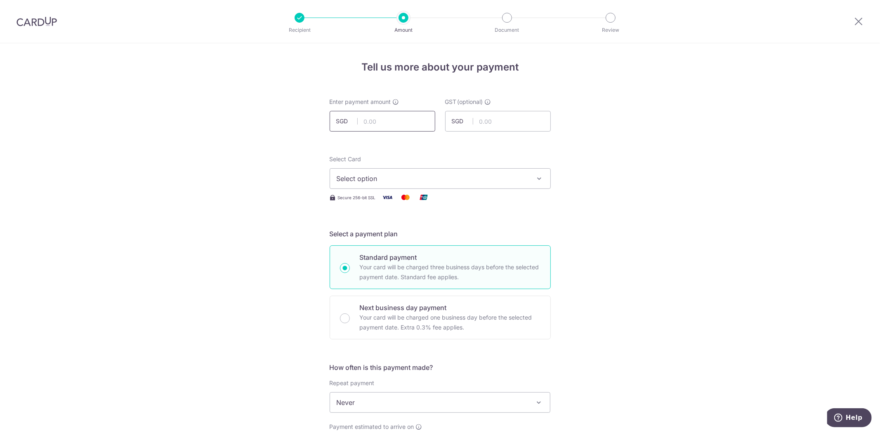
click at [399, 121] on input "text" at bounding box center [383, 121] width 106 height 21
type input "4,578.00"
click at [483, 183] on span "Select option" at bounding box center [433, 179] width 192 height 10
click at [430, 239] on span "**** 7507" at bounding box center [440, 238] width 207 height 10
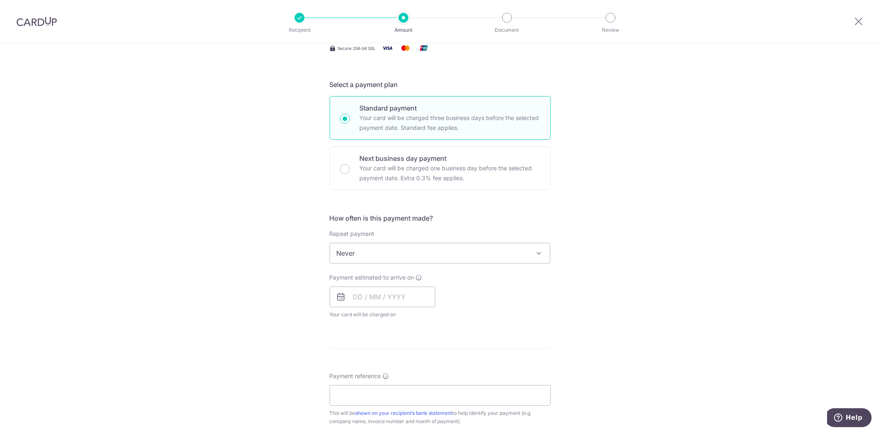
scroll to position [183, 0]
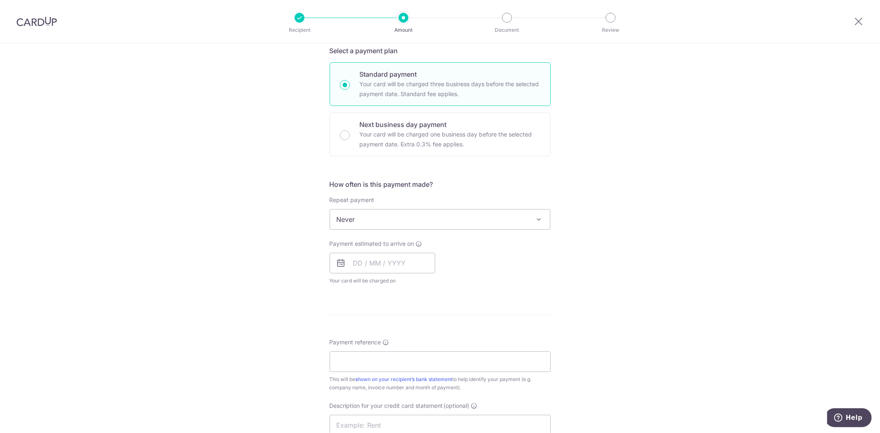
click at [447, 221] on span "Never" at bounding box center [440, 220] width 220 height 20
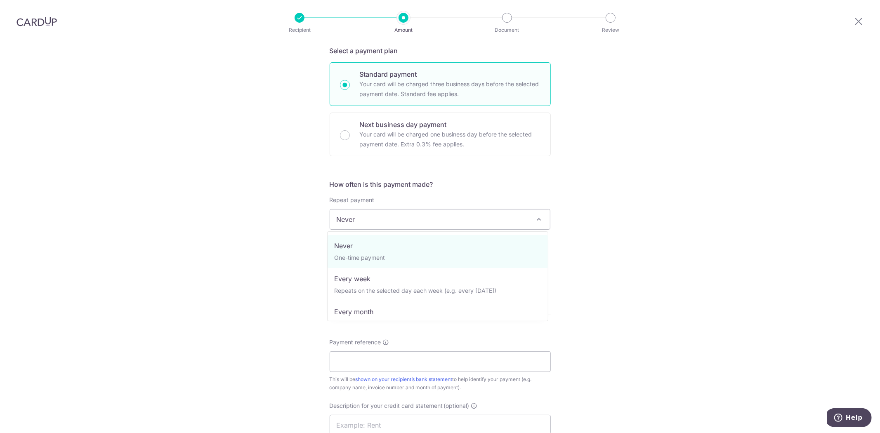
click at [447, 221] on span "Never" at bounding box center [440, 220] width 220 height 20
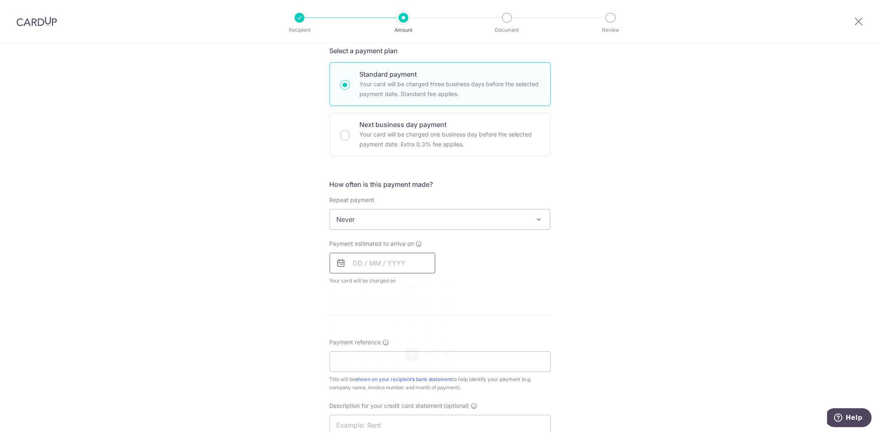
click at [427, 253] on input "text" at bounding box center [383, 263] width 106 height 21
click at [439, 354] on link "18" at bounding box center [445, 354] width 13 height 13
type input "18/10/2025"
click at [600, 336] on div "Tell us more about your payment Enter payment amount SGD 4,578.00 4578.00 GST (…" at bounding box center [440, 261] width 880 height 802
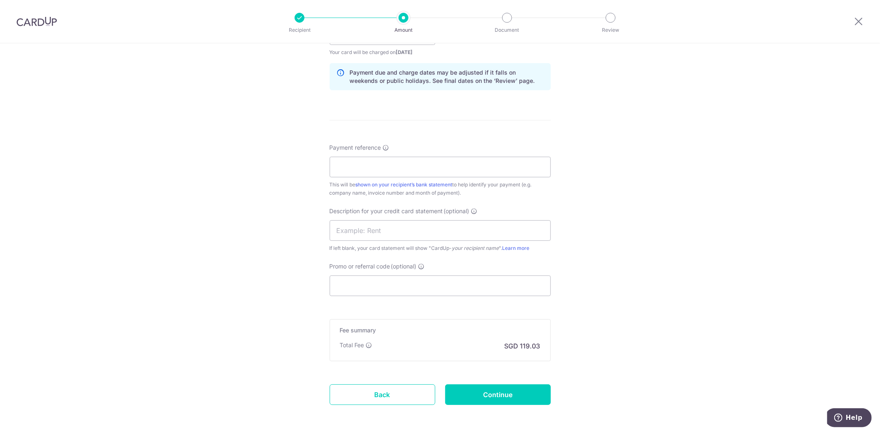
scroll to position [413, 0]
click at [439, 163] on input "Payment reference" at bounding box center [440, 166] width 221 height 21
type input "CPV20250929"
click at [498, 292] on input "Promo or referral code (optional)" at bounding box center [440, 285] width 221 height 21
paste input "soc179"
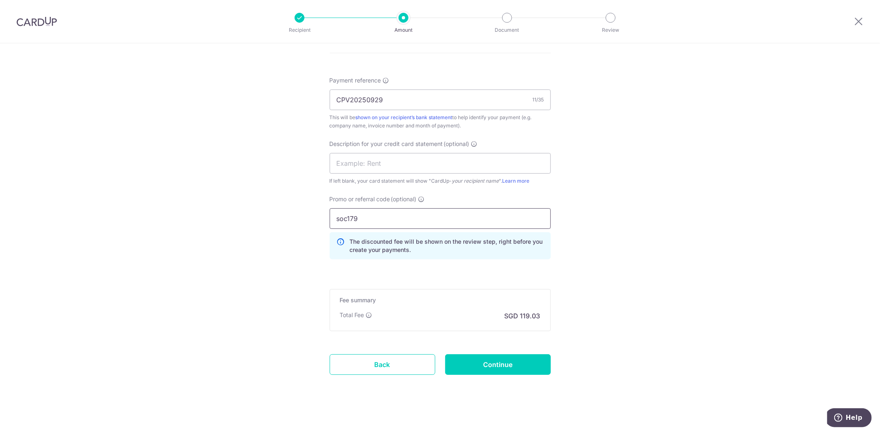
scroll to position [483, 0]
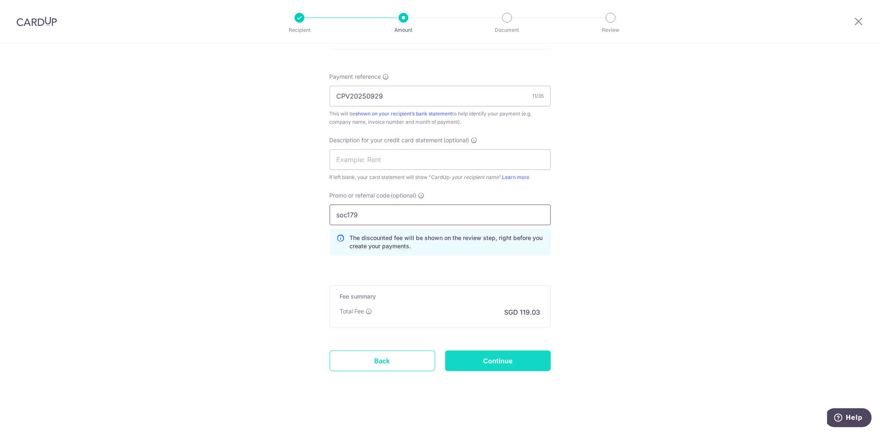
type input "soc179"
click at [496, 360] on input "Continue" at bounding box center [498, 361] width 106 height 21
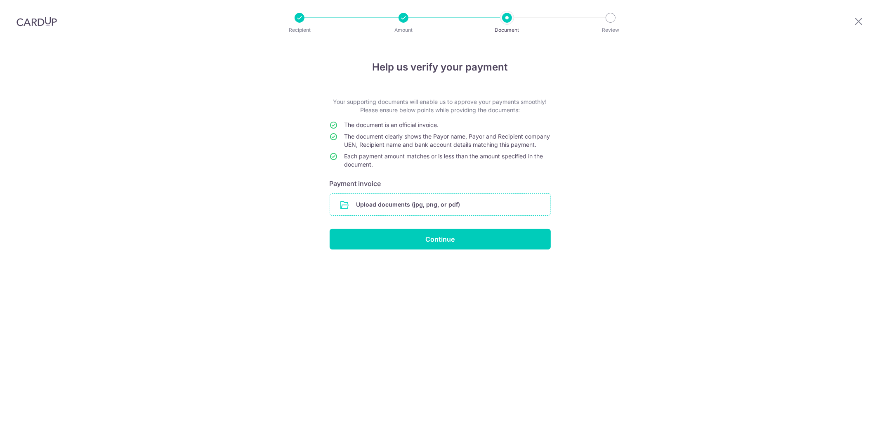
click at [451, 215] on input "file" at bounding box center [440, 204] width 220 height 21
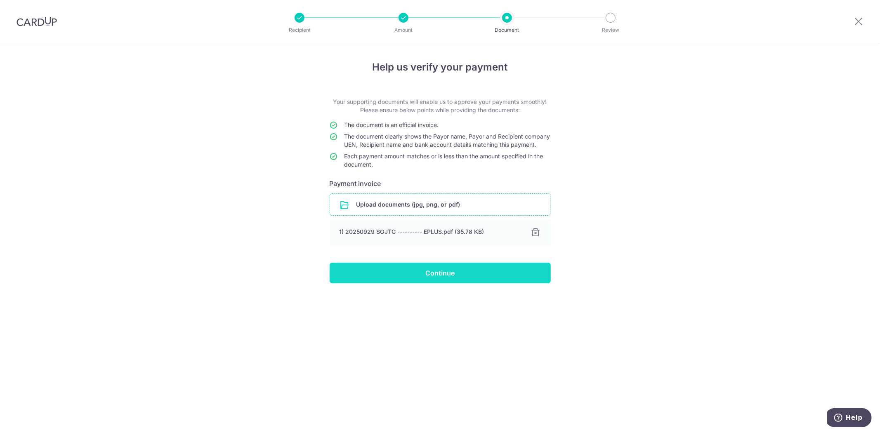
click at [371, 284] on input "Continue" at bounding box center [440, 273] width 221 height 21
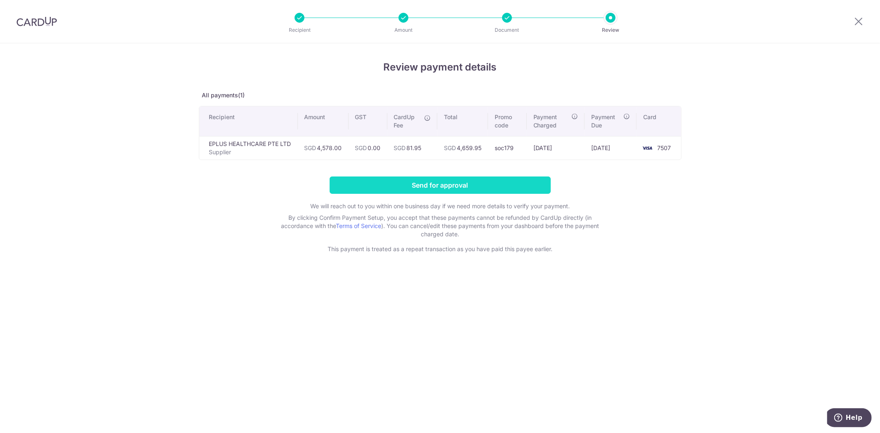
click at [418, 180] on input "Send for approval" at bounding box center [440, 185] width 221 height 17
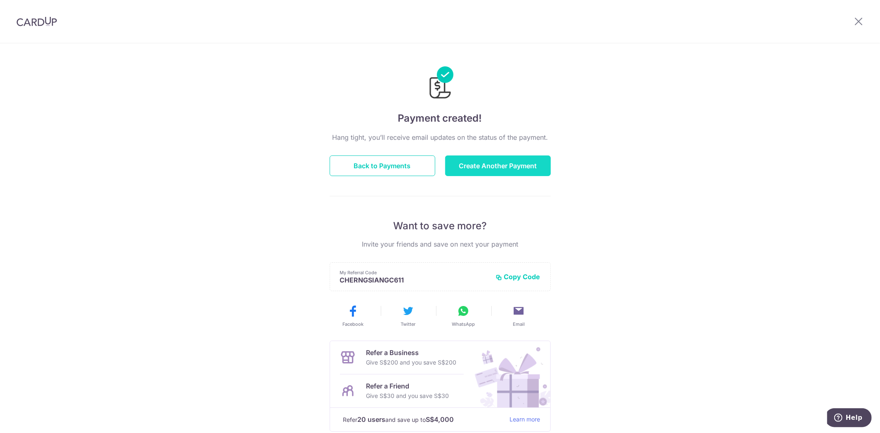
click at [480, 161] on button "Create Another Payment" at bounding box center [498, 166] width 106 height 21
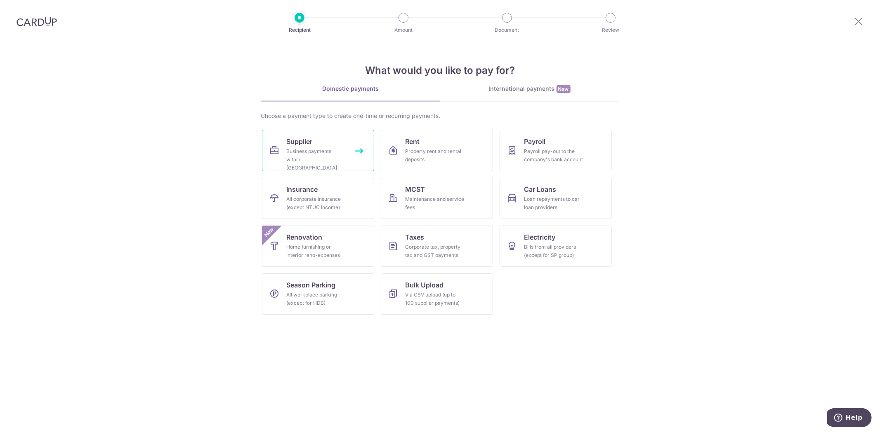
click at [315, 147] on div "Business payments within [GEOGRAPHIC_DATA]" at bounding box center [316, 159] width 59 height 25
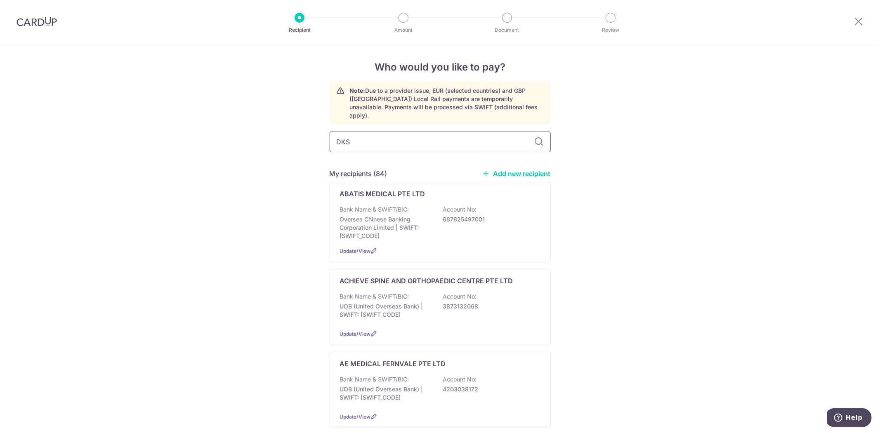
type input "DKSH"
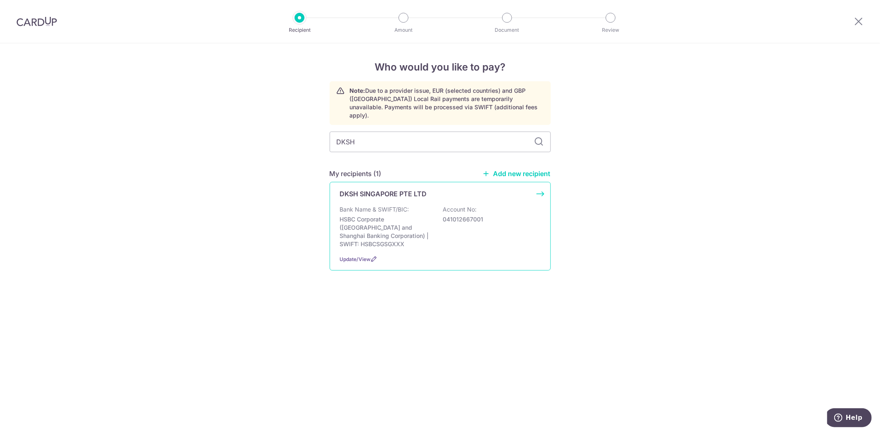
click at [417, 215] on p "HSBC Corporate ([GEOGRAPHIC_DATA] and Shanghai Banking Corporation) | SWIFT: HS…" at bounding box center [386, 231] width 92 height 33
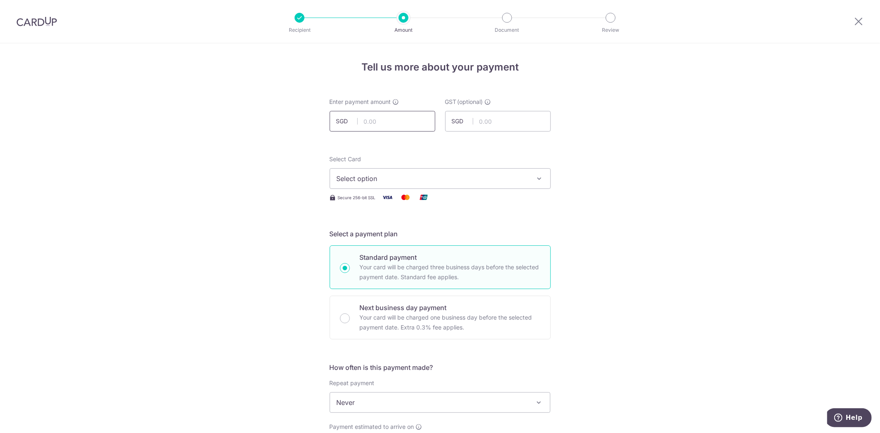
click at [392, 130] on input "text" at bounding box center [383, 121] width 106 height 21
type input "974.79"
click at [518, 181] on span "Select option" at bounding box center [433, 179] width 192 height 10
click at [426, 238] on span "**** 7507" at bounding box center [440, 238] width 207 height 10
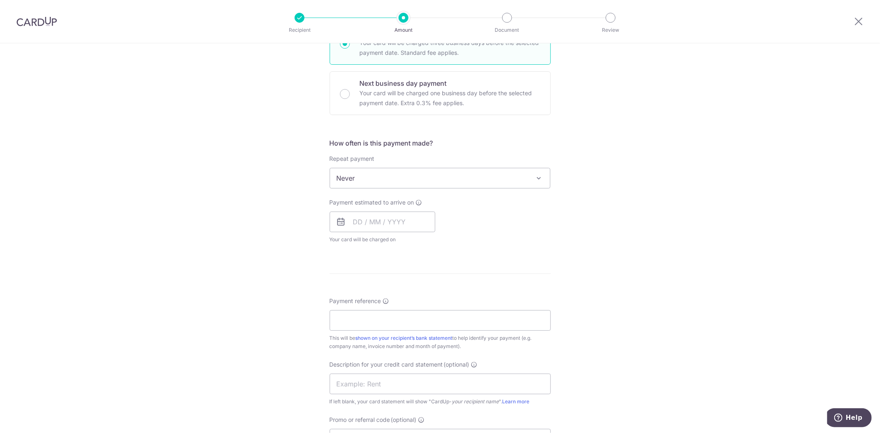
scroll to position [229, 0]
click at [393, 215] on input "text" at bounding box center [383, 217] width 106 height 21
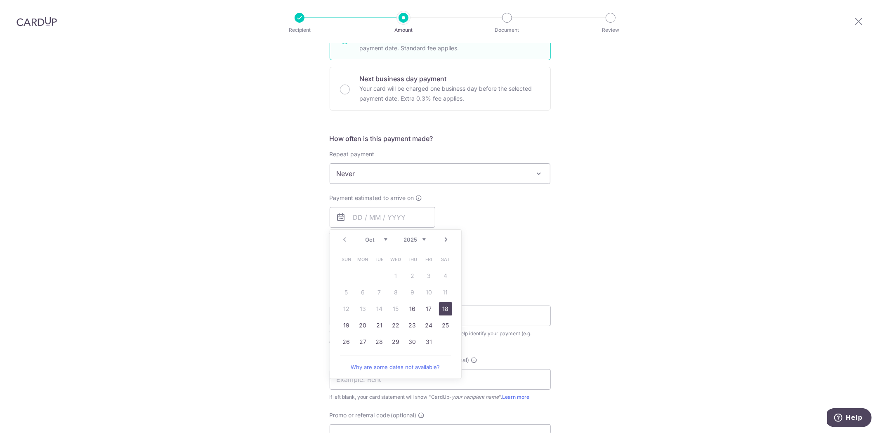
click at [439, 310] on link "18" at bounding box center [445, 308] width 13 height 13
click at [488, 285] on form "Enter payment amount SGD 974.79 974.79 GST (optional) SGD Select Card **** 7507…" at bounding box center [440, 223] width 221 height 709
type input "18/10/2025"
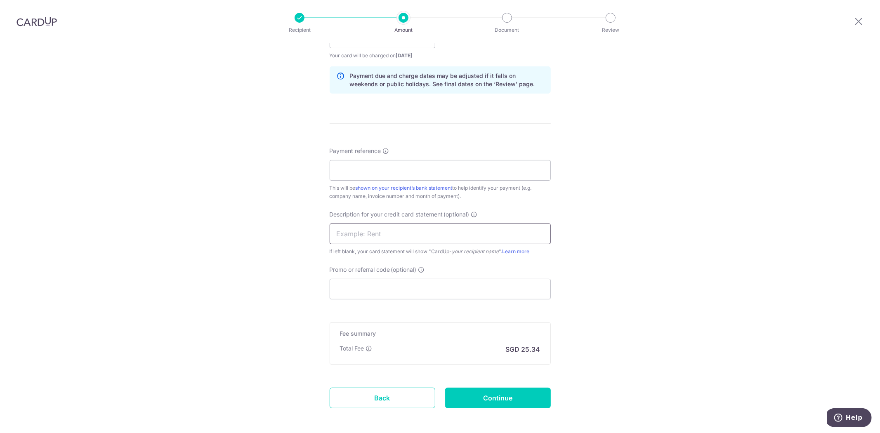
scroll to position [413, 0]
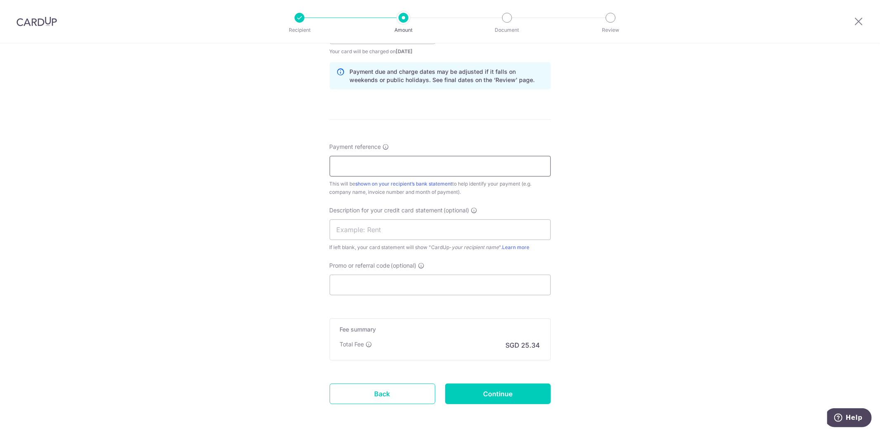
click at [439, 164] on input "Payment reference" at bounding box center [440, 166] width 221 height 21
type input "CPV20250927"
click at [505, 293] on input "Promo or referral code (optional)" at bounding box center [440, 285] width 221 height 21
paste input "soc179"
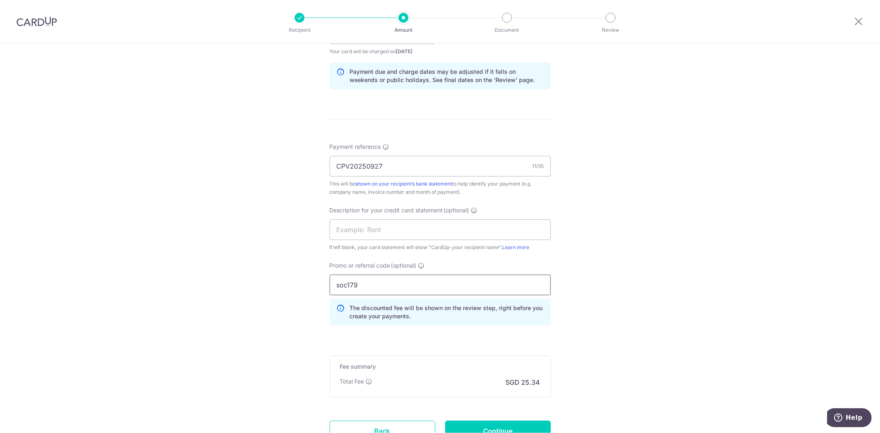
type input "soc179"
click at [657, 298] on div "Tell us more about your payment Enter payment amount SGD 974.79 974.79 GST (opt…" at bounding box center [440, 67] width 880 height 873
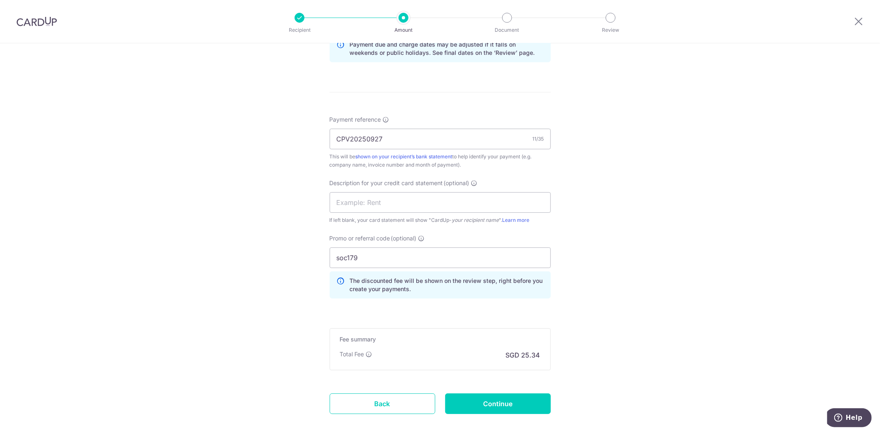
scroll to position [483, 0]
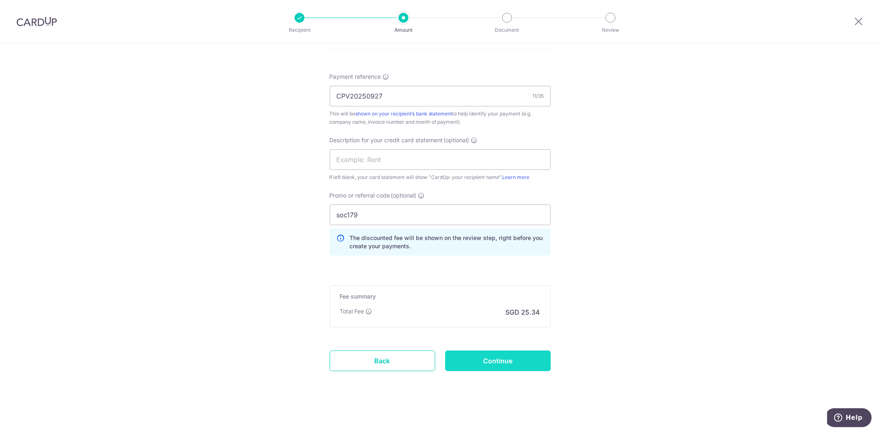
click at [497, 363] on input "Continue" at bounding box center [498, 361] width 106 height 21
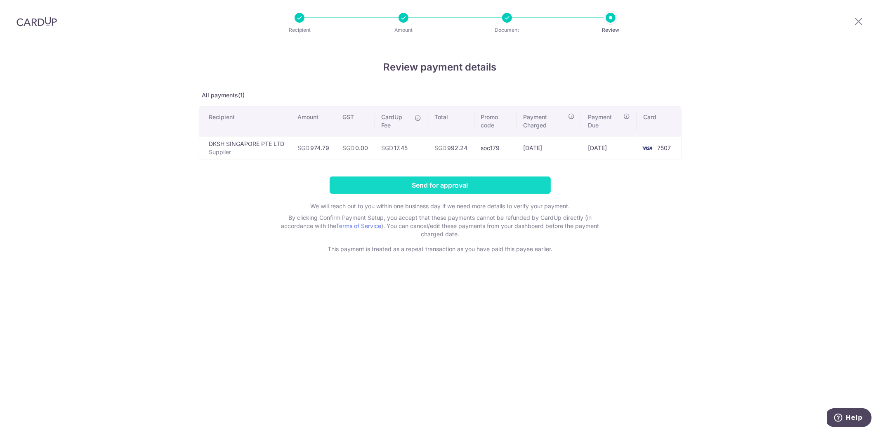
click at [480, 187] on input "Send for approval" at bounding box center [440, 185] width 221 height 17
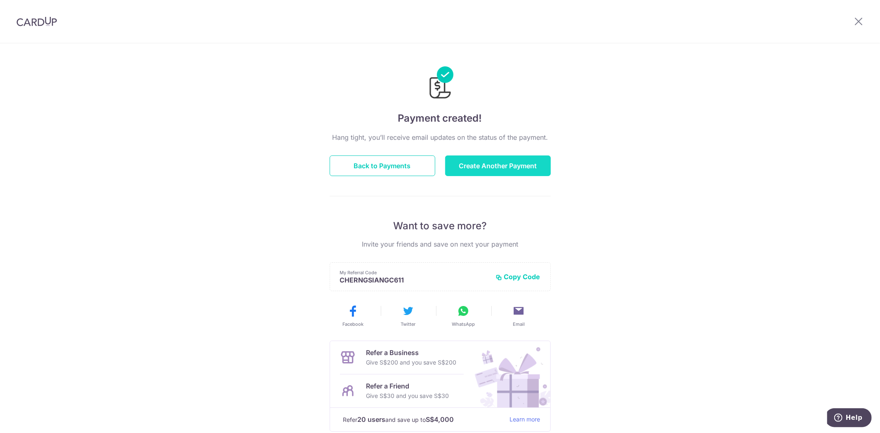
click at [487, 160] on button "Create Another Payment" at bounding box center [498, 166] width 106 height 21
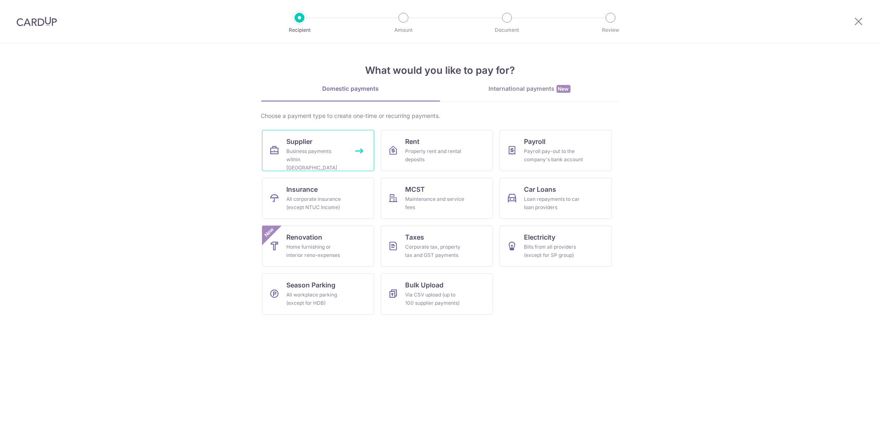
click at [344, 154] on div "Business payments within Singapore" at bounding box center [316, 159] width 59 height 25
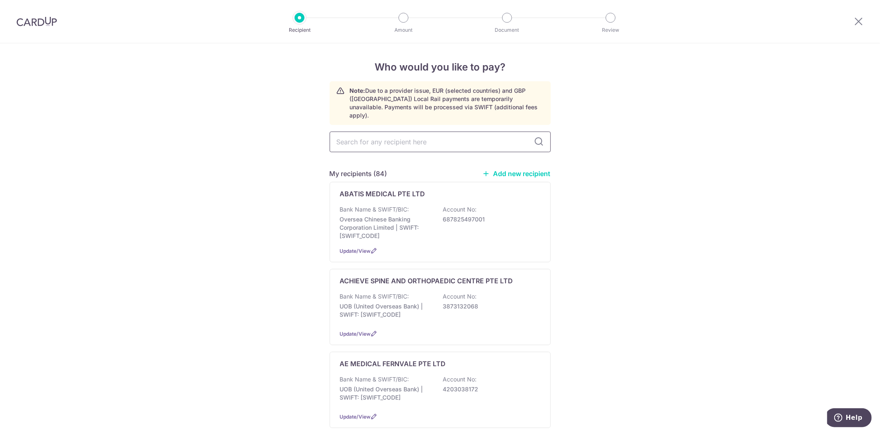
click at [371, 138] on input "text" at bounding box center [440, 142] width 221 height 21
type input "DCH"
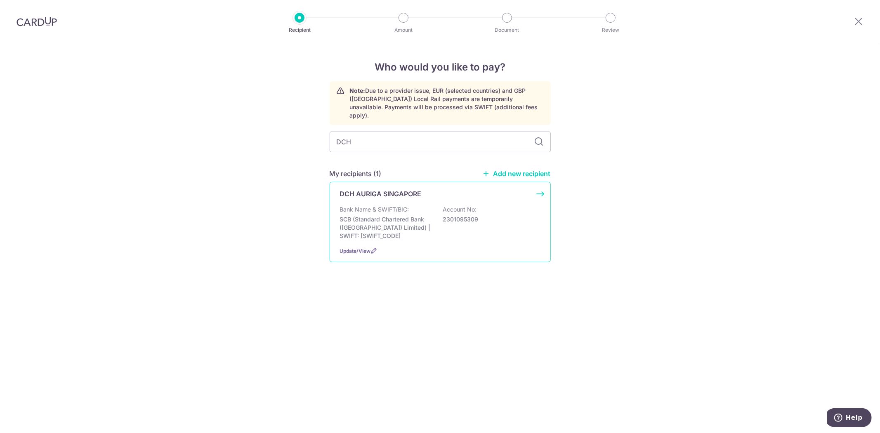
click at [442, 206] on div "Bank Name & SWIFT/BIC: SCB (Standard Chartered Bank (Singapore) Limited) | SWIF…" at bounding box center [440, 223] width 201 height 35
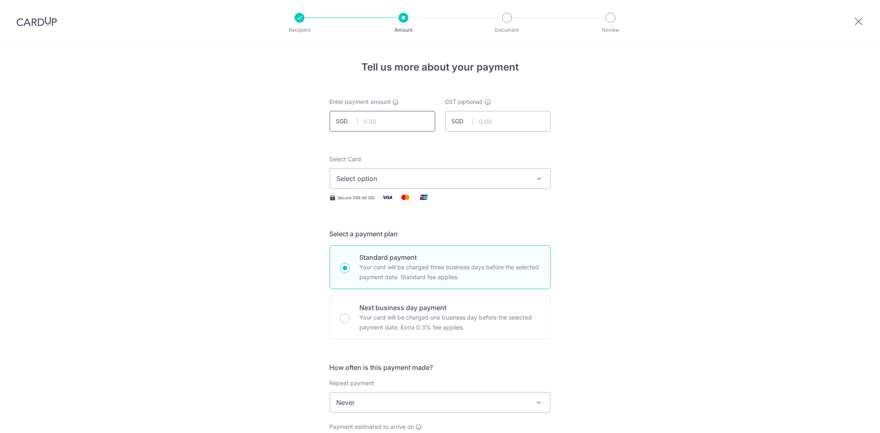
click at [390, 117] on input "text" at bounding box center [383, 121] width 106 height 21
type input "582.06"
click at [503, 177] on span "Select option" at bounding box center [433, 179] width 192 height 10
drag, startPoint x: 468, startPoint y: 234, endPoint x: 518, endPoint y: 229, distance: 50.6
click at [468, 234] on span "**** 7507" at bounding box center [440, 238] width 207 height 10
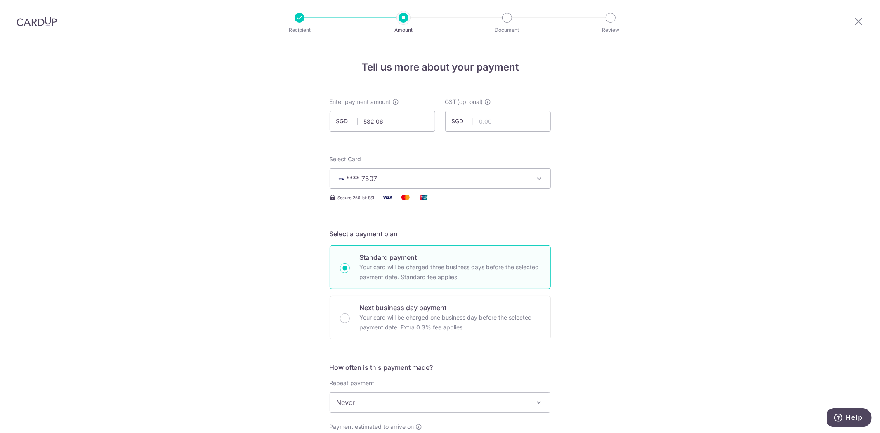
drag, startPoint x: 659, startPoint y: 238, endPoint x: 647, endPoint y: 208, distance: 33.1
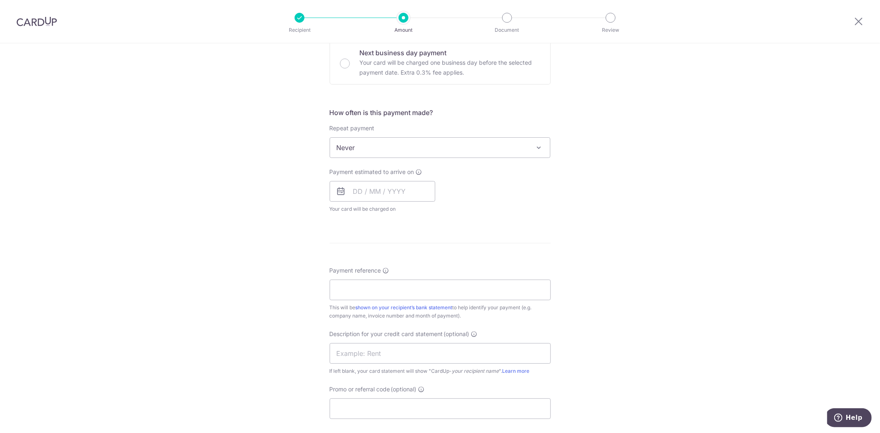
scroll to position [275, 0]
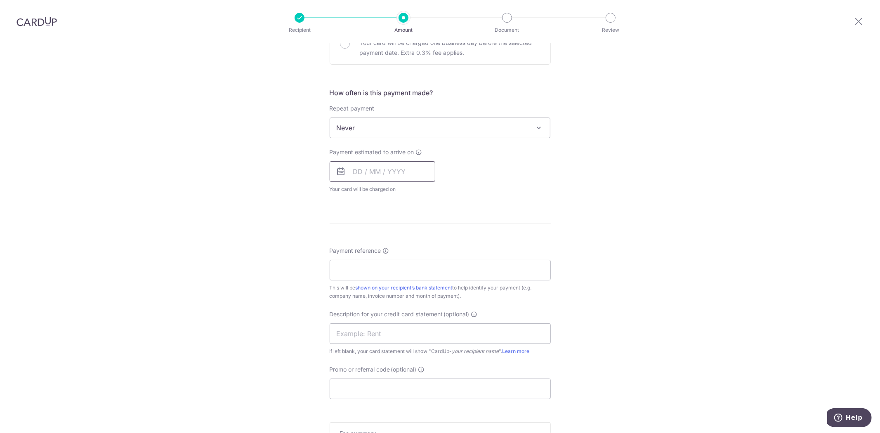
click at [364, 165] on input "text" at bounding box center [383, 171] width 106 height 21
click at [441, 265] on link "18" at bounding box center [445, 263] width 13 height 13
type input "18/10/2025"
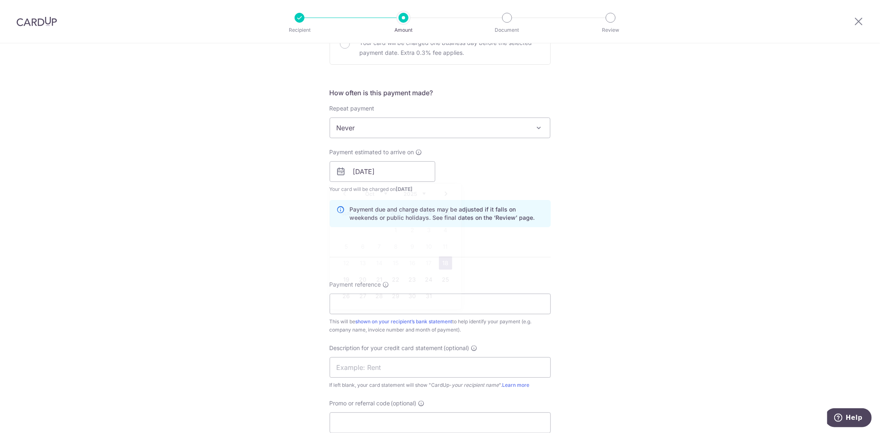
click at [625, 197] on div "Tell us more about your payment Enter payment amount SGD 582.06 582.06 GST (opt…" at bounding box center [440, 186] width 880 height 836
click at [482, 307] on input "Payment reference" at bounding box center [440, 304] width 221 height 21
click at [391, 301] on input "CPV20250935" at bounding box center [440, 304] width 221 height 21
type input "CPV20250926"
click at [642, 331] on div "Tell us more about your payment Enter payment amount SGD 582.06 582.06 GST (opt…" at bounding box center [440, 186] width 880 height 836
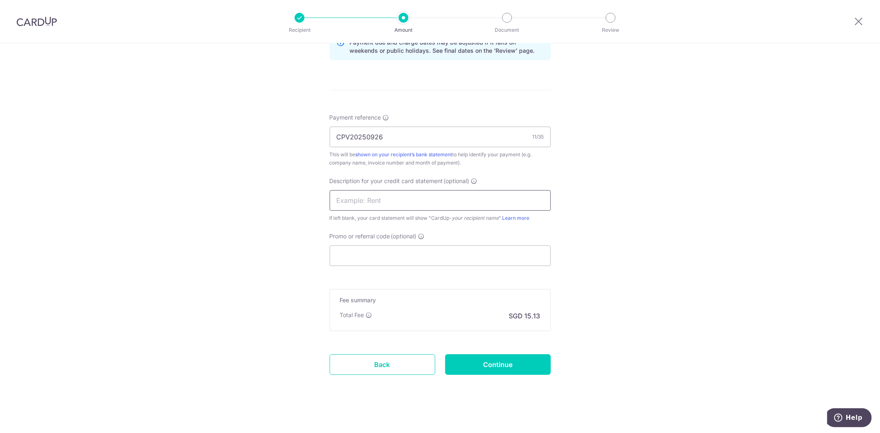
scroll to position [446, 0]
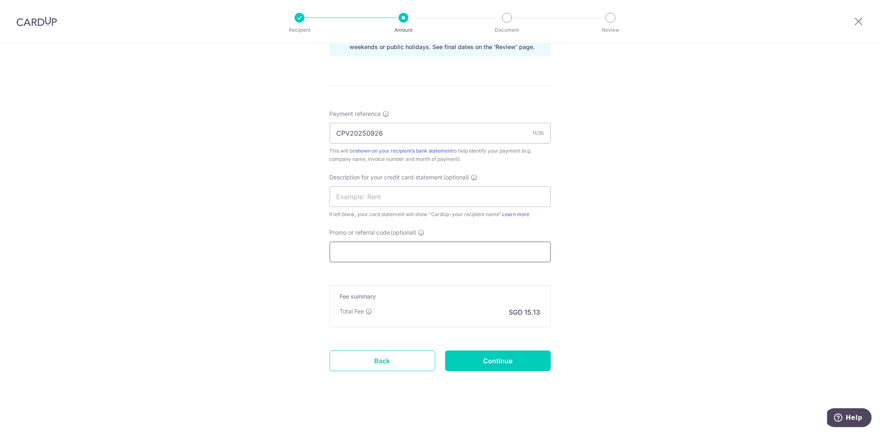
click at [442, 249] on input "Promo or referral code (optional)" at bounding box center [440, 252] width 221 height 21
paste input "soc179"
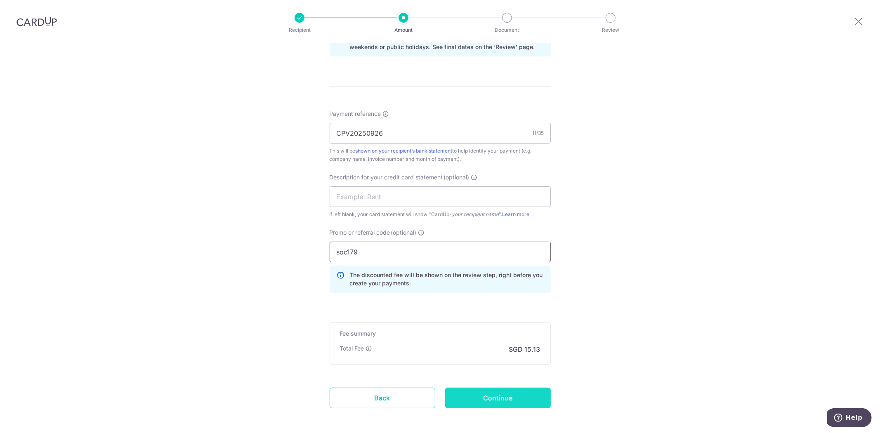
type input "soc179"
click at [500, 399] on input "Continue" at bounding box center [498, 398] width 106 height 21
drag, startPoint x: 739, startPoint y: 316, endPoint x: 723, endPoint y: 308, distance: 17.9
click at [736, 311] on div "Tell us more about your payment Enter payment amount SGD 582.06 582.06 GST (opt…" at bounding box center [440, 34] width 880 height 873
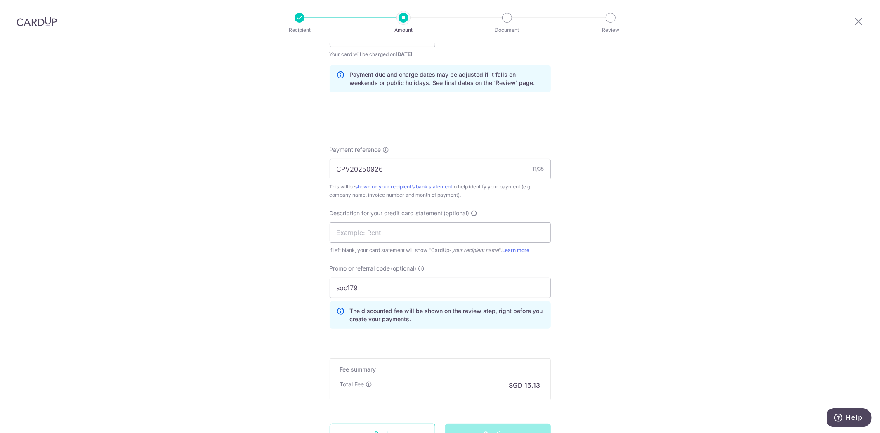
scroll to position [483, 0]
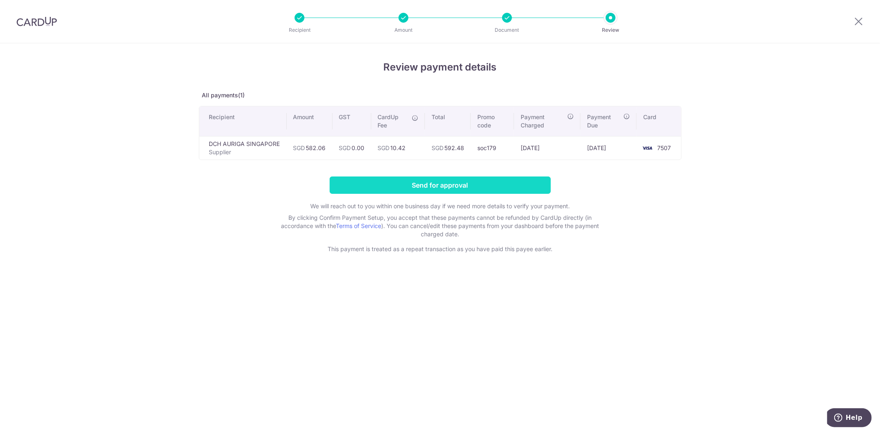
click at [418, 187] on input "Send for approval" at bounding box center [440, 185] width 221 height 17
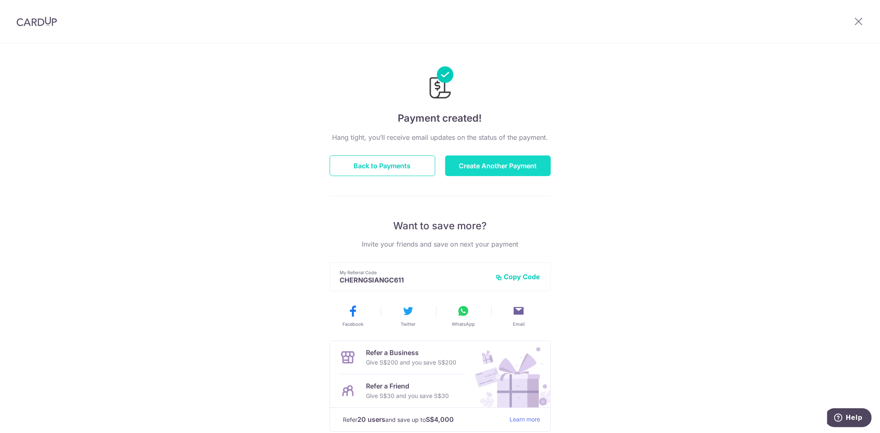
click at [502, 162] on button "Create Another Payment" at bounding box center [498, 166] width 106 height 21
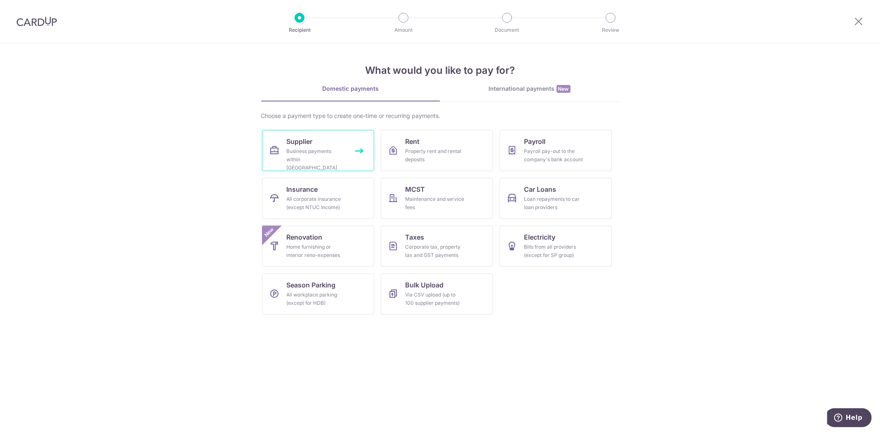
click at [325, 160] on div "Business payments within Singapore" at bounding box center [316, 159] width 59 height 25
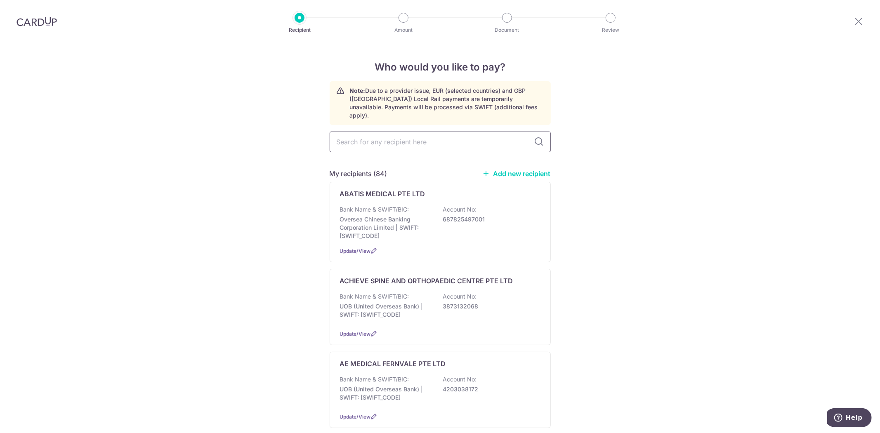
click at [372, 138] on input "text" at bounding box center [440, 142] width 221 height 21
type input "ARTHRE"
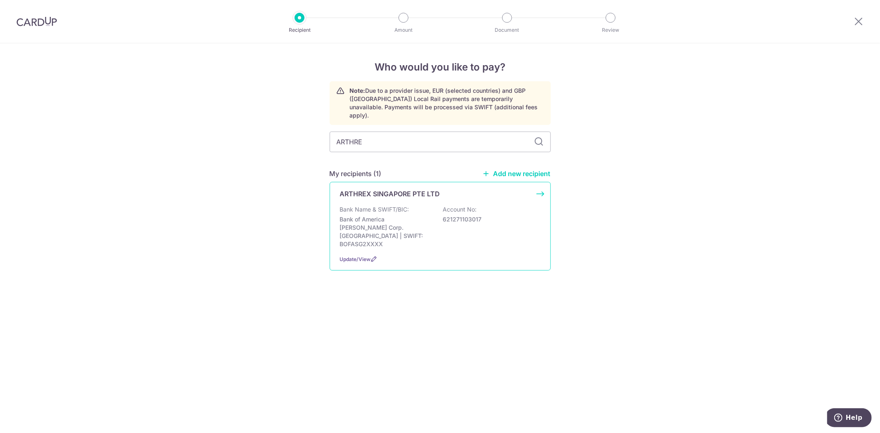
click at [397, 206] on p "Bank Name & SWIFT/BIC:" at bounding box center [374, 210] width 69 height 8
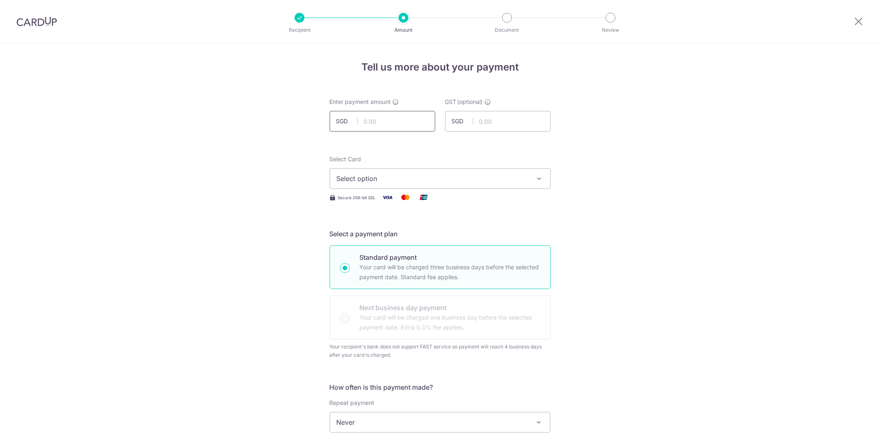
click at [380, 124] on input "text" at bounding box center [383, 121] width 106 height 21
type input "13,041.85"
click at [539, 183] on button "Select option" at bounding box center [440, 178] width 221 height 21
click at [454, 235] on span "**** 7507" at bounding box center [440, 238] width 207 height 10
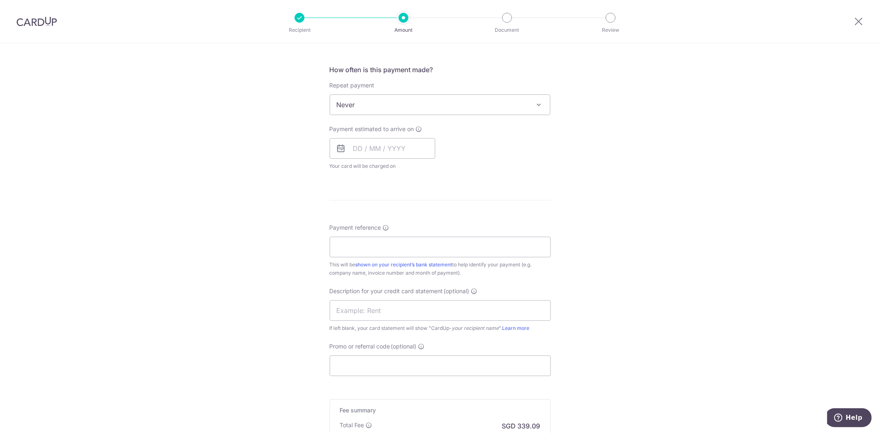
scroll to position [321, 0]
click at [407, 154] on input "text" at bounding box center [383, 145] width 106 height 21
click at [447, 236] on link "18" at bounding box center [445, 237] width 13 height 13
type input "[DATE]"
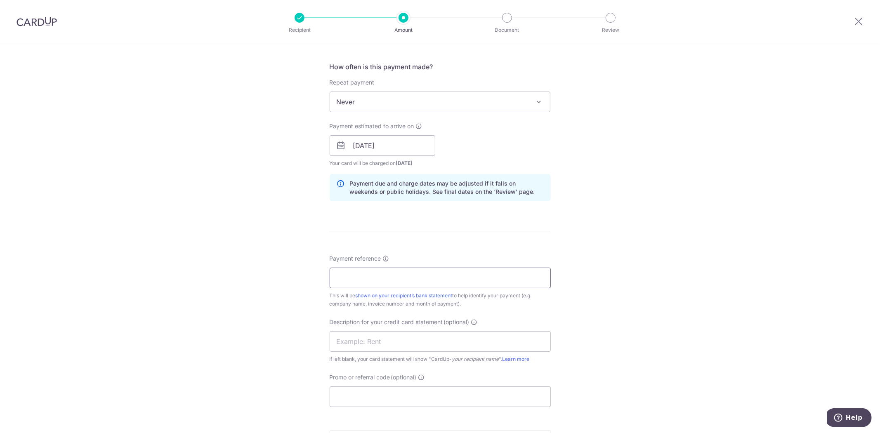
click at [504, 272] on input "Payment reference" at bounding box center [440, 278] width 221 height 21
click at [705, 336] on div "Tell us more about your payment Enter payment amount SGD 13,041.85 13041.85 GST…" at bounding box center [440, 150] width 880 height 855
click at [477, 276] on input "Payment reference" at bounding box center [440, 278] width 221 height 21
click at [407, 277] on input "CPV20250935" at bounding box center [440, 278] width 221 height 21
type input "CPV20250914"
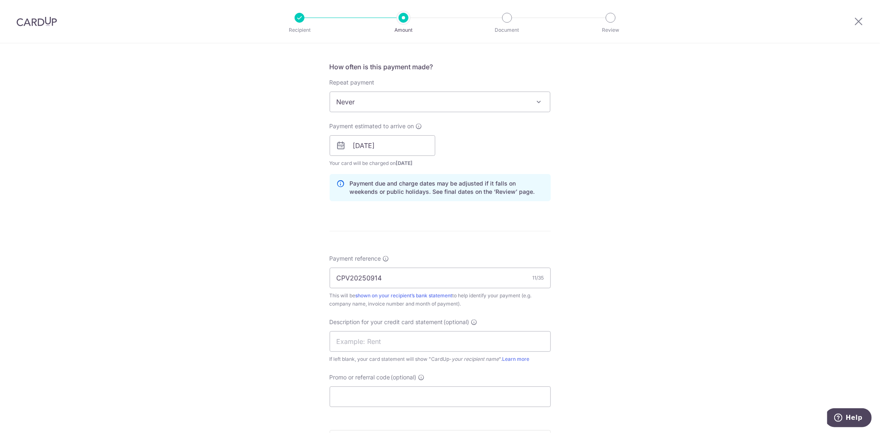
click at [543, 308] on div "Payment reference CPV20250914 11/35 This will be shown on your recipient’s bank…" at bounding box center [440, 331] width 221 height 153
click at [633, 336] on div "Tell us more about your payment Enter payment amount SGD 13,041.85 13041.85 GST…" at bounding box center [440, 150] width 880 height 855
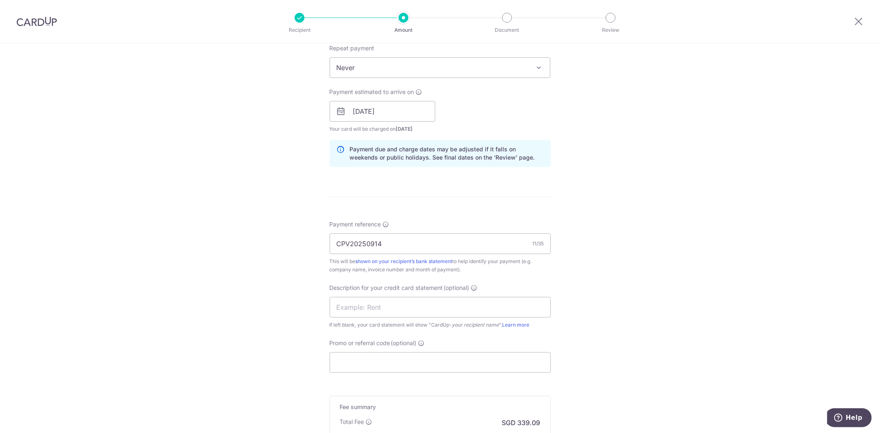
scroll to position [458, 0]
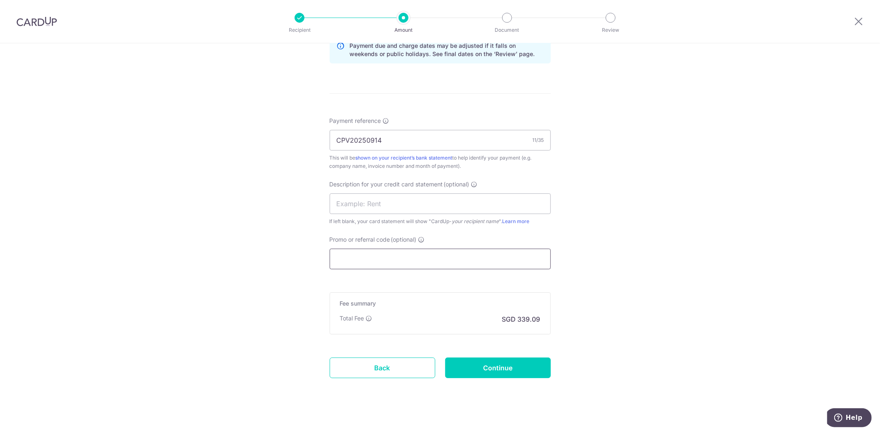
drag, startPoint x: 487, startPoint y: 259, endPoint x: 500, endPoint y: 295, distance: 38.4
click at [488, 259] on input "Promo or referral code (optional)" at bounding box center [440, 259] width 221 height 21
paste input "soc179"
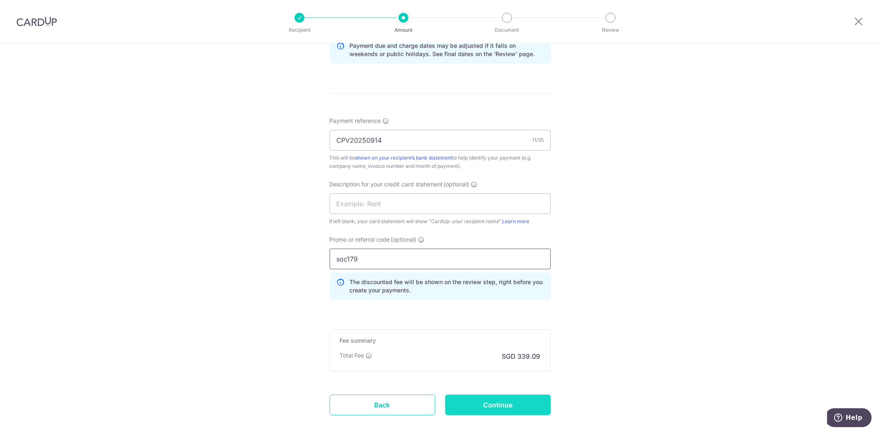
type input "soc179"
click at [512, 402] on input "Continue" at bounding box center [498, 405] width 106 height 21
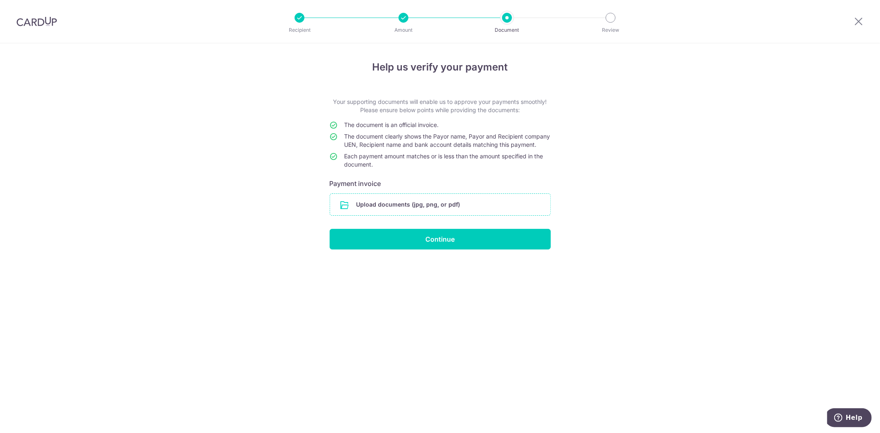
click at [385, 211] on input "file" at bounding box center [440, 204] width 220 height 21
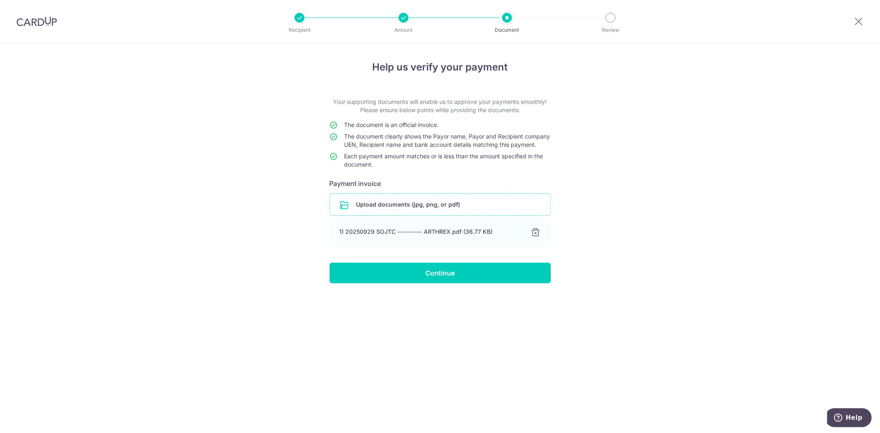
click at [694, 270] on div "Help us verify your payment Your supporting documents will enable us to approve…" at bounding box center [440, 238] width 880 height 390
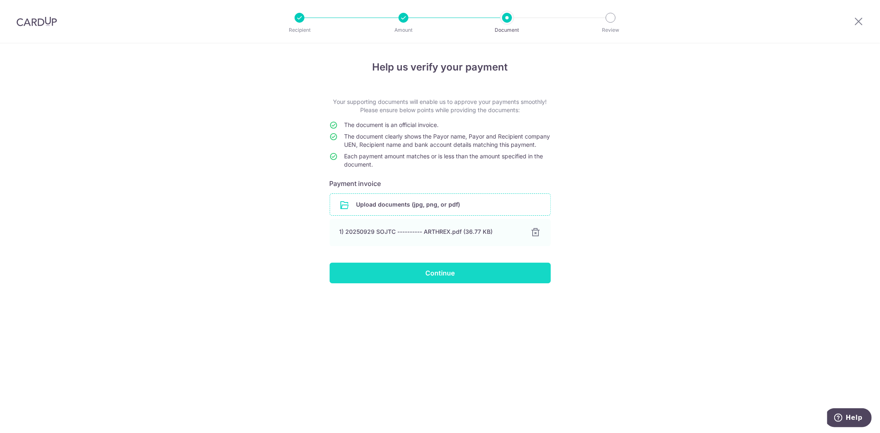
click at [476, 281] on input "Continue" at bounding box center [440, 273] width 221 height 21
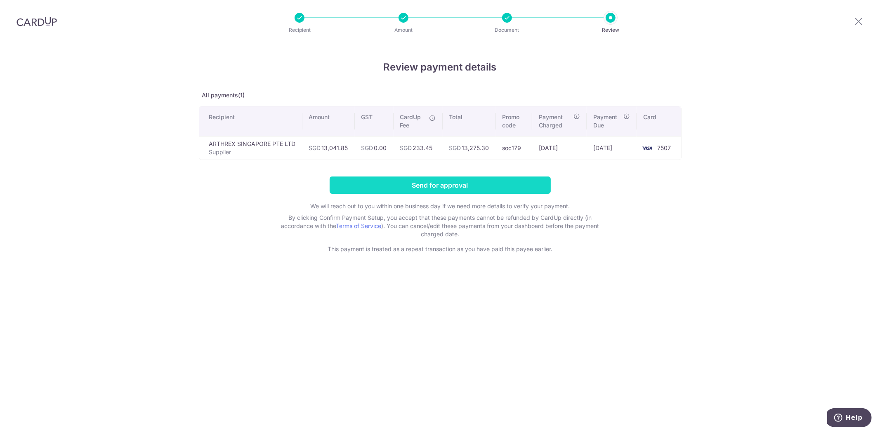
click at [464, 187] on input "Send for approval" at bounding box center [440, 185] width 221 height 17
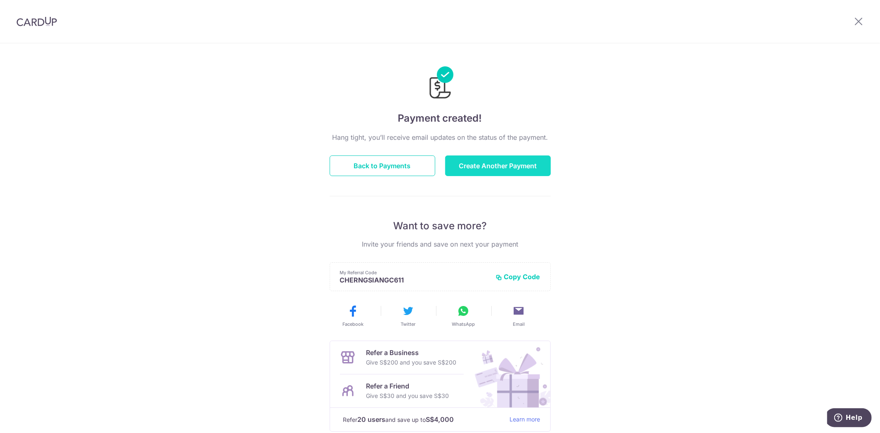
click at [482, 171] on button "Create Another Payment" at bounding box center [498, 166] width 106 height 21
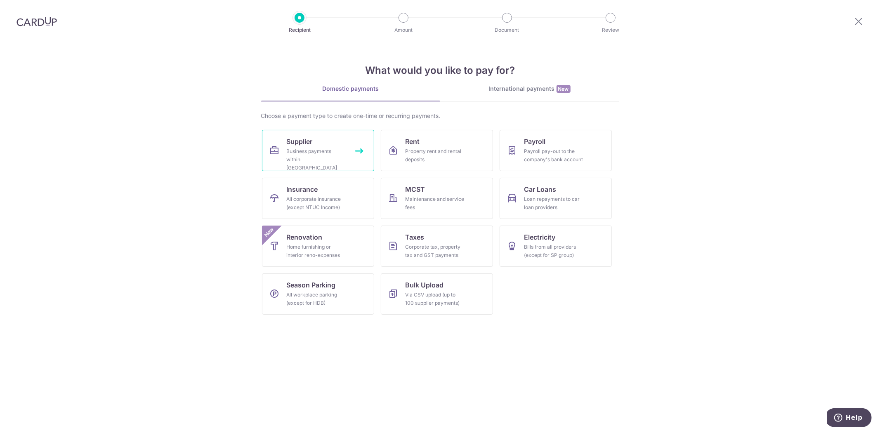
click at [324, 154] on div "Business payments within Singapore" at bounding box center [316, 159] width 59 height 25
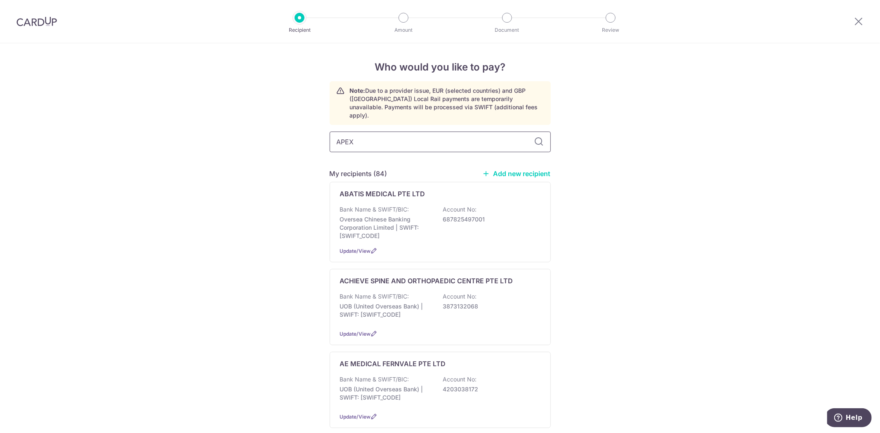
type input "APEX P"
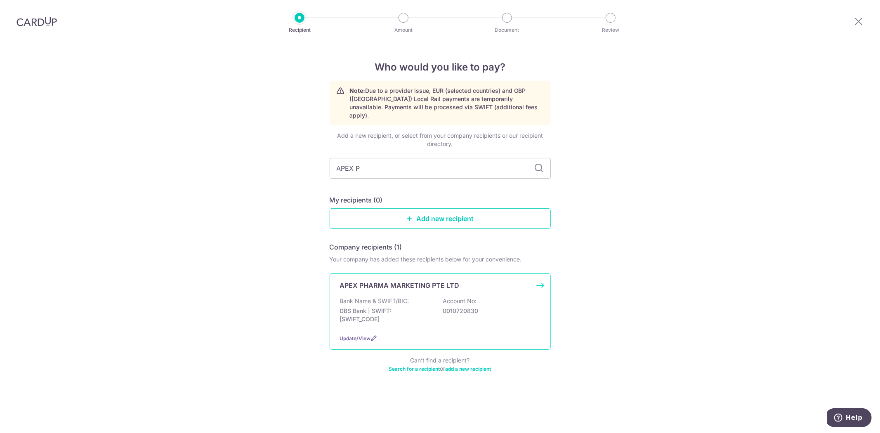
click at [416, 297] on div "Bank Name & SWIFT/BIC: DBS Bank | SWIFT: [SWIFT_CODE] Account No: 0010720830" at bounding box center [440, 312] width 201 height 31
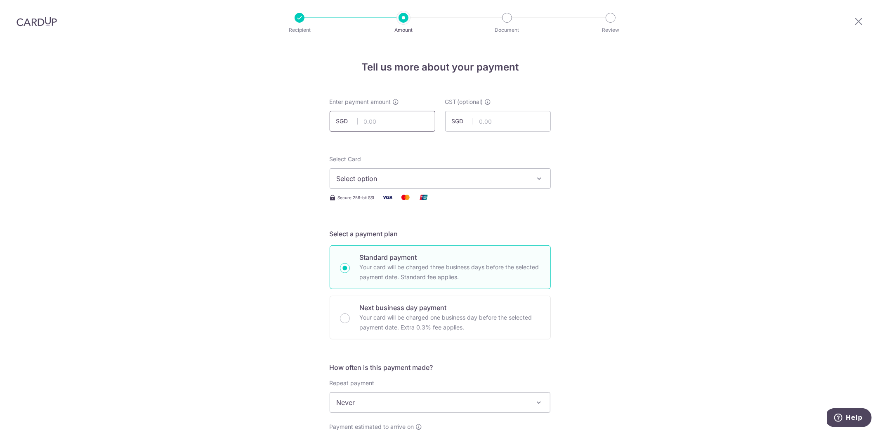
click at [398, 121] on input "text" at bounding box center [383, 121] width 106 height 21
type input "226.72"
drag, startPoint x: 494, startPoint y: 176, endPoint x: 483, endPoint y: 191, distance: 18.8
click at [494, 176] on span "Select option" at bounding box center [433, 179] width 192 height 10
click at [462, 236] on span "**** 7507" at bounding box center [440, 238] width 207 height 10
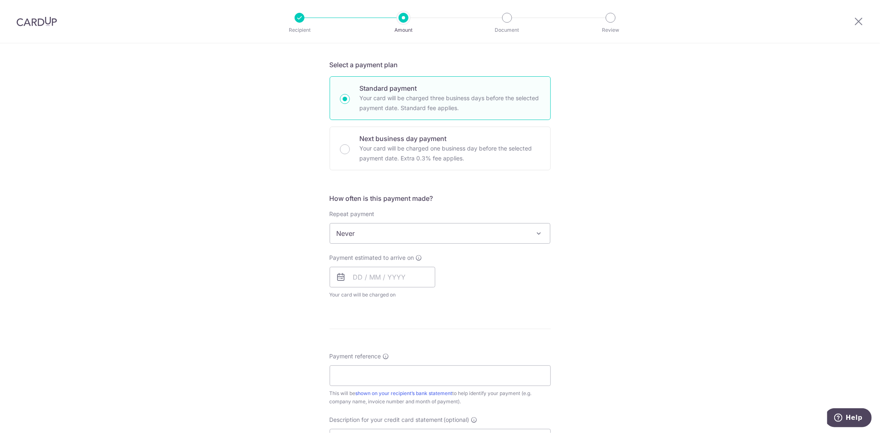
scroll to position [229, 0]
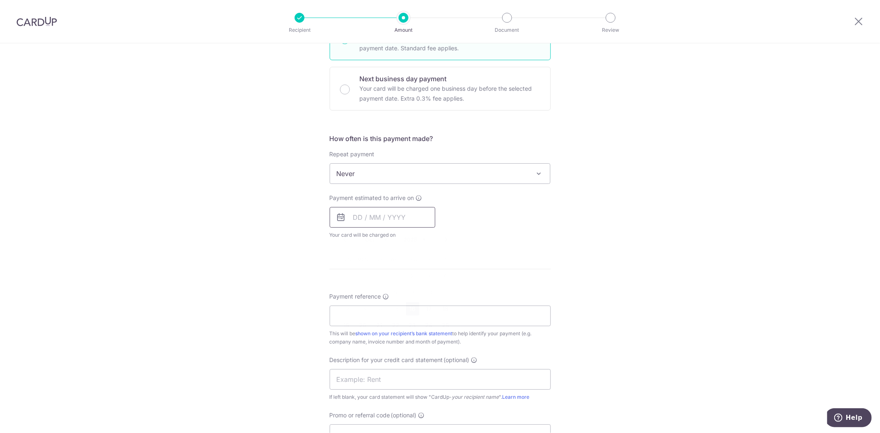
click at [373, 221] on input "text" at bounding box center [383, 217] width 106 height 21
click at [439, 304] on link "18" at bounding box center [445, 308] width 13 height 13
type input "[DATE]"
click at [747, 280] on div "Tell us more about your payment Enter payment amount SGD 226.72 226.72 GST (opt…" at bounding box center [440, 215] width 880 height 802
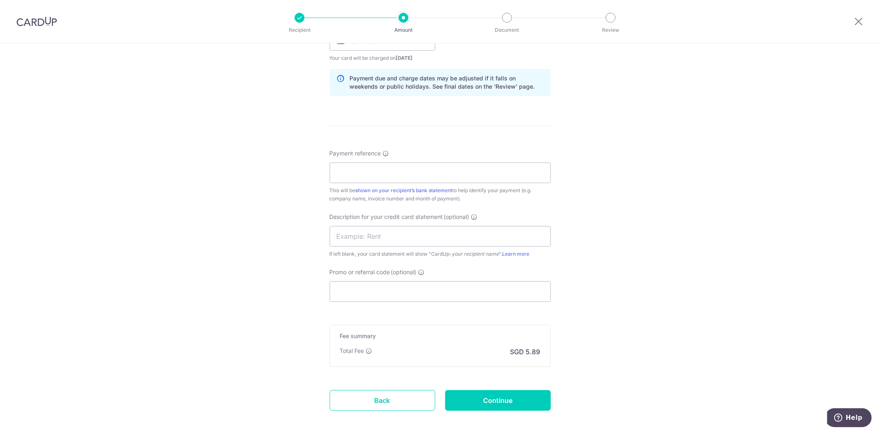
scroll to position [413, 0]
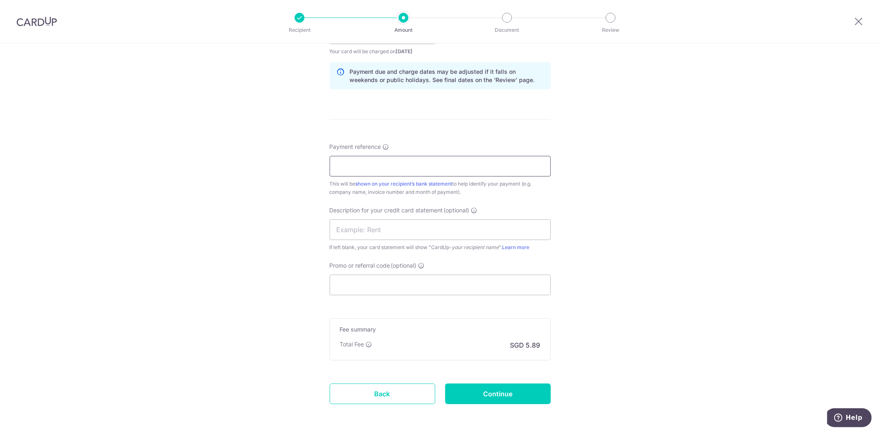
click at [479, 171] on input "Payment reference" at bounding box center [440, 166] width 221 height 21
click at [413, 170] on input "CPV20250935" at bounding box center [440, 166] width 221 height 21
type input "CPV20250913"
click at [438, 289] on input "Promo or referral code (optional)" at bounding box center [440, 285] width 221 height 21
paste input "soc179"
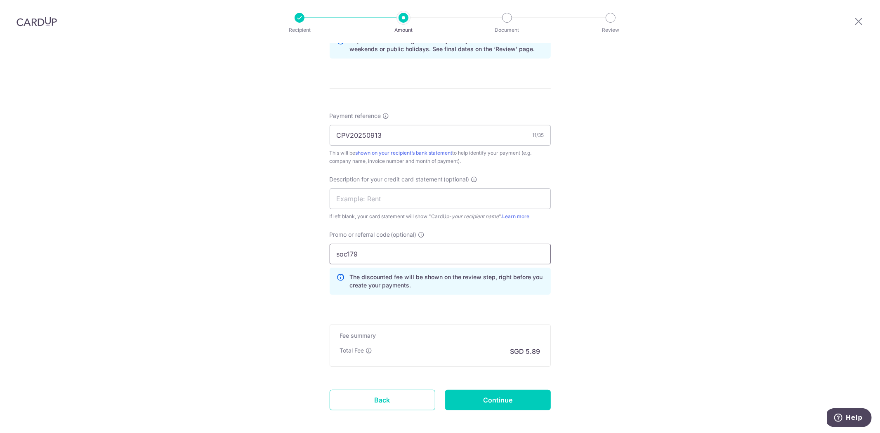
scroll to position [483, 0]
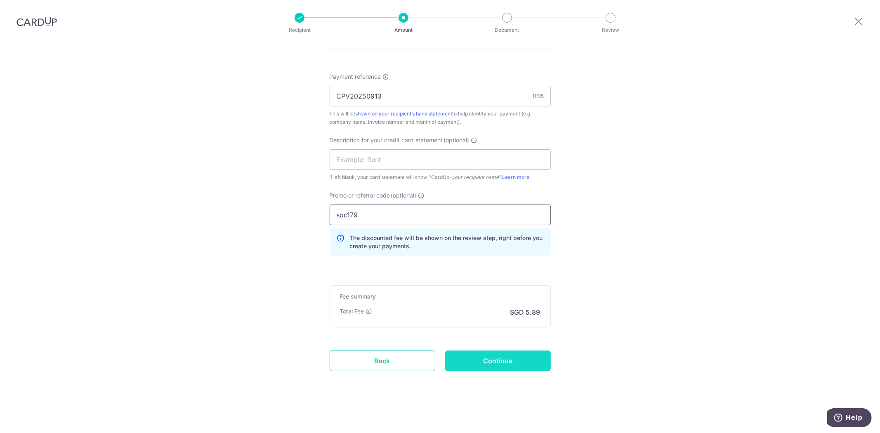
type input "soc179"
click at [508, 357] on input "Continue" at bounding box center [498, 361] width 106 height 21
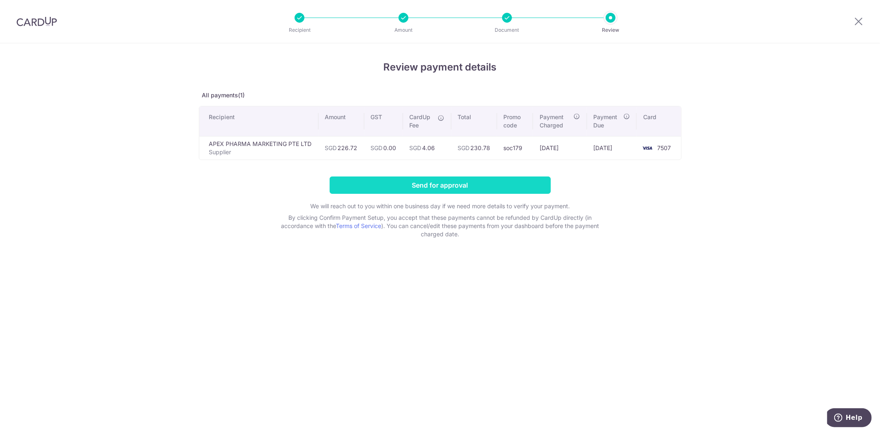
click at [456, 184] on input "Send for approval" at bounding box center [440, 185] width 221 height 17
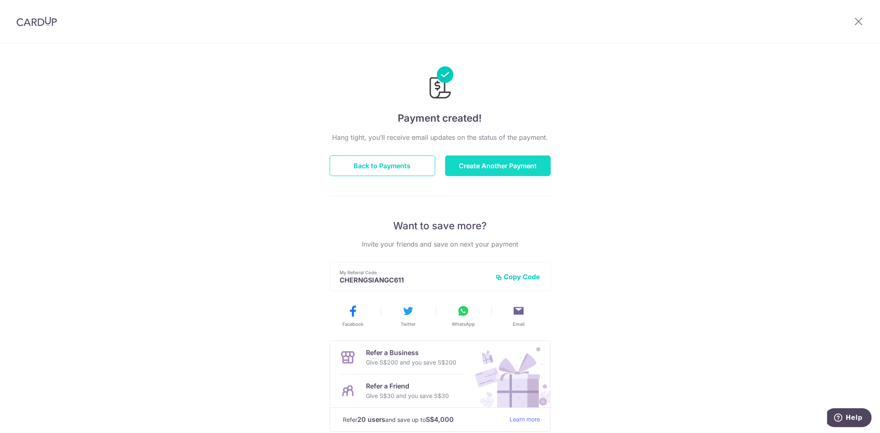
click at [495, 162] on button "Create Another Payment" at bounding box center [498, 166] width 106 height 21
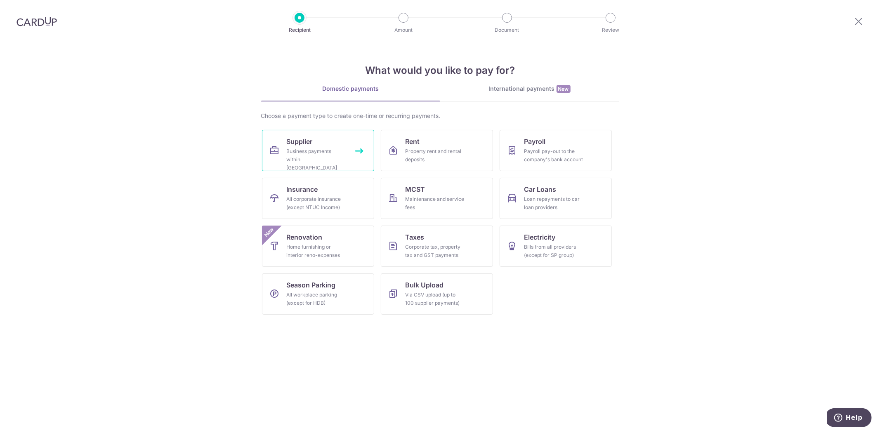
click at [303, 155] on div "Business payments within Singapore" at bounding box center [316, 159] width 59 height 25
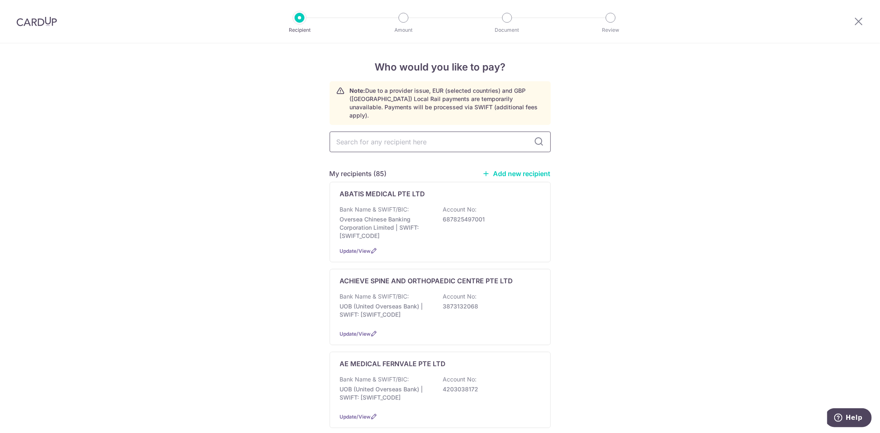
click at [410, 135] on input "text" at bounding box center [440, 142] width 221 height 21
type input "CENT"
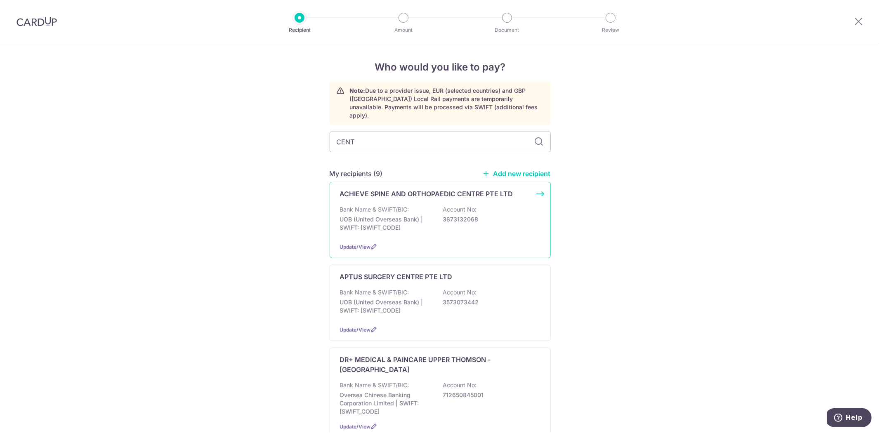
type input "CENTR"
type input "CENTER"
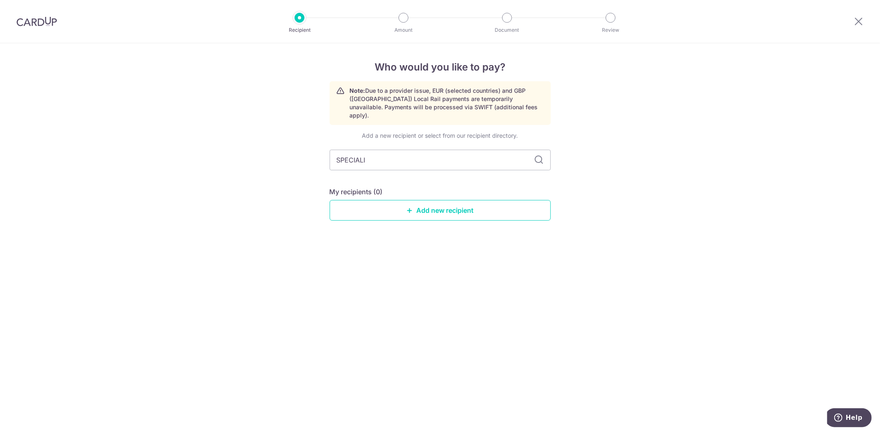
type input "SPECIALIS"
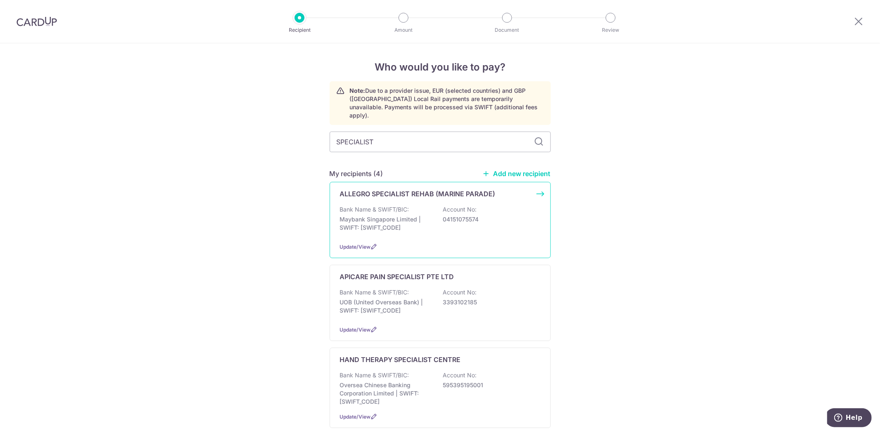
type input "SPECIALIST O"
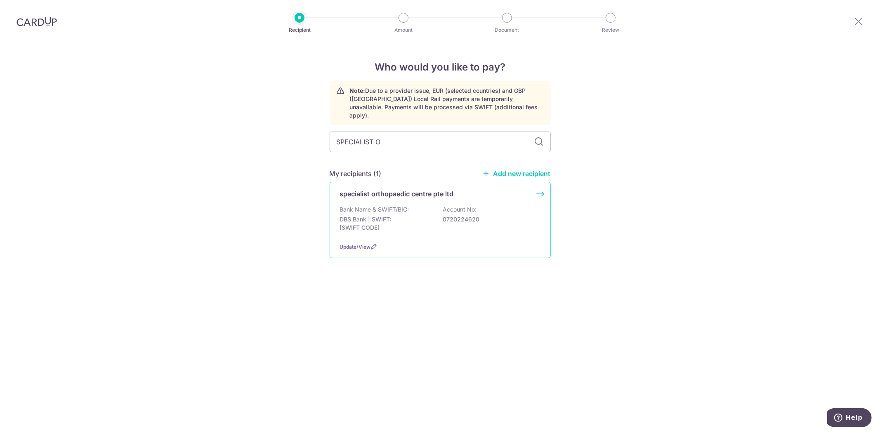
click at [425, 215] on p "DBS Bank | SWIFT: DBSSSGSGXXX" at bounding box center [386, 223] width 92 height 17
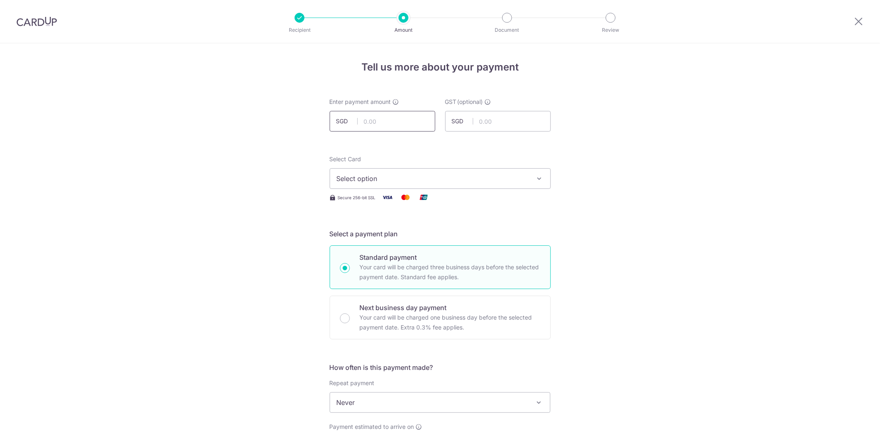
click at [406, 125] on input "text" at bounding box center [383, 121] width 106 height 21
type input "12,208.00"
click at [496, 176] on span "Select option" at bounding box center [433, 179] width 192 height 10
click at [489, 184] on button "Select option" at bounding box center [440, 178] width 221 height 21
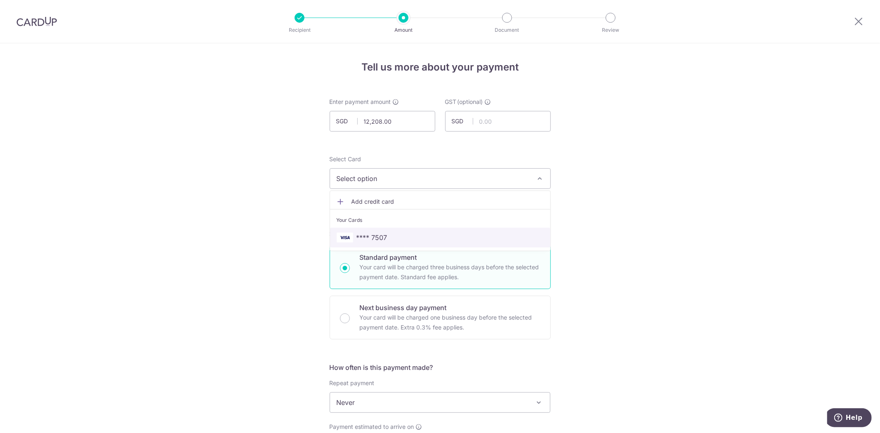
click at [461, 231] on link "**** 7507" at bounding box center [440, 238] width 220 height 20
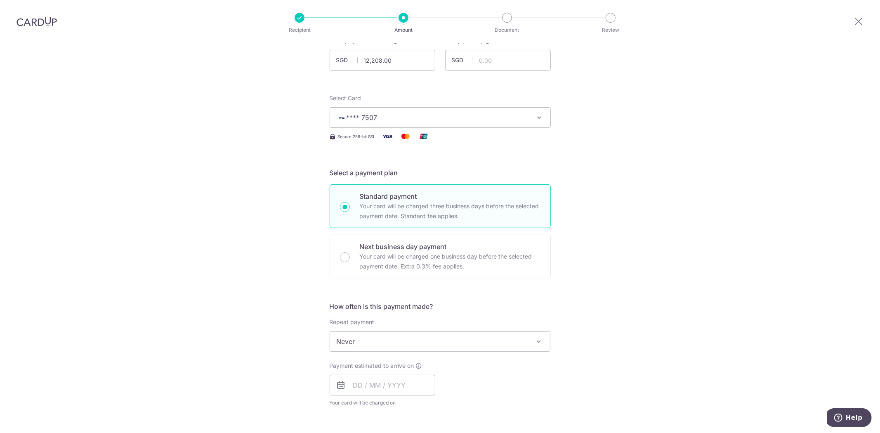
scroll to position [137, 0]
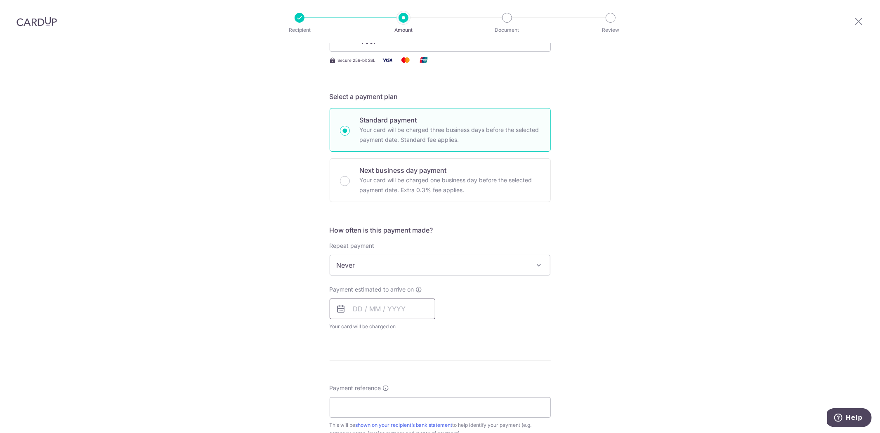
click at [402, 305] on input "text" at bounding box center [383, 309] width 106 height 21
click at [439, 398] on link "18" at bounding box center [445, 400] width 13 height 13
type input "18/10/2025"
click at [558, 390] on div "Tell us more about your payment Enter payment amount SGD 12,208.00 12208.00 GST…" at bounding box center [440, 307] width 880 height 802
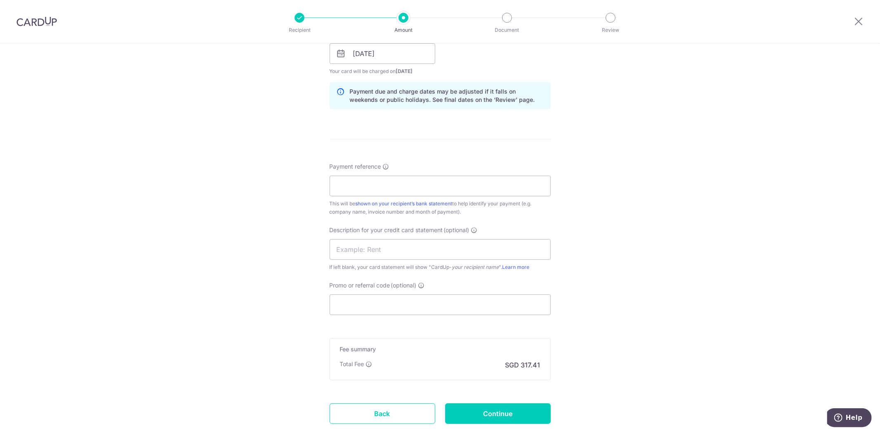
scroll to position [413, 0]
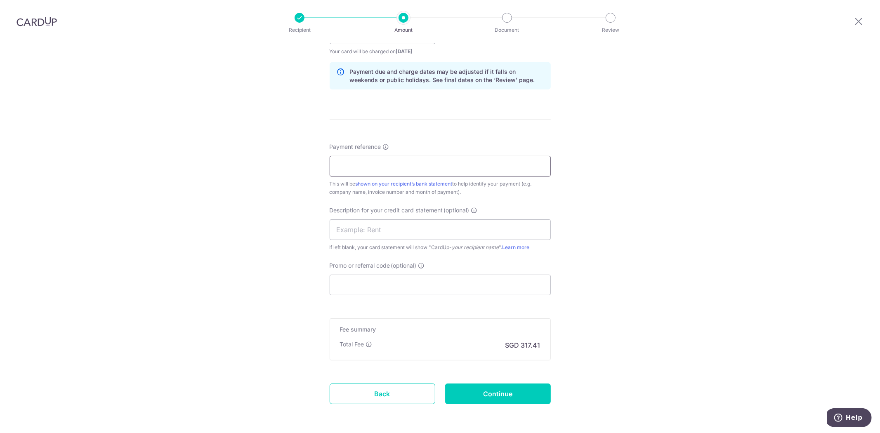
click at [456, 165] on input "Payment reference" at bounding box center [440, 166] width 221 height 21
type input "CPV20250905"
click at [462, 290] on input "Promo or referral code (optional)" at bounding box center [440, 285] width 221 height 21
paste input "soc179"
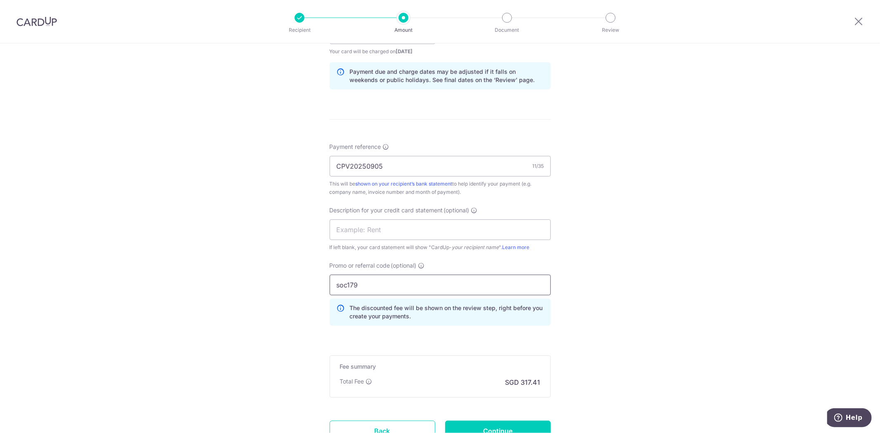
scroll to position [483, 0]
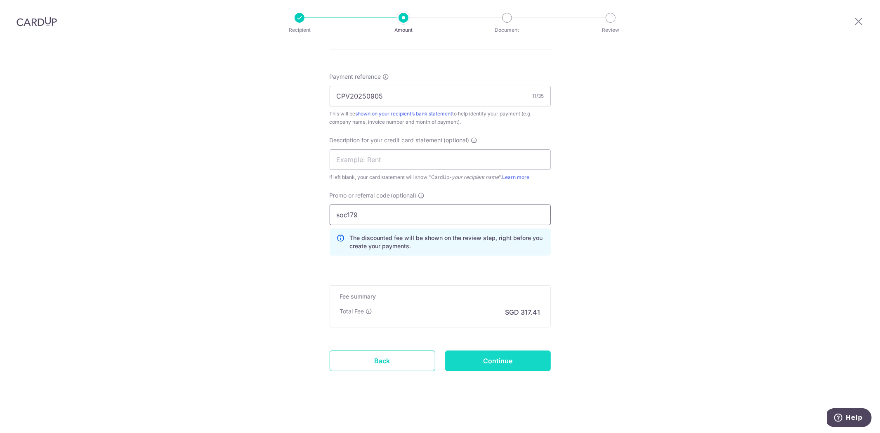
type input "soc179"
click at [506, 360] on input "Continue" at bounding box center [498, 361] width 106 height 21
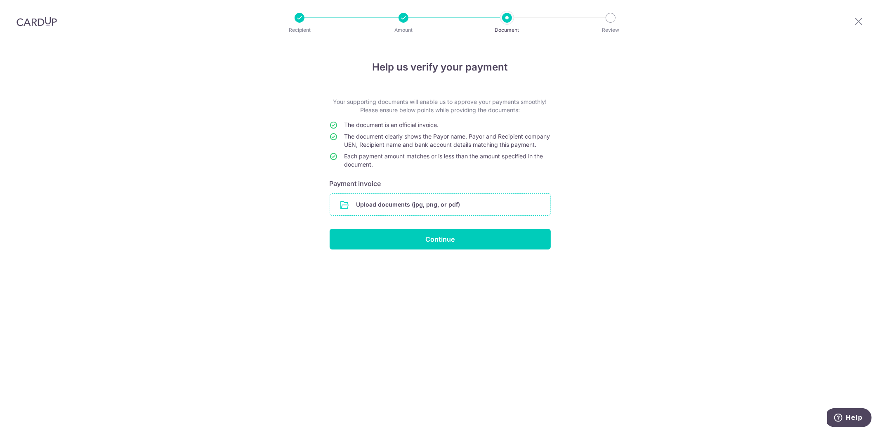
click at [464, 215] on input "file" at bounding box center [440, 204] width 220 height 21
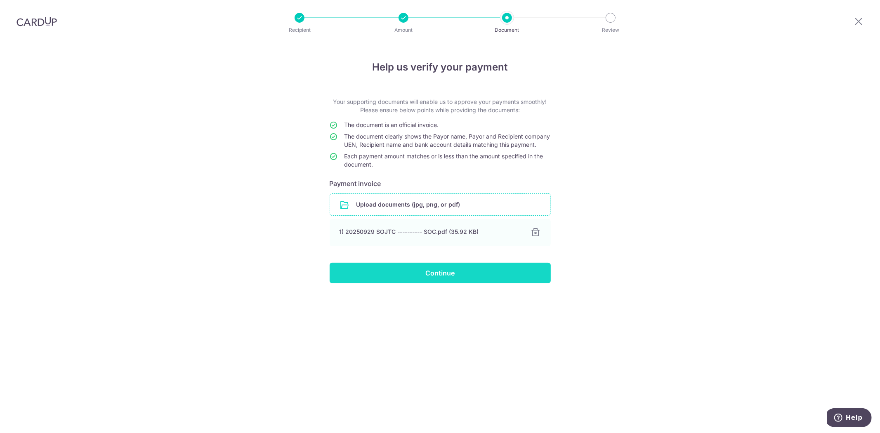
click at [481, 281] on input "Continue" at bounding box center [440, 273] width 221 height 21
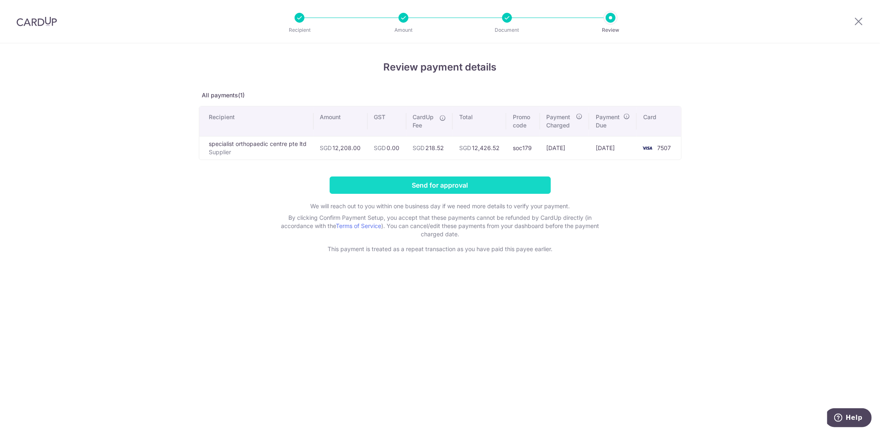
click at [465, 185] on input "Send for approval" at bounding box center [440, 185] width 221 height 17
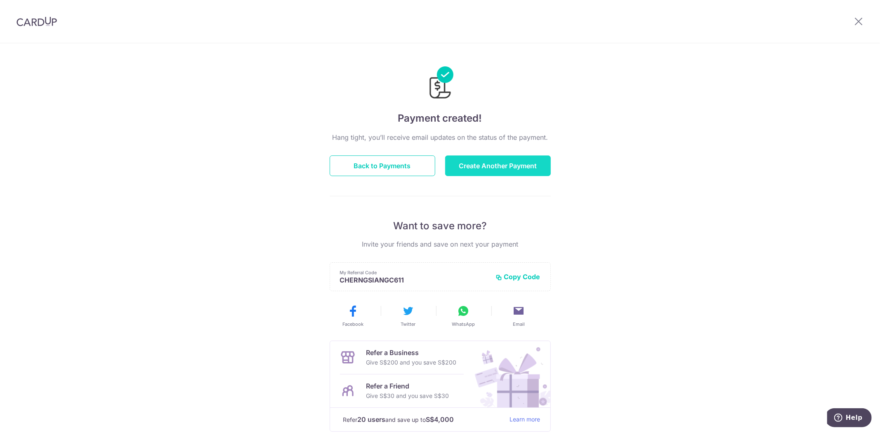
click at [484, 161] on button "Create Another Payment" at bounding box center [498, 166] width 106 height 21
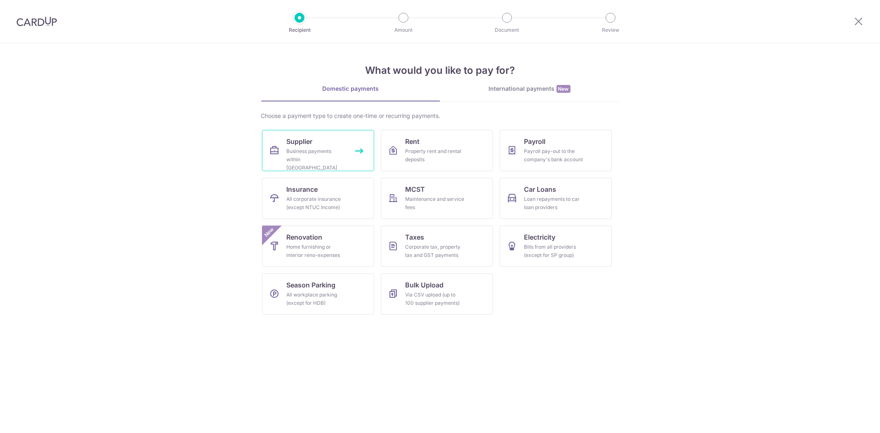
click at [329, 145] on link "Supplier Business payments within [GEOGRAPHIC_DATA]" at bounding box center [318, 150] width 112 height 41
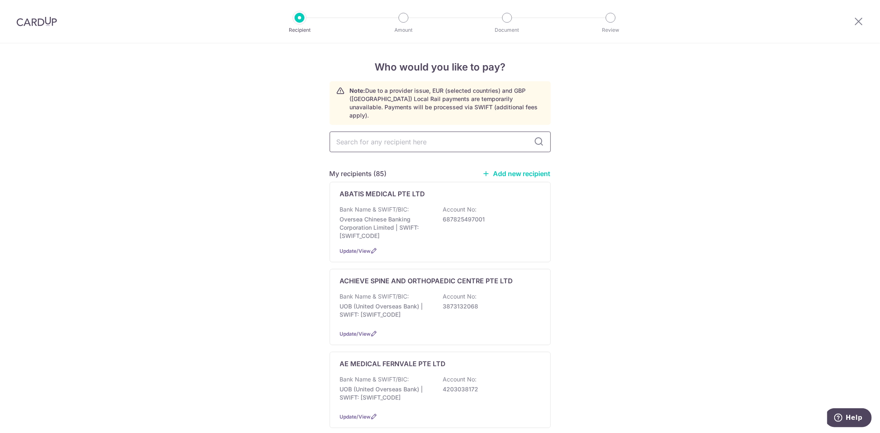
click at [401, 132] on input "text" at bounding box center [440, 142] width 221 height 21
type input "NEUV"
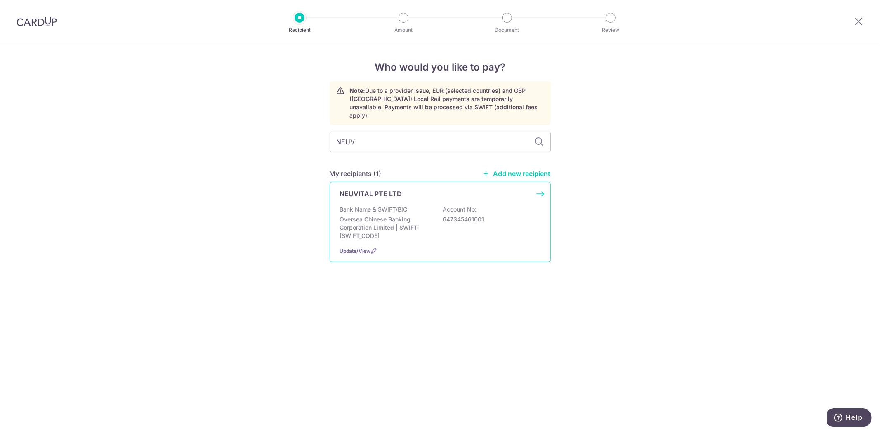
click at [426, 206] on div "Bank Name & SWIFT/BIC: Oversea Chinese Banking Corporation Limited | SWIFT: OCB…" at bounding box center [440, 223] width 201 height 35
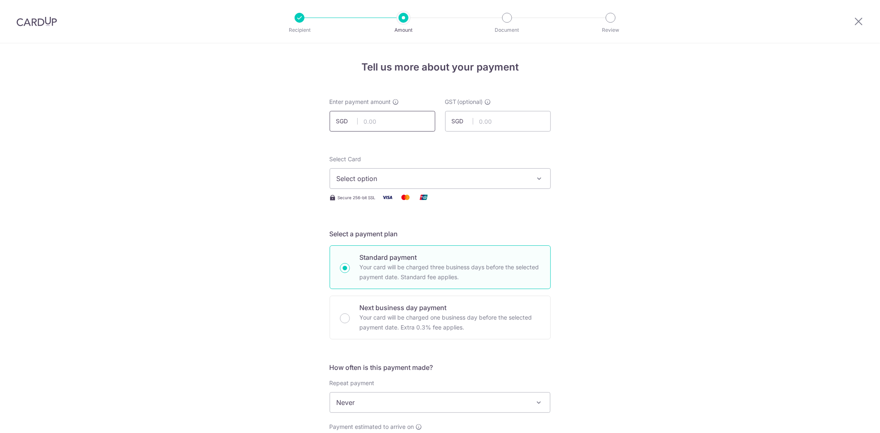
click at [397, 117] on input "text" at bounding box center [383, 121] width 106 height 21
type input "294.30"
click at [502, 169] on button "Select option" at bounding box center [440, 178] width 221 height 21
click at [439, 243] on link "**** 7507" at bounding box center [440, 238] width 220 height 20
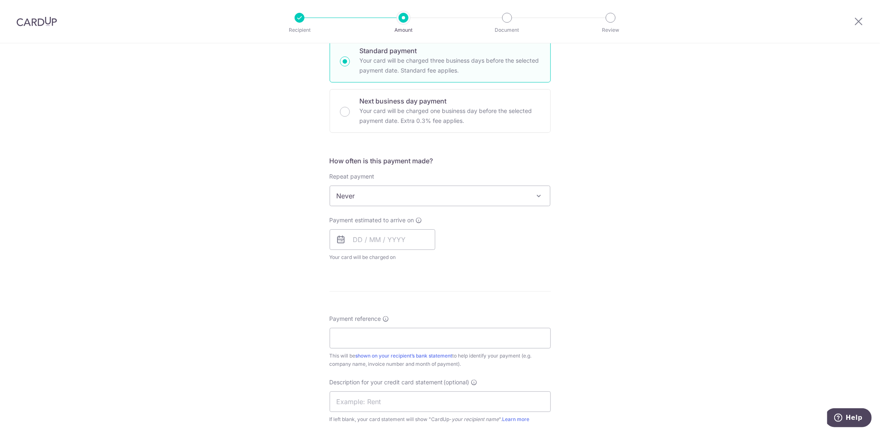
scroll to position [275, 0]
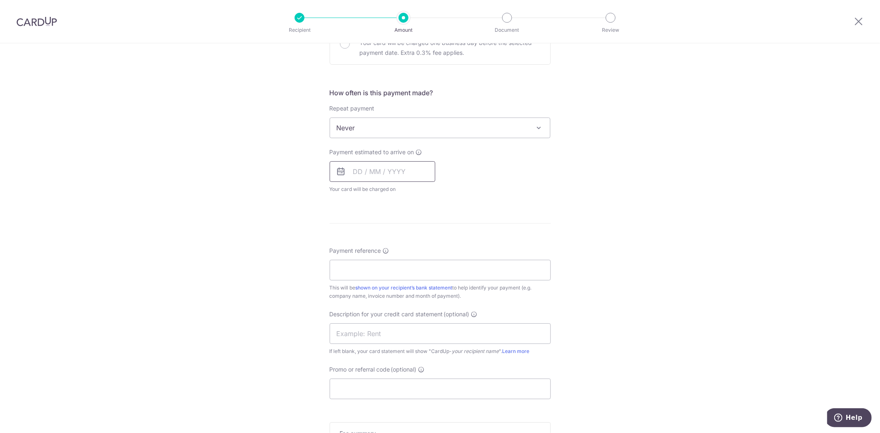
click at [368, 172] on input "text" at bounding box center [383, 171] width 106 height 21
click at [442, 262] on link "18" at bounding box center [445, 263] width 13 height 13
type input "[DATE]"
click at [460, 278] on form "Enter payment amount SGD 294.30 294.30 GST (optional) SGD Select Card **** 7507…" at bounding box center [440, 177] width 221 height 709
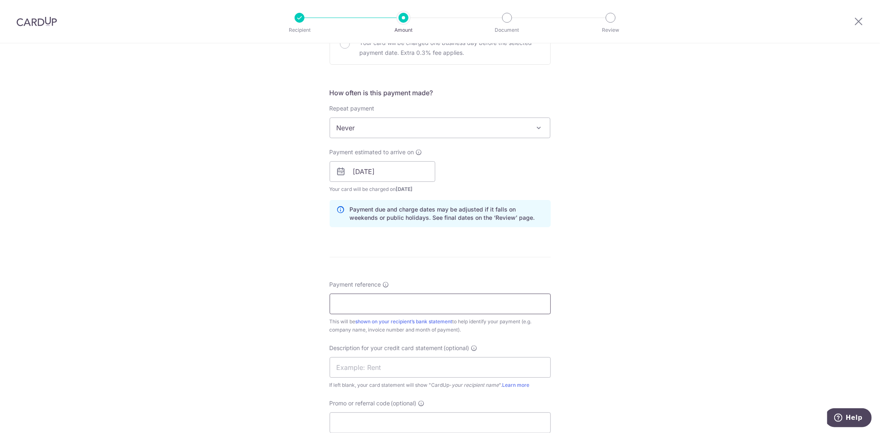
click at [487, 299] on input "Payment reference" at bounding box center [440, 304] width 221 height 21
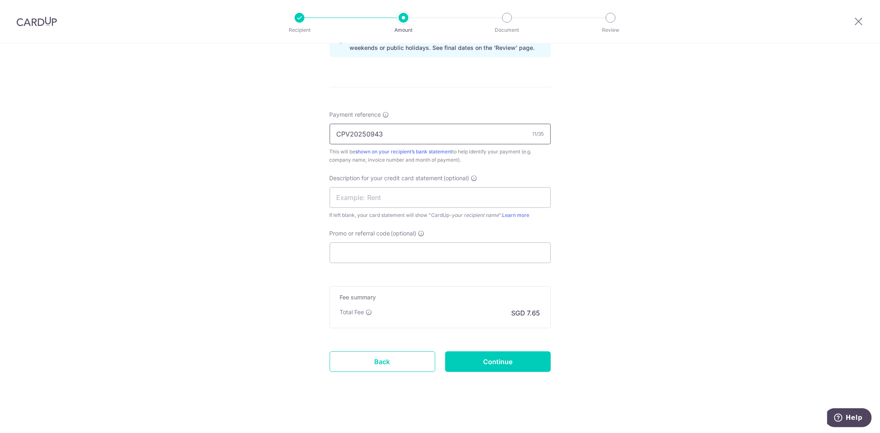
scroll to position [446, 0]
type input "CPV20250943"
click at [430, 256] on input "Promo or referral code (optional)" at bounding box center [440, 252] width 221 height 21
paste input "soc179"
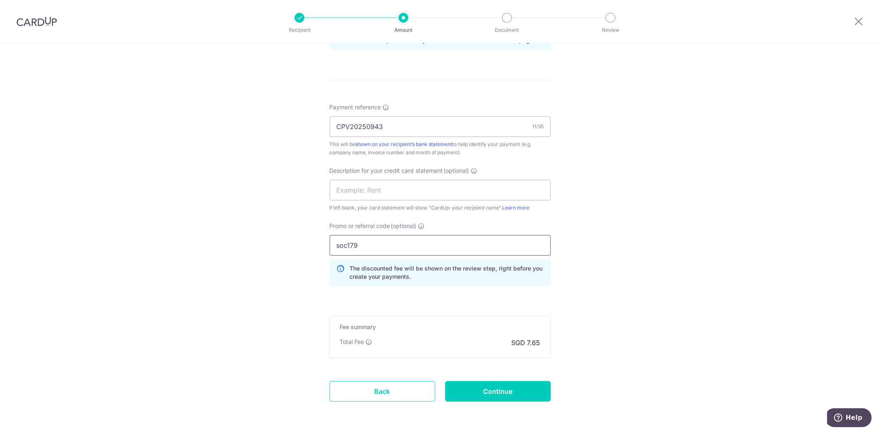
scroll to position [483, 0]
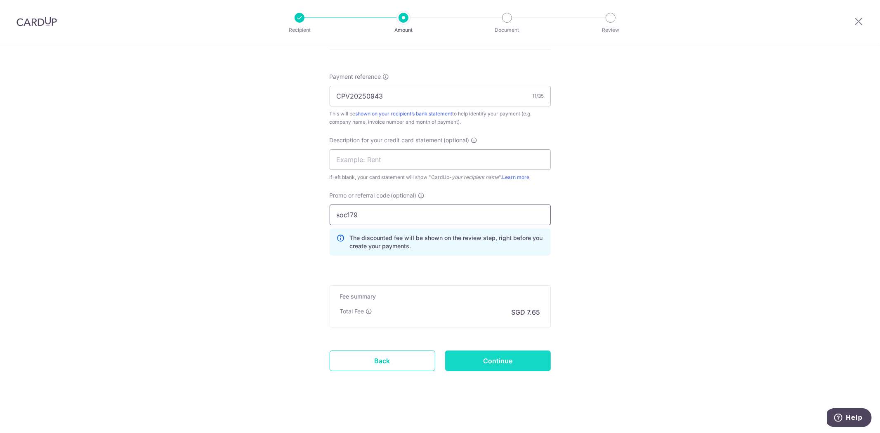
type input "soc179"
click at [486, 368] on input "Continue" at bounding box center [498, 361] width 106 height 21
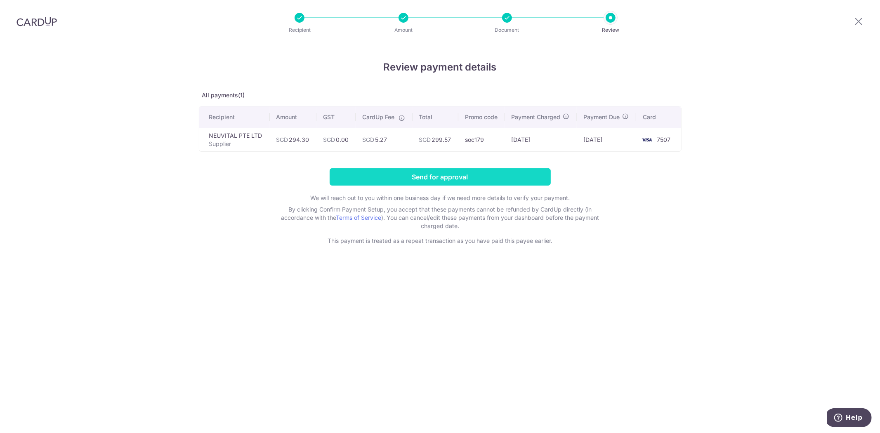
click at [399, 175] on input "Send for approval" at bounding box center [440, 176] width 221 height 17
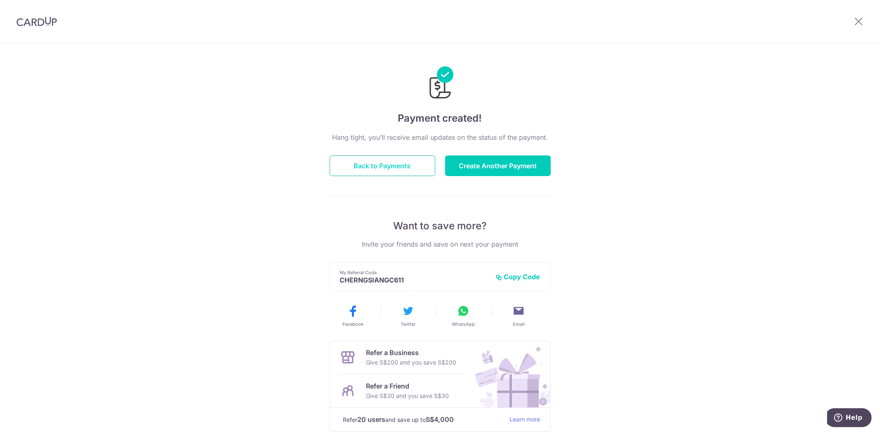
click at [374, 163] on button "Back to Payments" at bounding box center [383, 166] width 106 height 21
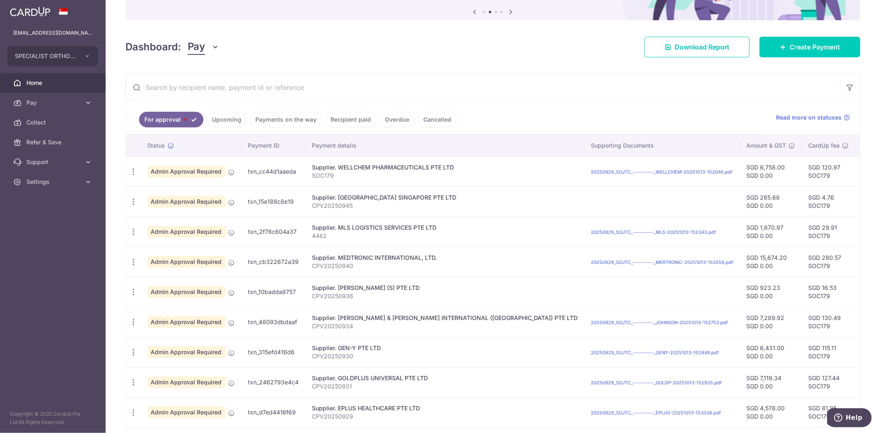
scroll to position [175, 0]
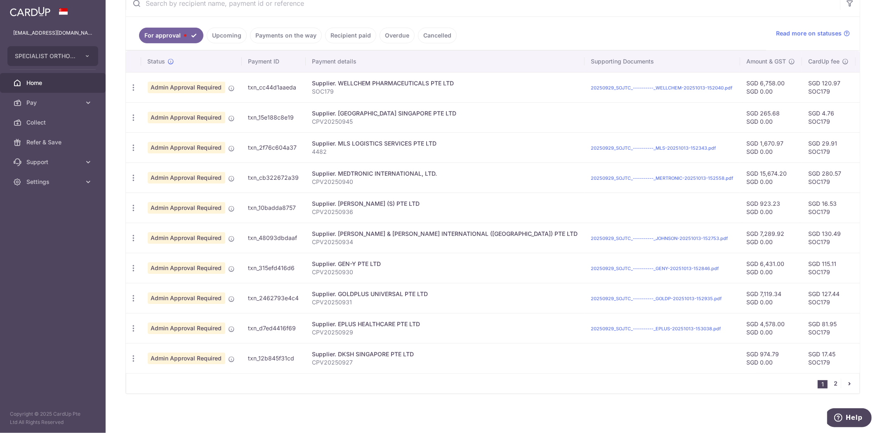
click at [831, 383] on link "2" at bounding box center [836, 384] width 10 height 10
click at [832, 385] on link "2" at bounding box center [836, 384] width 10 height 10
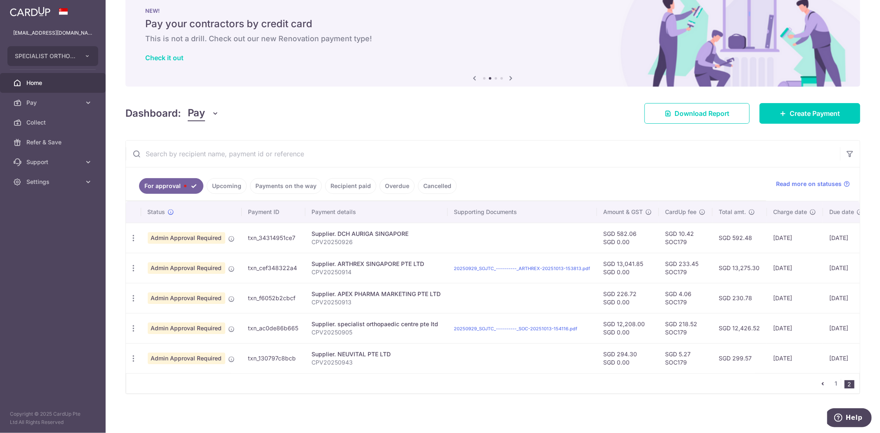
scroll to position [24, 0]
click at [832, 385] on link "1" at bounding box center [836, 384] width 10 height 10
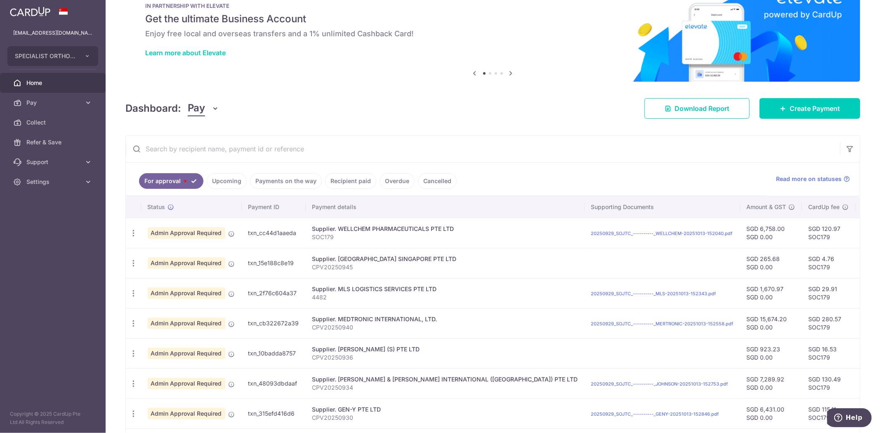
click at [529, 116] on div "Dashboard: Pay Pay Collect Download Report Create Payment" at bounding box center [492, 107] width 735 height 24
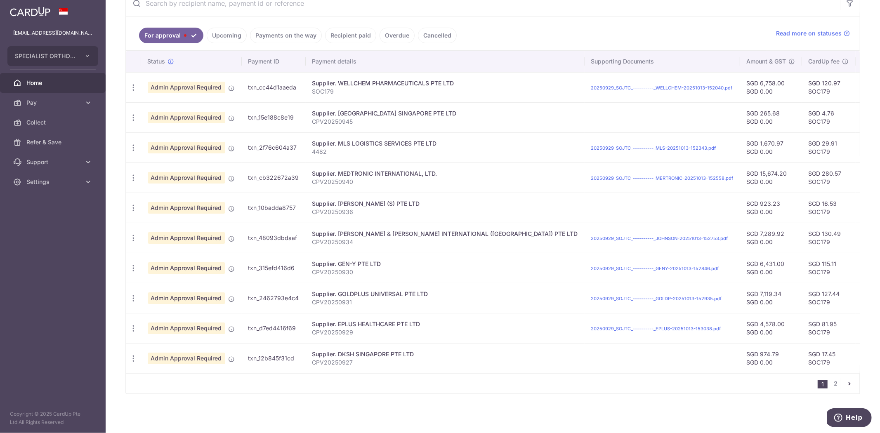
scroll to position [175, 0]
click at [640, 366] on td at bounding box center [663, 358] width 156 height 30
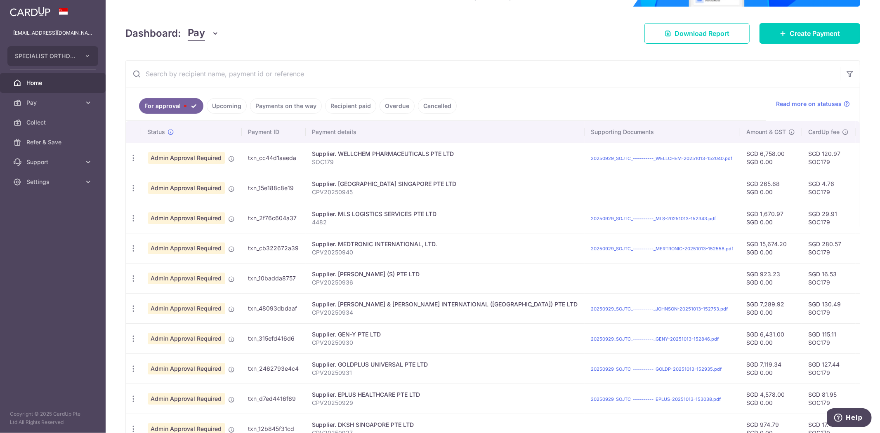
scroll to position [0, 0]
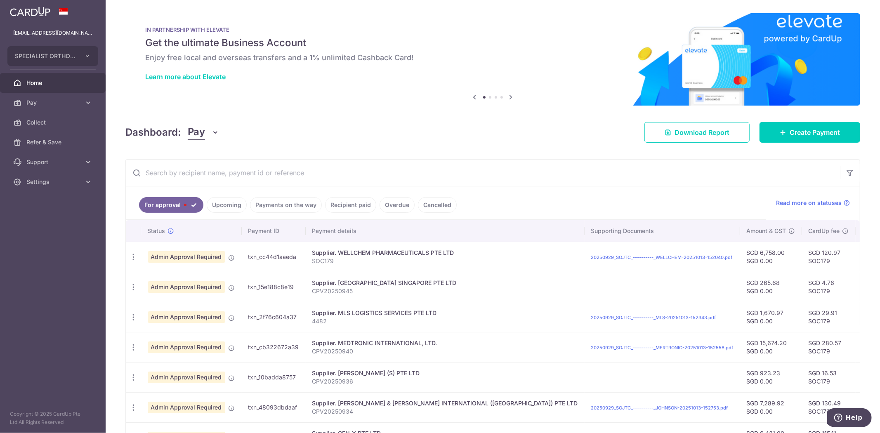
drag, startPoint x: 443, startPoint y: 138, endPoint x: 468, endPoint y: 133, distance: 25.3
click at [453, 137] on div "Dashboard: Pay Pay Collect Download Report Create Payment" at bounding box center [492, 131] width 735 height 24
click at [81, 179] on link "Settings" at bounding box center [53, 182] width 106 height 20
drag, startPoint x: 45, startPoint y: 224, endPoint x: 71, endPoint y: 199, distance: 35.0
click at [46, 223] on span "Logout" at bounding box center [53, 221] width 54 height 8
